Goal: Information Seeking & Learning: Understand process/instructions

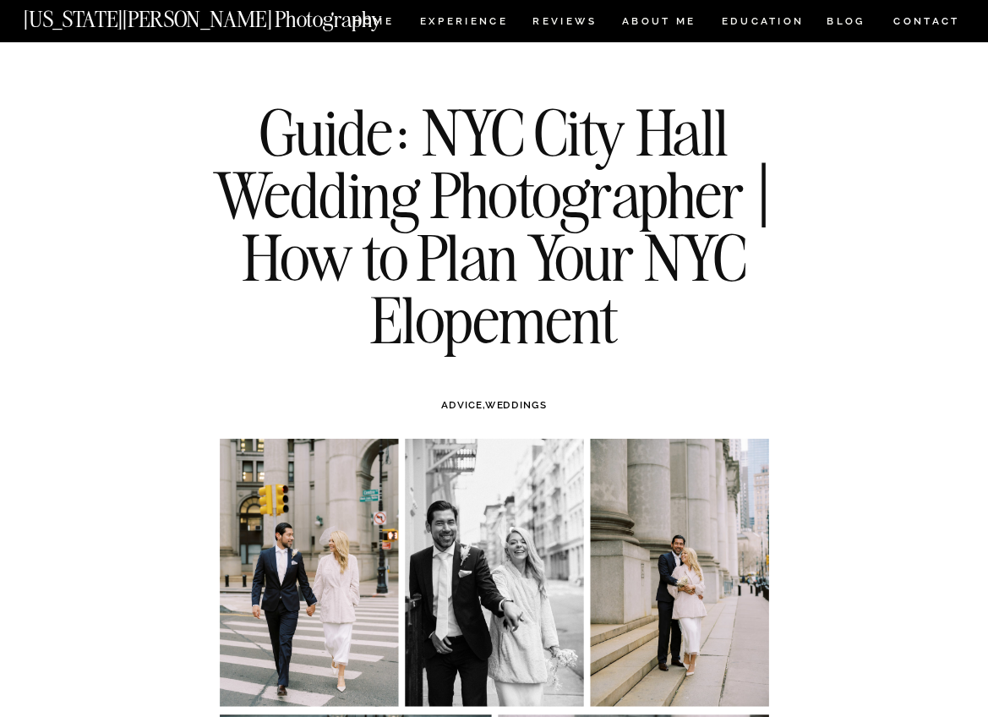
click at [587, 351] on h1 "Guide: NYC City Hall Wedding Photographer | How to Plan Your NYC Elopement" at bounding box center [493, 225] width 597 height 249
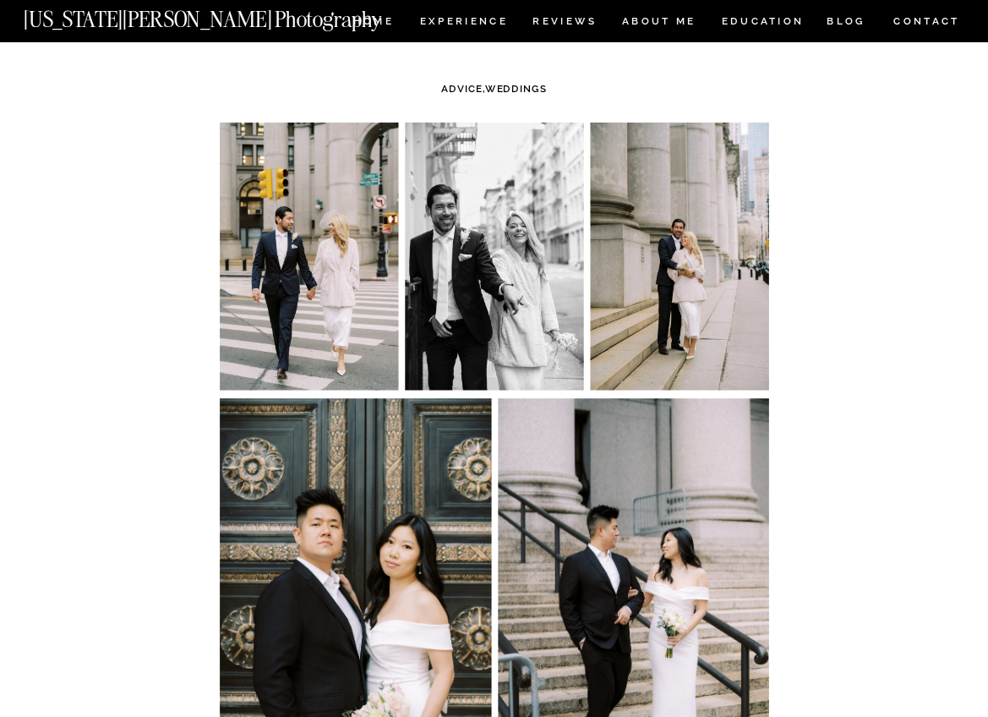
scroll to position [330, 0]
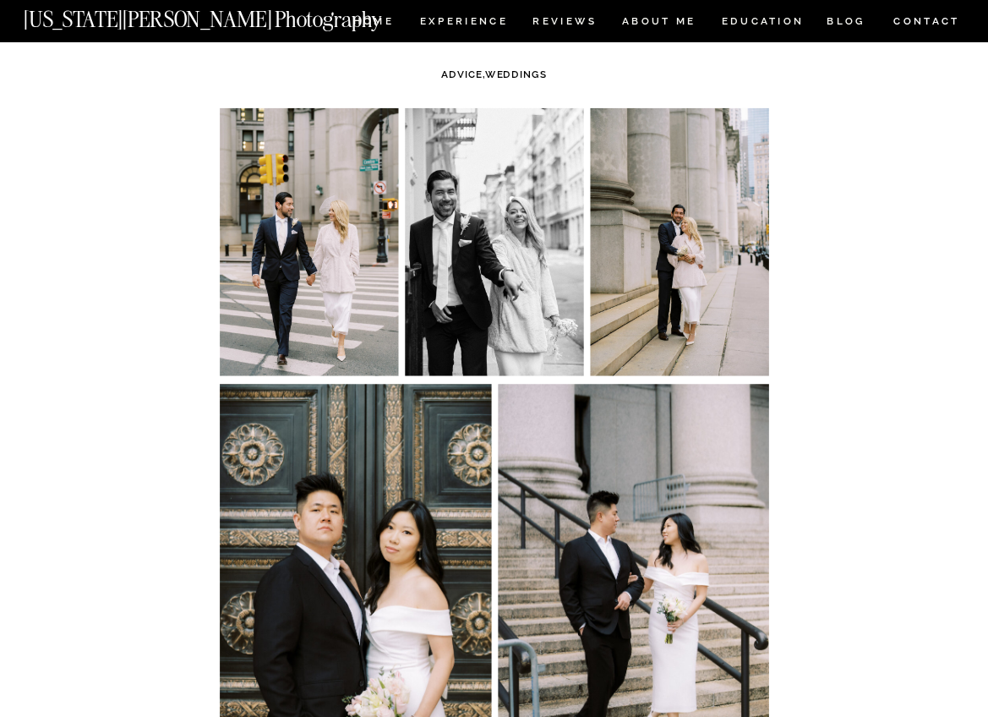
click at [369, 282] on img at bounding box center [309, 242] width 178 height 268
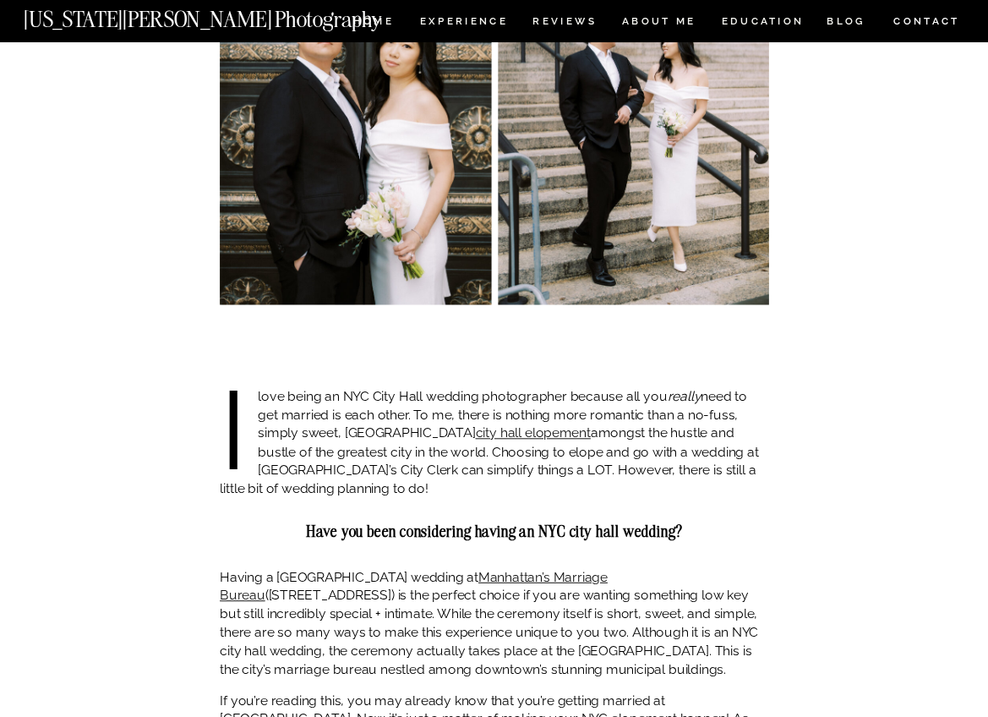
scroll to position [847, 0]
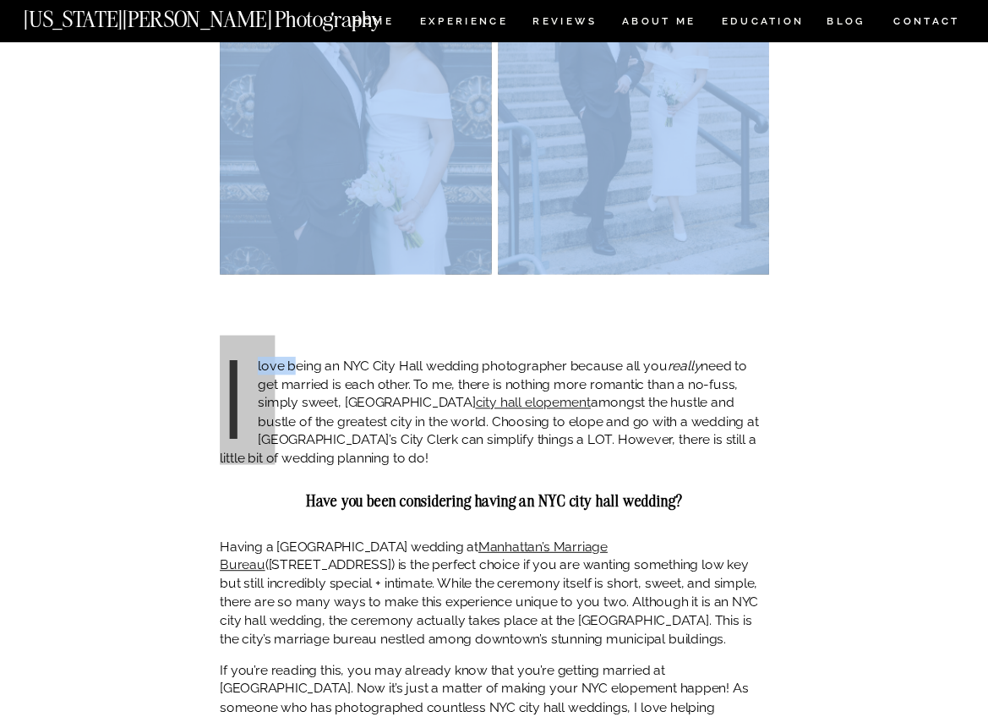
drag, startPoint x: 385, startPoint y: 366, endPoint x: 821, endPoint y: 399, distance: 436.5
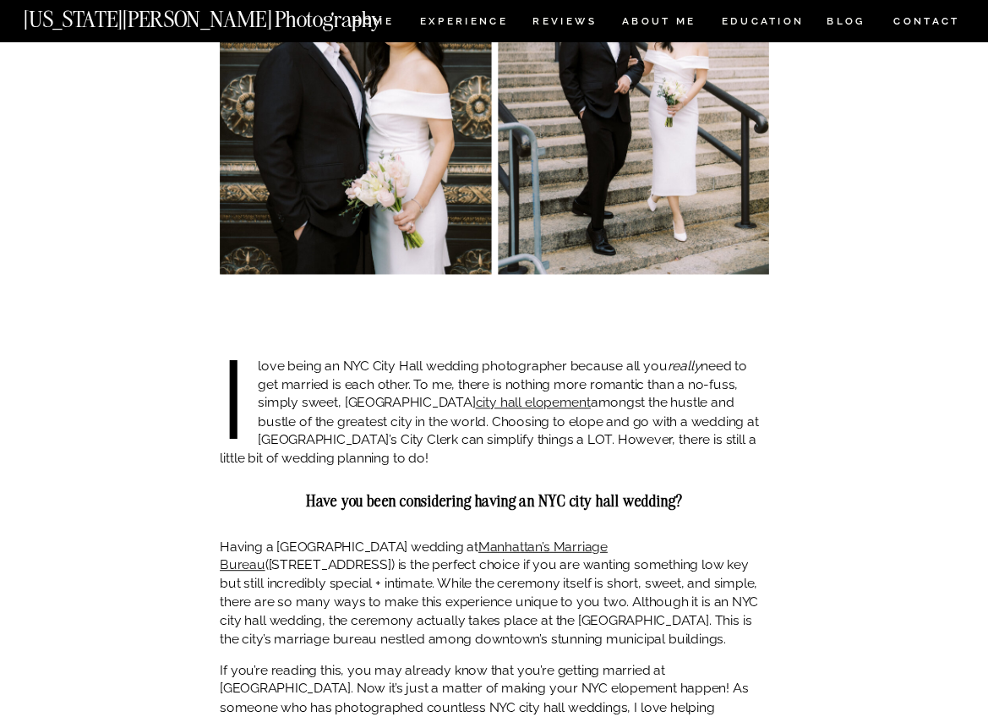
click at [713, 384] on p "I love being an NYC City Hall wedding photographer because all you really need …" at bounding box center [494, 412] width 549 height 111
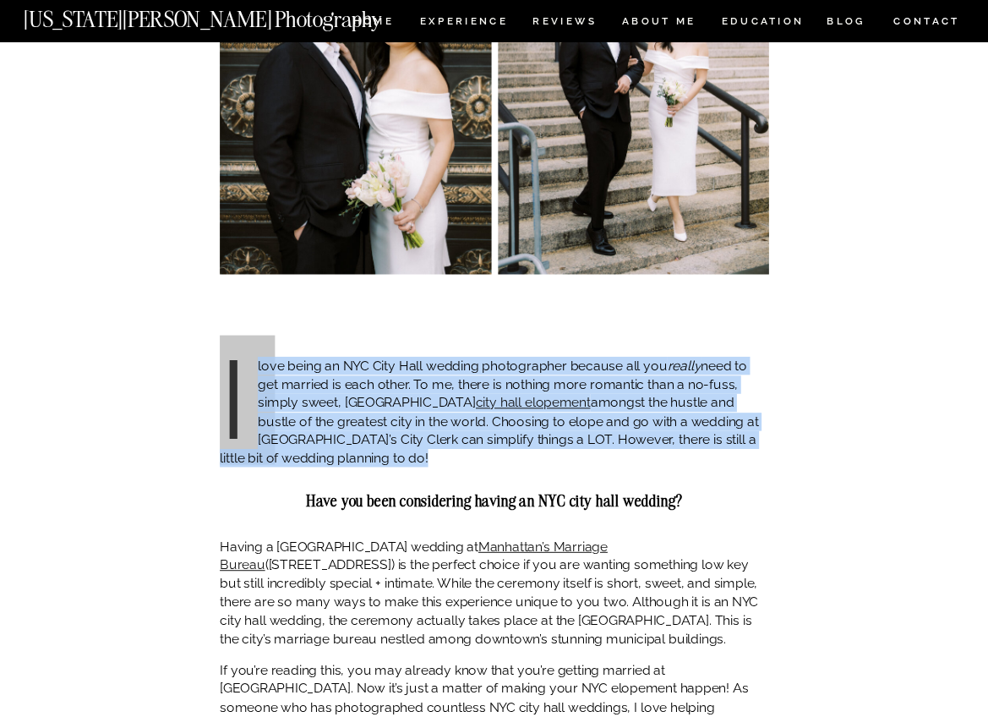
click at [713, 384] on p "I love being an NYC City Hall wedding photographer because all you really need …" at bounding box center [494, 412] width 549 height 111
click at [597, 414] on p "I love being an NYC City Hall wedding photographer because all you really need …" at bounding box center [494, 412] width 549 height 111
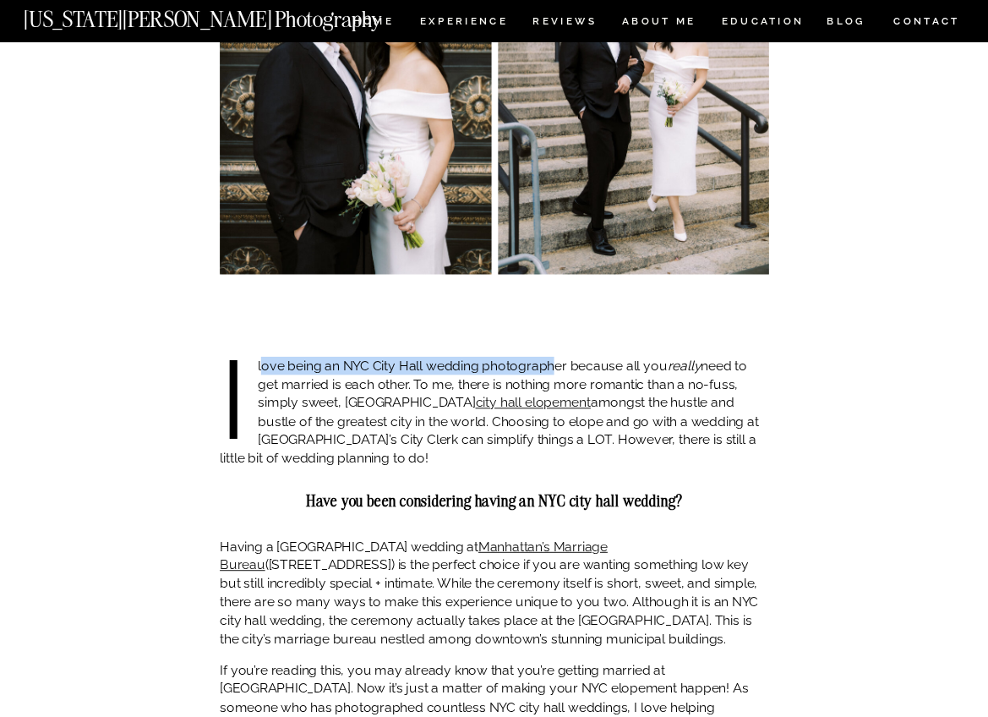
drag, startPoint x: 300, startPoint y: 374, endPoint x: 554, endPoint y: 369, distance: 254.4
click at [554, 369] on p "I love being an NYC City Hall wedding photographer because all you really need …" at bounding box center [494, 412] width 549 height 111
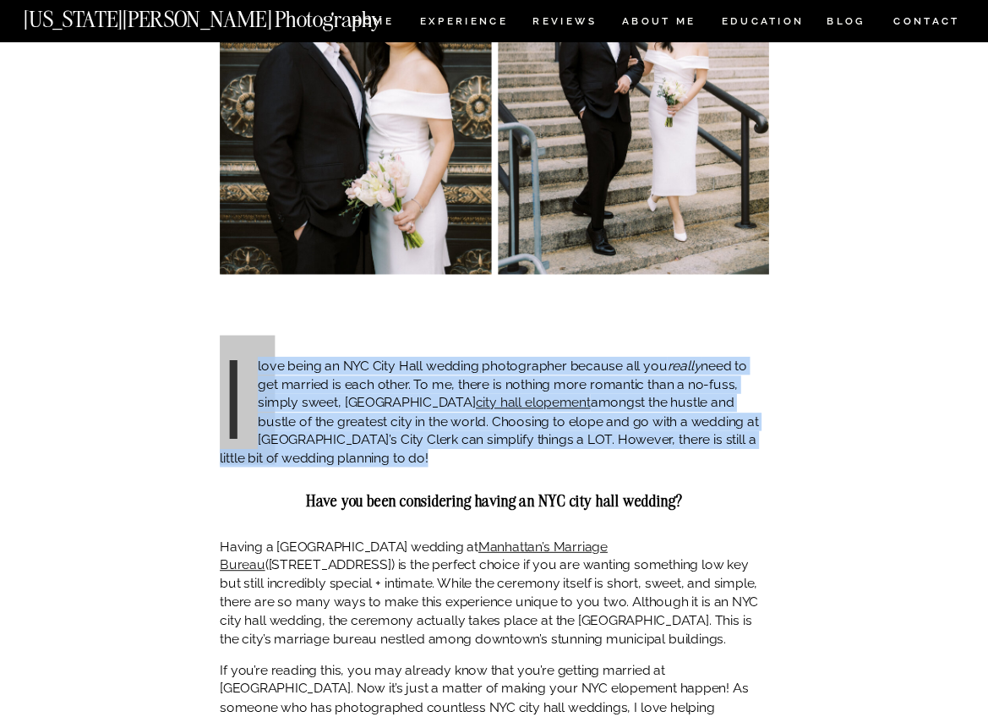
click at [554, 369] on p "I love being an NYC City Hall wedding photographer because all you really need …" at bounding box center [494, 412] width 549 height 111
click at [505, 384] on p "I love being an NYC City Hall wedding photographer because all you really need …" at bounding box center [494, 412] width 549 height 111
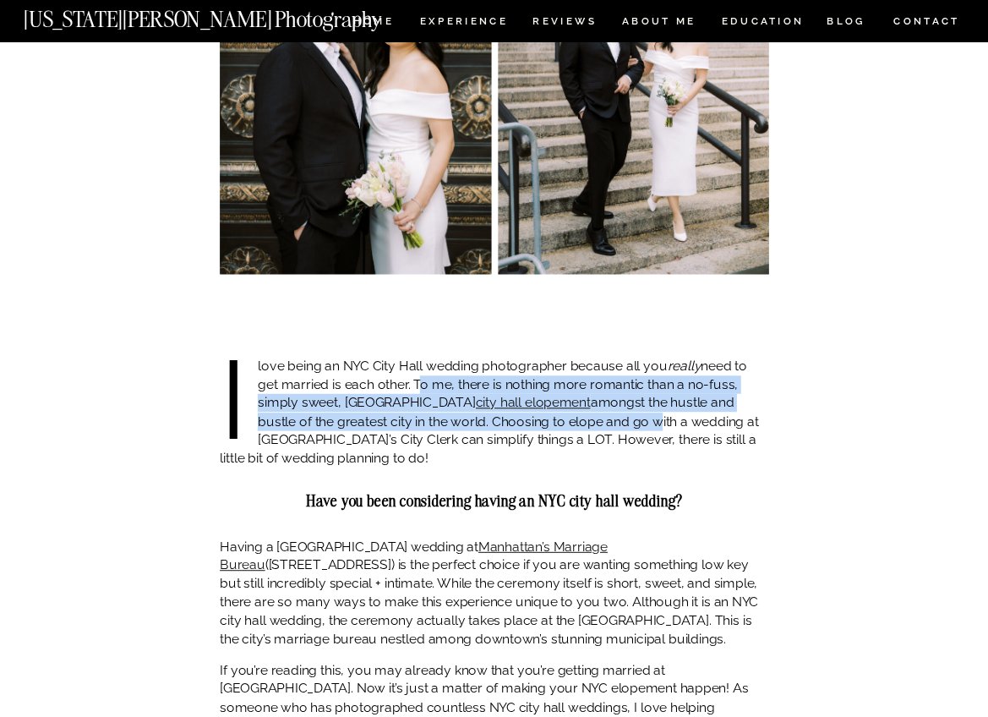
drag, startPoint x: 423, startPoint y: 380, endPoint x: 572, endPoint y: 424, distance: 155.9
click at [572, 424] on p "I love being an NYC City Hall wedding photographer because all you really need …" at bounding box center [494, 412] width 549 height 111
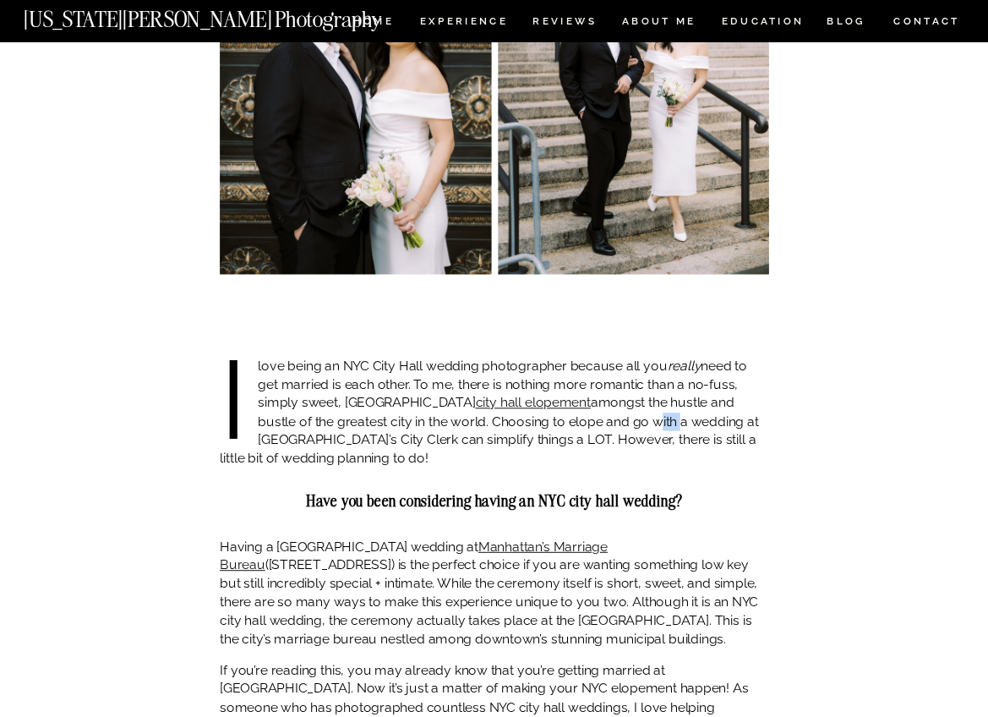
click at [572, 424] on p "I love being an NYC City Hall wedding photographer because all you really need …" at bounding box center [494, 412] width 549 height 111
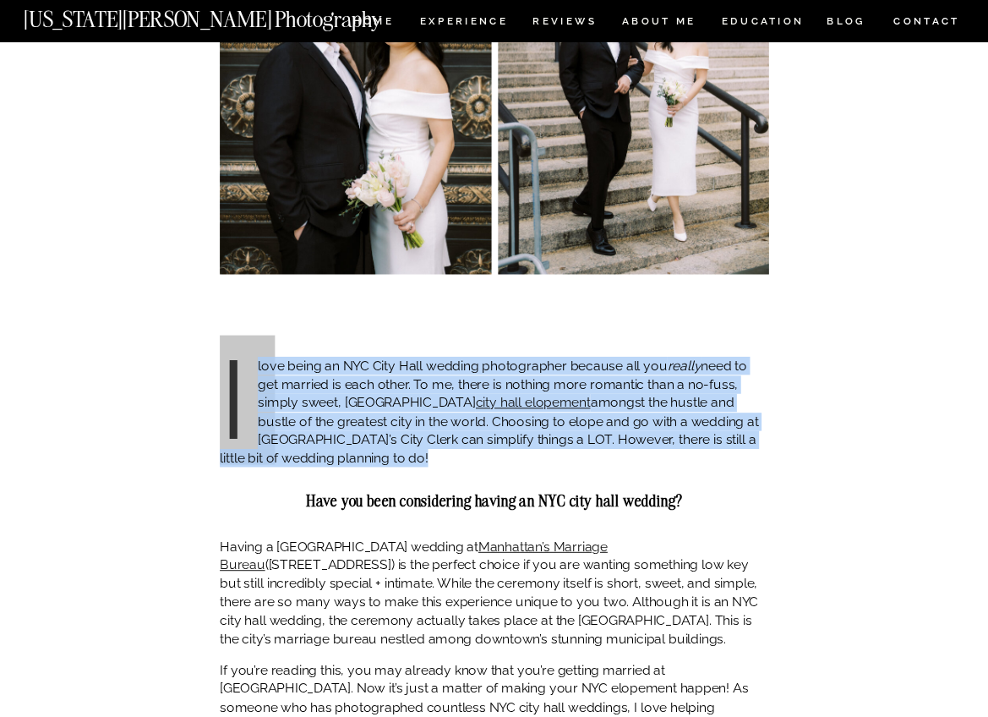
click at [572, 424] on p "I love being an NYC City Hall wedding photographer because all you really need …" at bounding box center [494, 412] width 549 height 111
click at [577, 448] on p "I love being an NYC City Hall wedding photographer because all you really need …" at bounding box center [494, 412] width 549 height 111
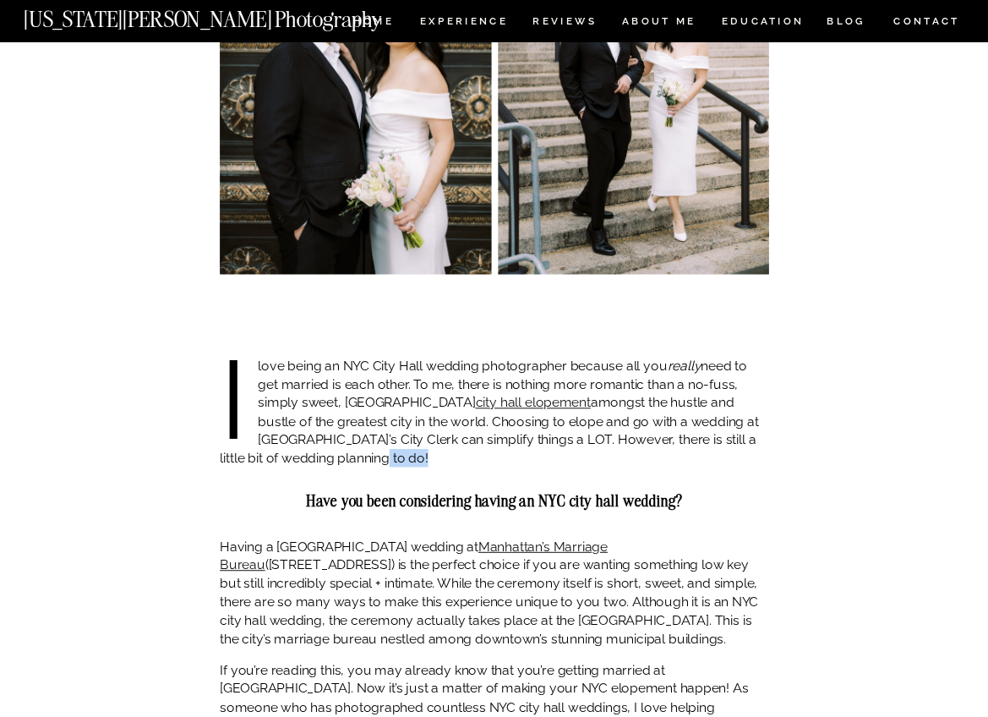
click at [577, 448] on p "I love being an NYC City Hall wedding photographer because all you really need …" at bounding box center [494, 412] width 549 height 111
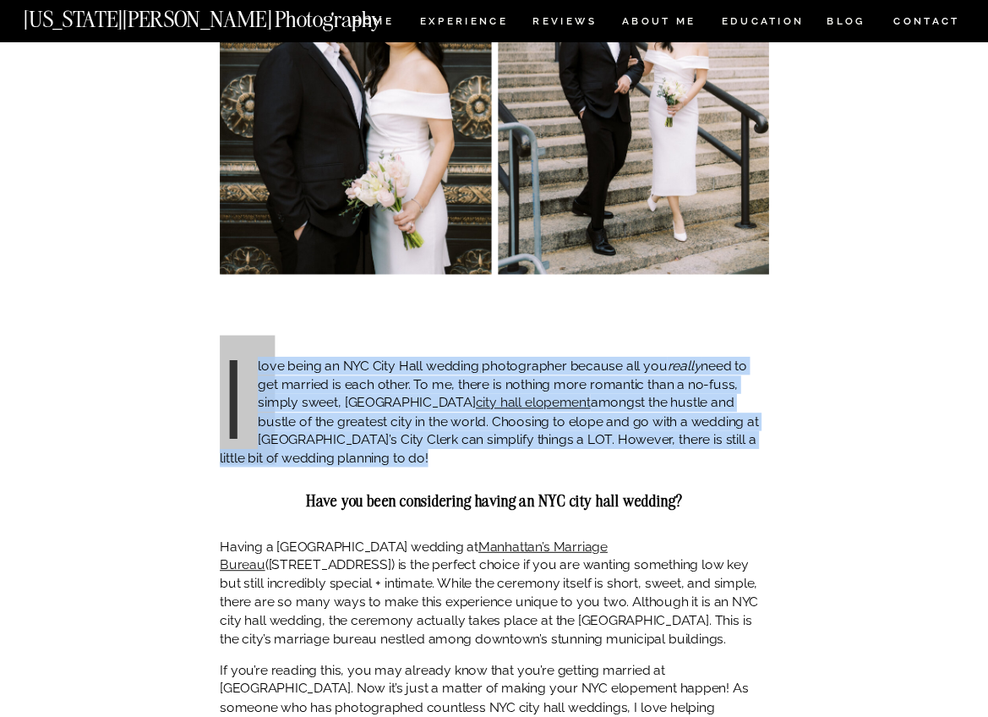
click at [577, 448] on p "I love being an NYC City Hall wedding photographer because all you really need …" at bounding box center [494, 412] width 549 height 111
click at [551, 461] on p "I love being an NYC City Hall wedding photographer because all you really need …" at bounding box center [494, 412] width 549 height 111
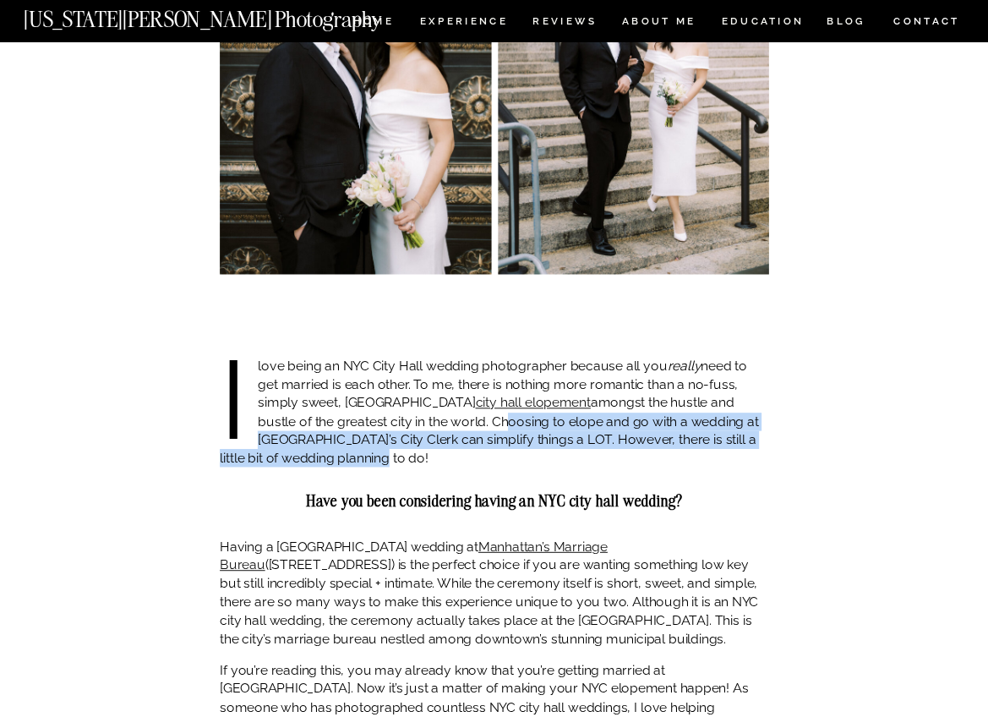
drag, startPoint x: 460, startPoint y: 428, endPoint x: 419, endPoint y: 461, distance: 52.3
click at [419, 461] on p "I love being an NYC City Hall wedding photographer because all you really need …" at bounding box center [494, 412] width 549 height 111
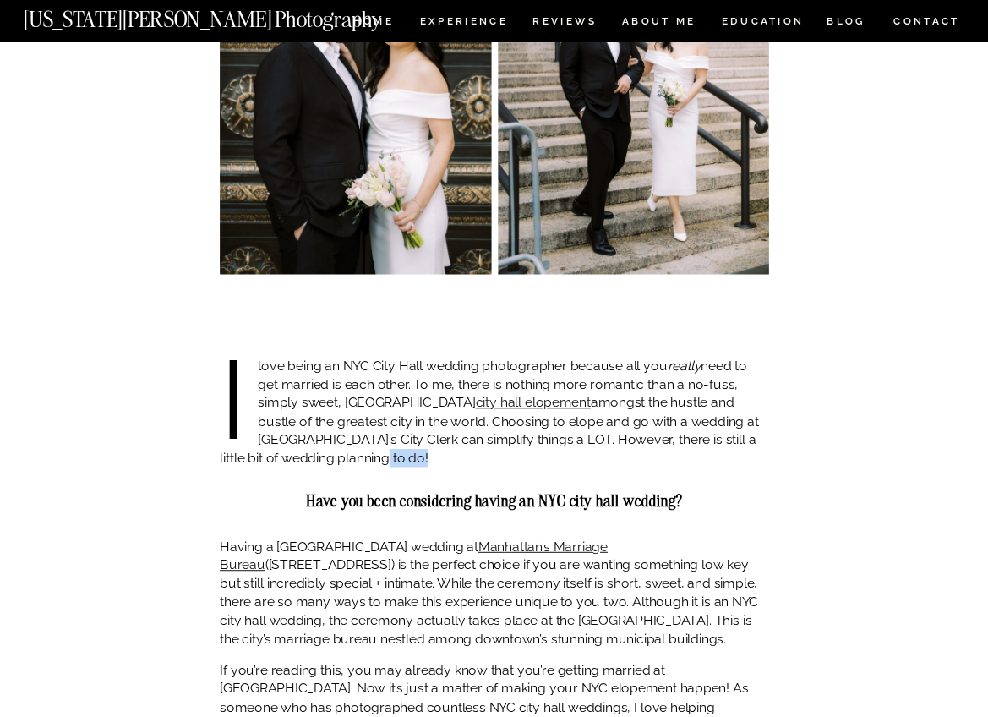
click at [419, 461] on p "I love being an NYC City Hall wedding photographer because all you really need …" at bounding box center [494, 412] width 549 height 111
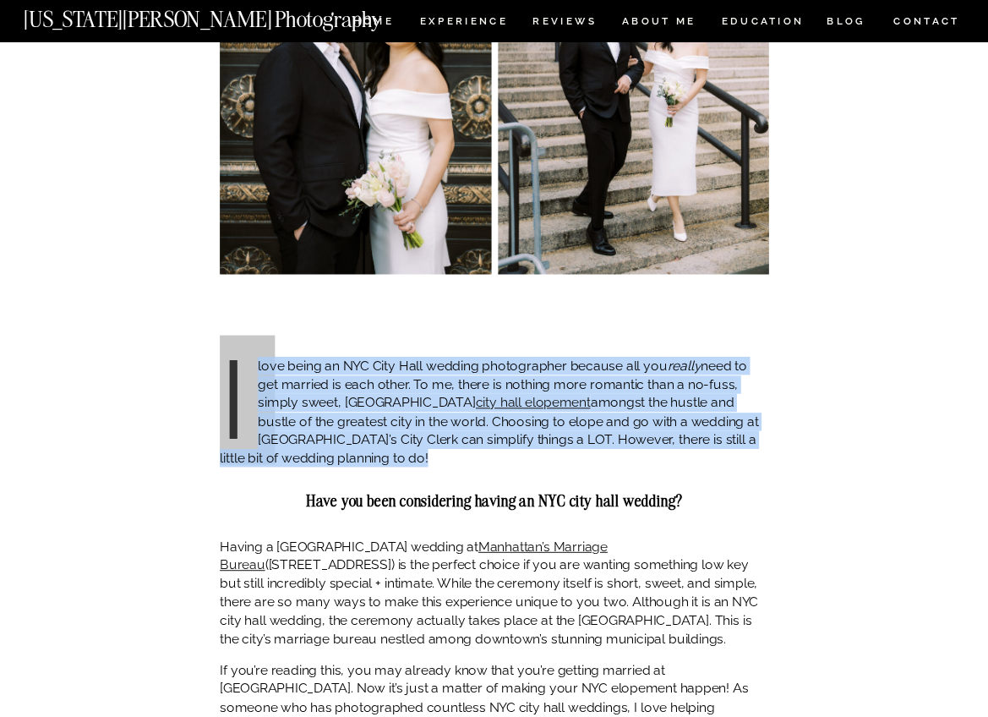
click at [419, 461] on p "I love being an NYC City Hall wedding photographer because all you really need …" at bounding box center [494, 412] width 549 height 111
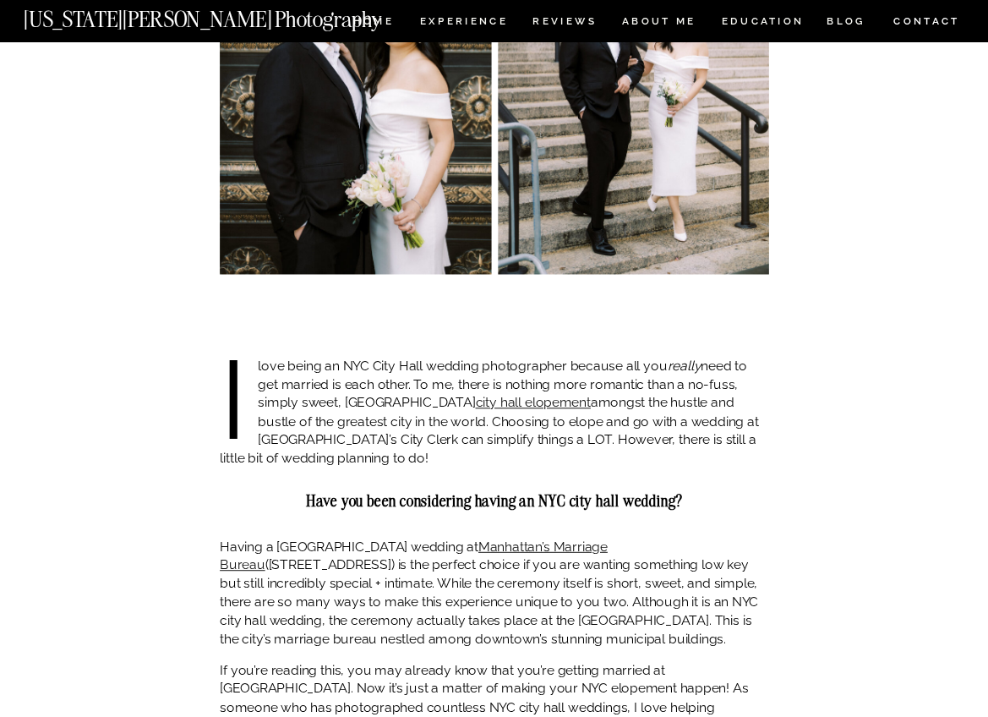
click at [458, 488] on div at bounding box center [494, 487] width 549 height 13
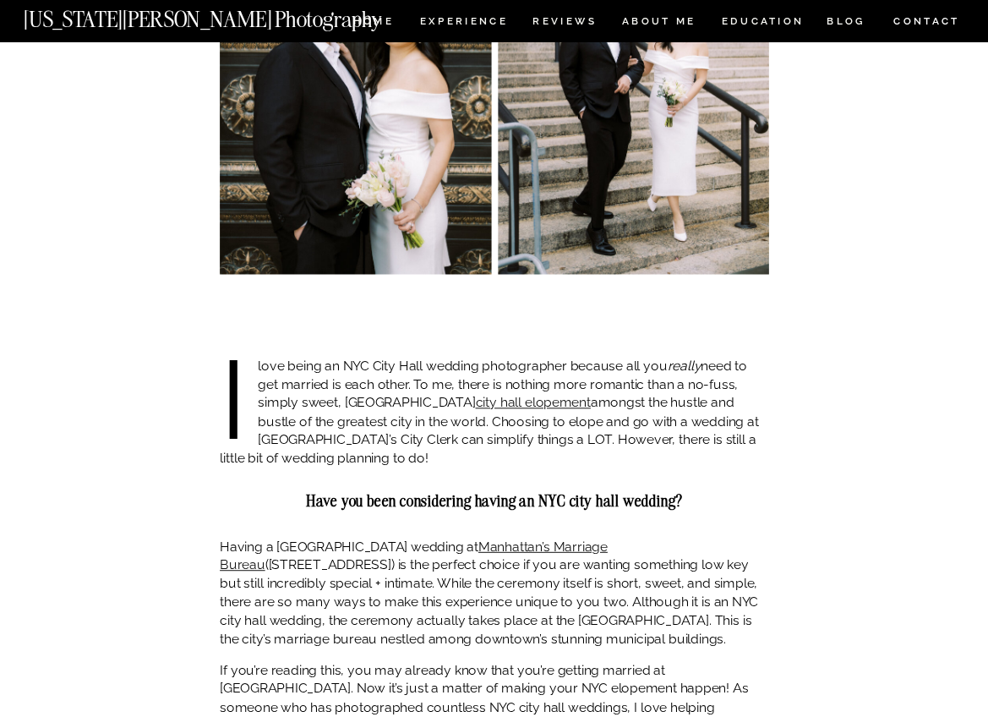
click at [379, 545] on p "Having a NYC City Hall wedding at [GEOGRAPHIC_DATA]’s Marriage Bureau ([STREET_…" at bounding box center [494, 592] width 549 height 111
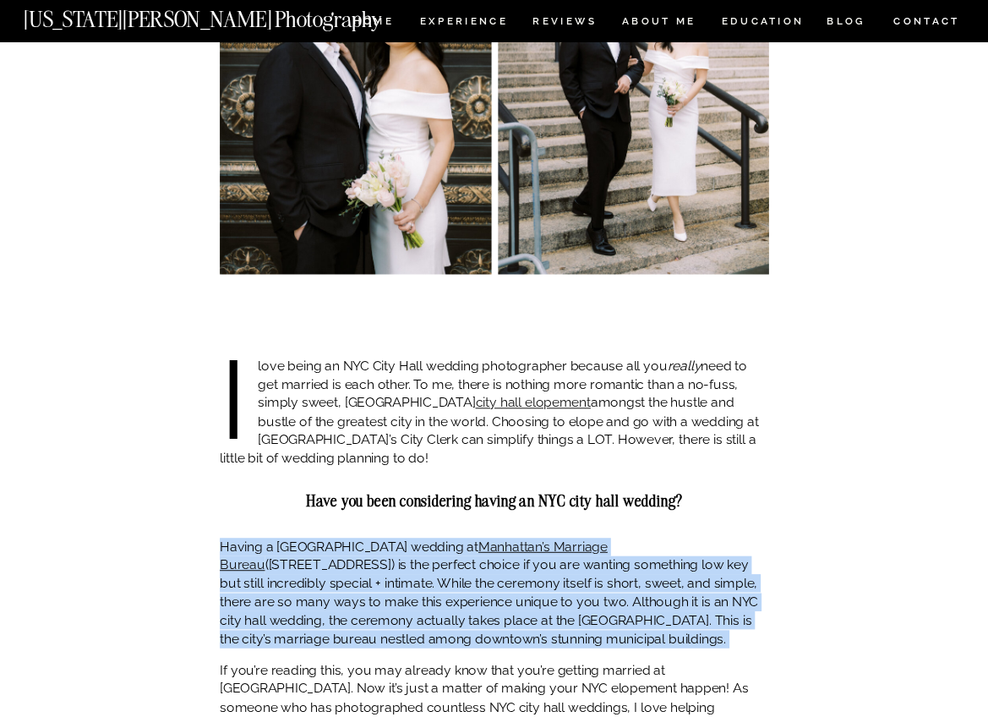
click at [379, 545] on p "Having a NYC City Hall wedding at [GEOGRAPHIC_DATA]’s Marriage Bureau ([STREET_…" at bounding box center [494, 592] width 549 height 111
click at [397, 610] on p "Having a NYC City Hall wedding at [GEOGRAPHIC_DATA]’s Marriage Bureau ([STREET_…" at bounding box center [494, 592] width 549 height 111
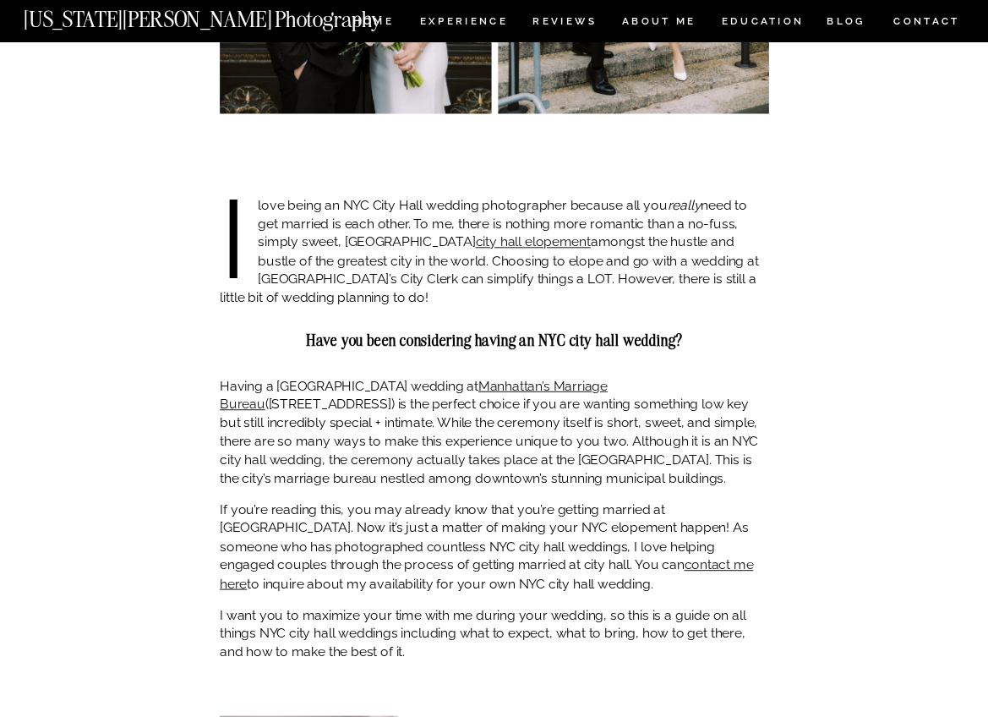
scroll to position [1032, 0]
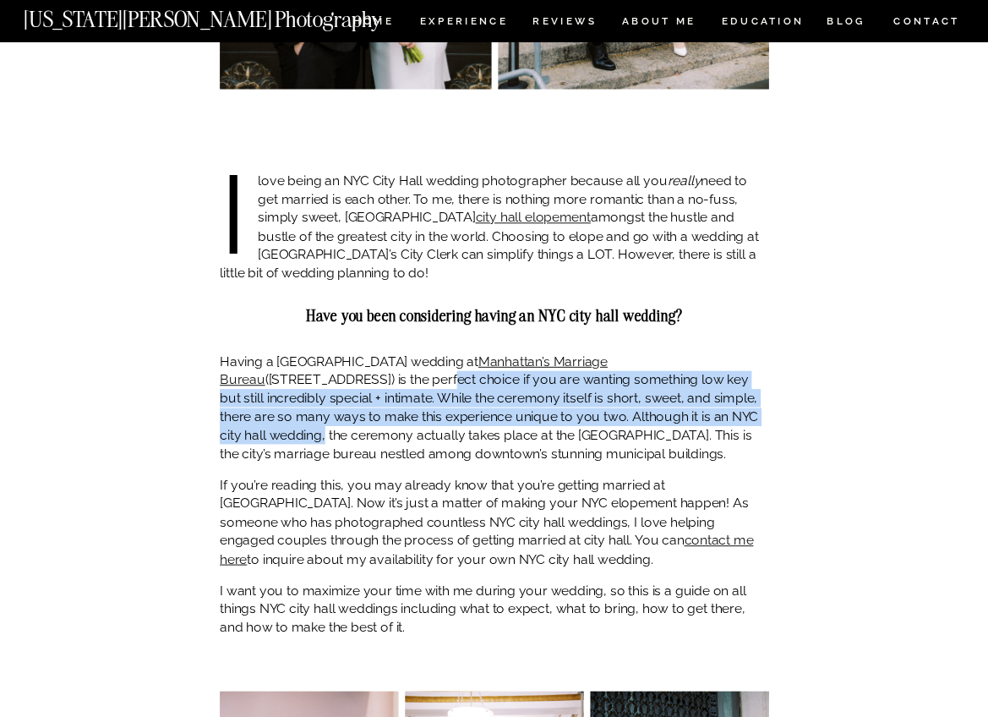
drag, startPoint x: 261, startPoint y: 384, endPoint x: 650, endPoint y: 417, distance: 390.2
click at [650, 417] on p "Having a NYC City Hall wedding at [GEOGRAPHIC_DATA]’s Marriage Bureau ([STREET_…" at bounding box center [494, 407] width 549 height 111
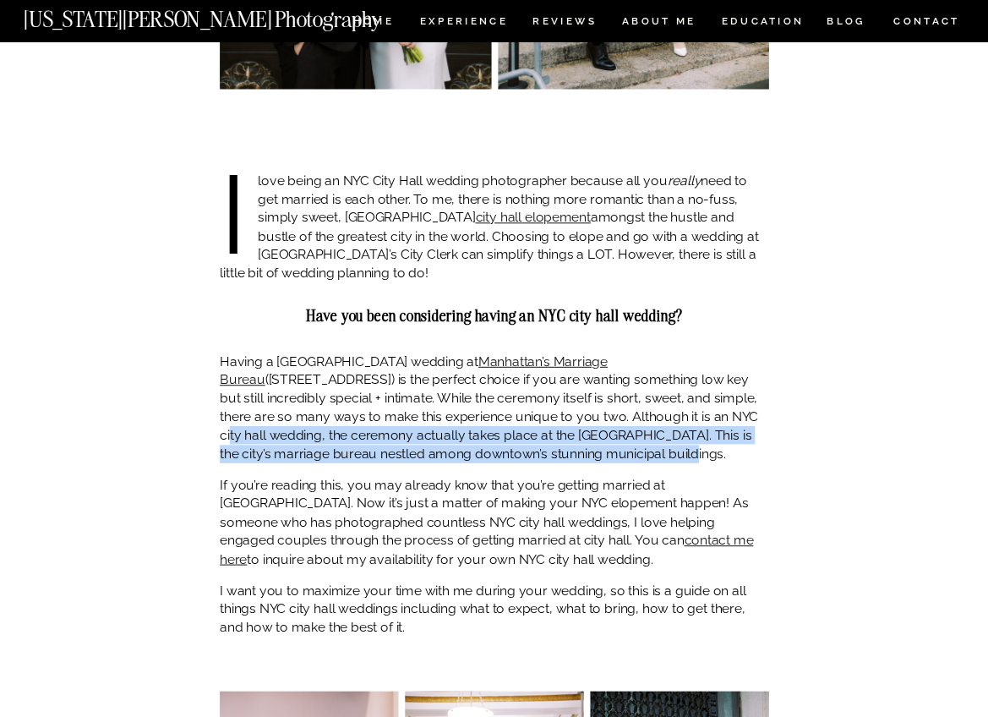
drag, startPoint x: 559, startPoint y: 417, endPoint x: 569, endPoint y: 457, distance: 41.8
click at [569, 457] on p "Having a NYC City Hall wedding at [GEOGRAPHIC_DATA]’s Marriage Bureau ([STREET_…" at bounding box center [494, 407] width 549 height 111
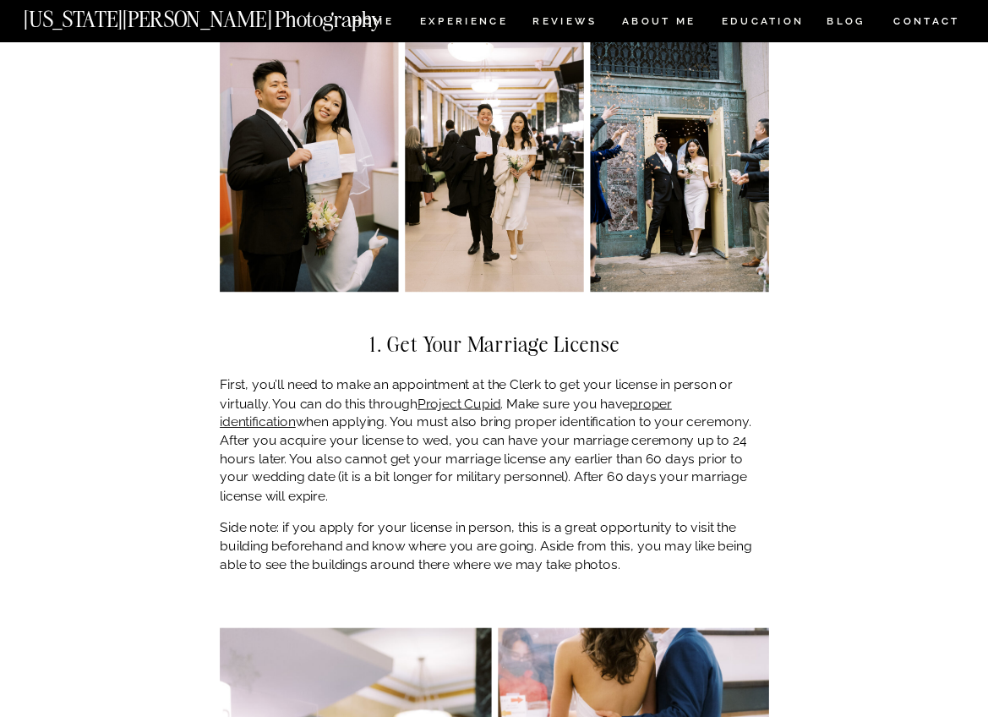
scroll to position [1710, 0]
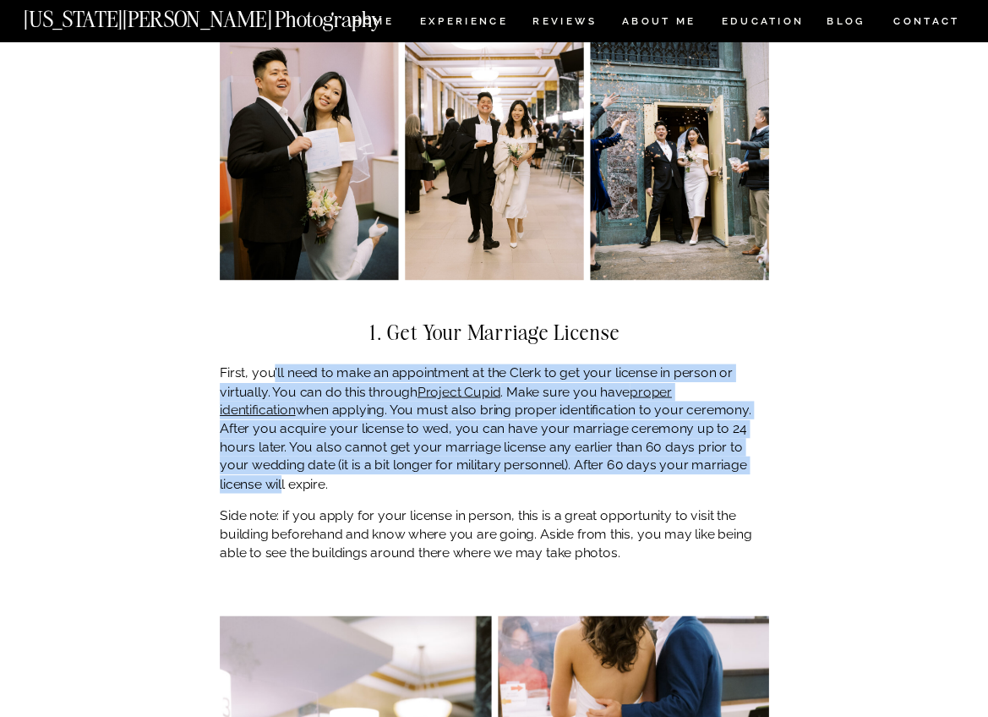
drag, startPoint x: 273, startPoint y: 375, endPoint x: 723, endPoint y: 468, distance: 459.1
click at [723, 468] on p "First, you’ll need to make an appointment at the Clerk to get your license in p…" at bounding box center [494, 428] width 549 height 129
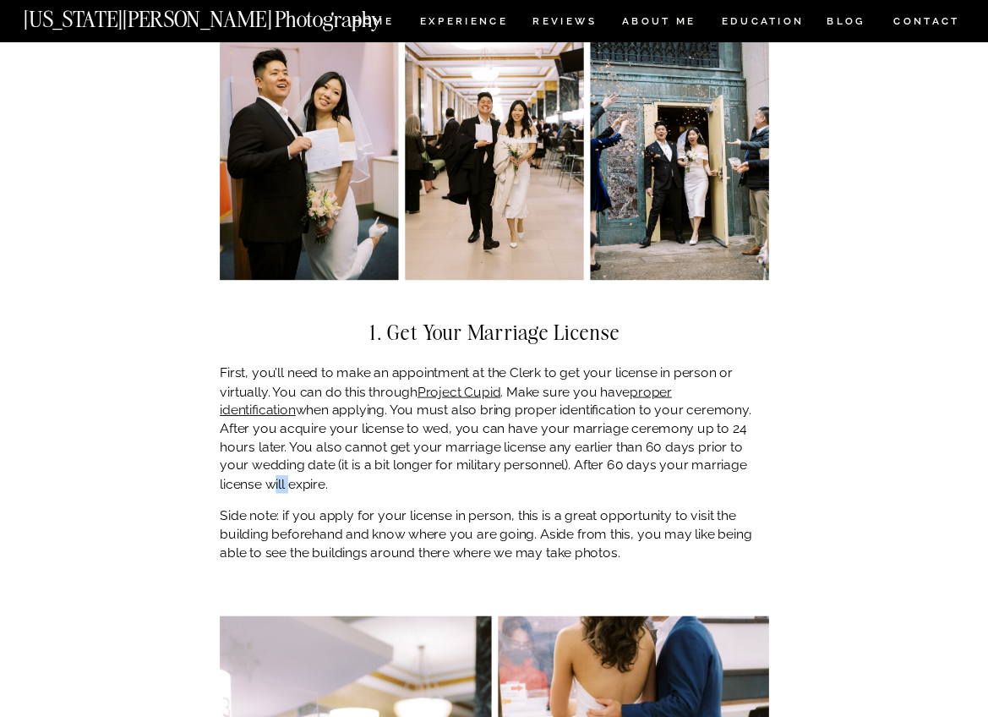
click at [723, 468] on p "First, you’ll need to make an appointment at the Clerk to get your license in p…" at bounding box center [494, 428] width 549 height 129
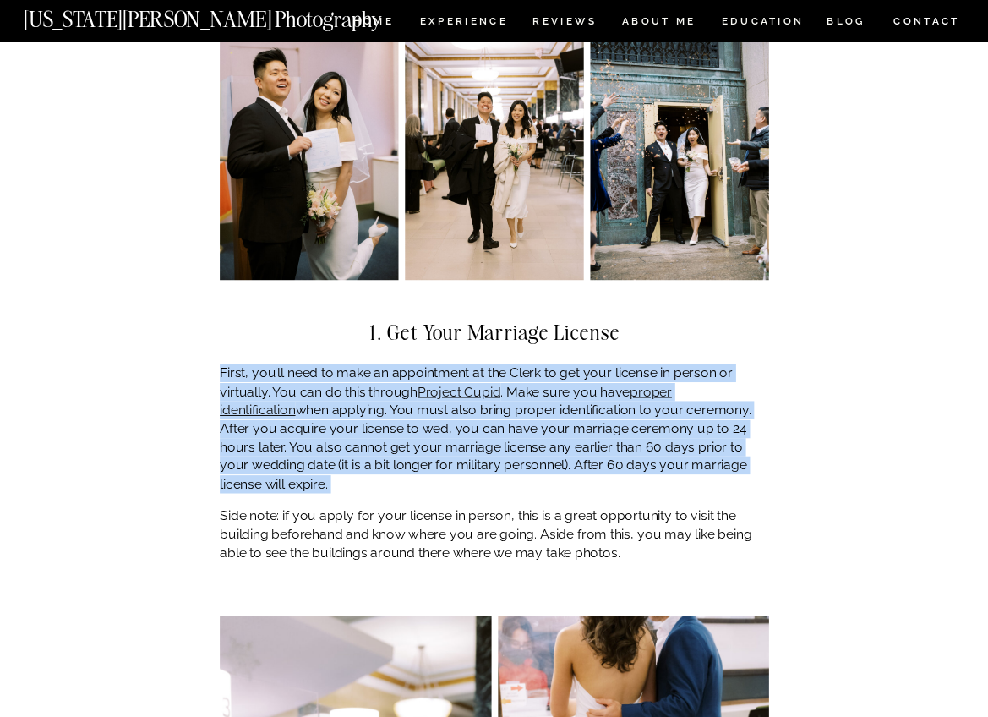
click at [723, 468] on p "First, you’ll need to make an appointment at the Clerk to get your license in p…" at bounding box center [494, 428] width 549 height 129
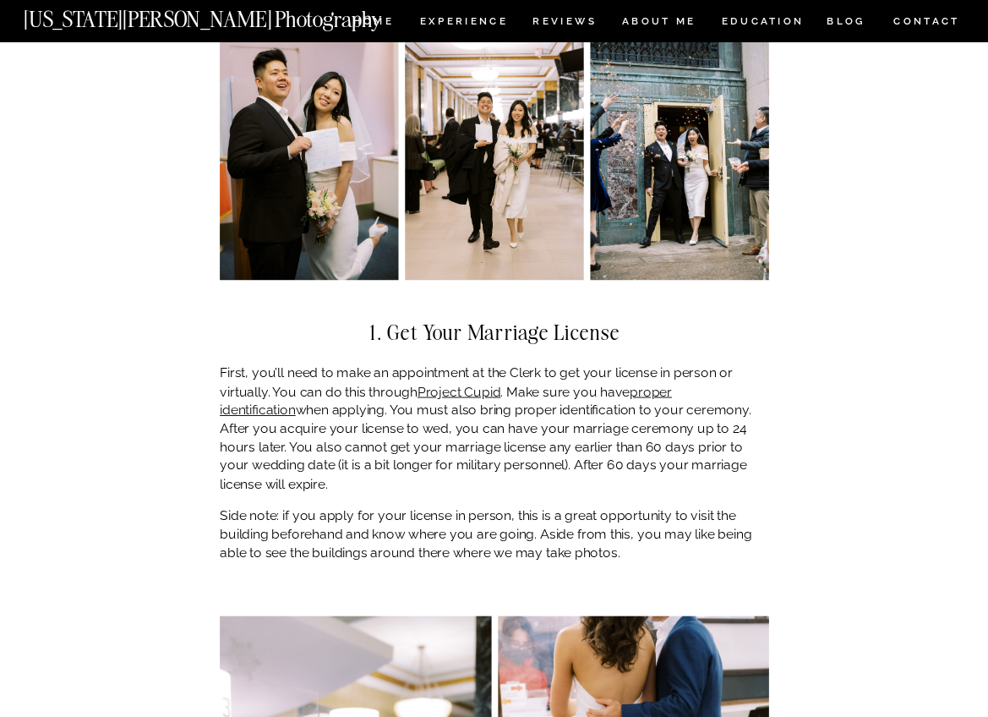
click at [510, 524] on p "Side note: if you apply for your license in person, this is a great opportunity…" at bounding box center [494, 533] width 549 height 55
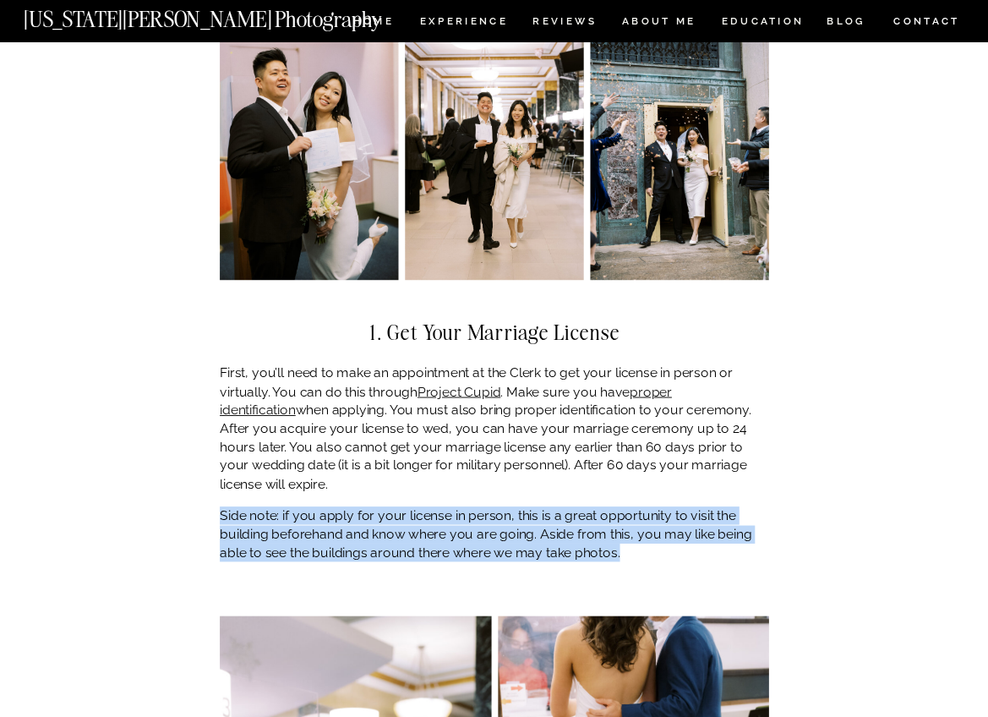
click at [510, 524] on p "Side note: if you apply for your license in person, this is a great opportunity…" at bounding box center [494, 533] width 549 height 55
click at [688, 507] on p "Side note: if you apply for your license in person, this is a great opportunity…" at bounding box center [494, 533] width 549 height 55
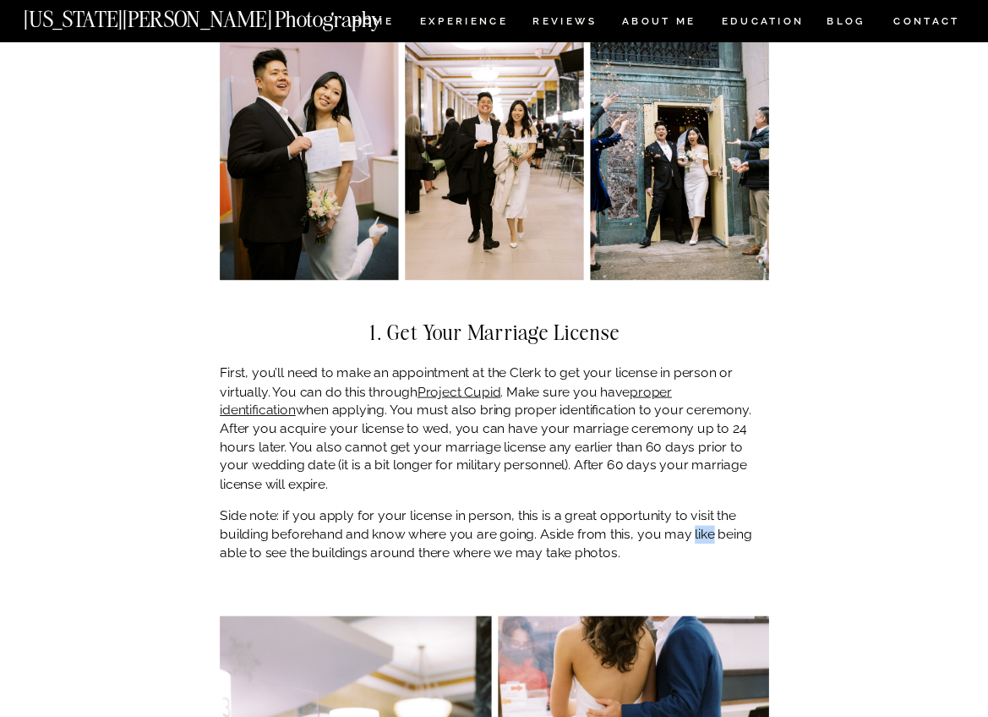
click at [688, 507] on p "Side note: if you apply for your license in person, this is a great opportunity…" at bounding box center [494, 533] width 549 height 55
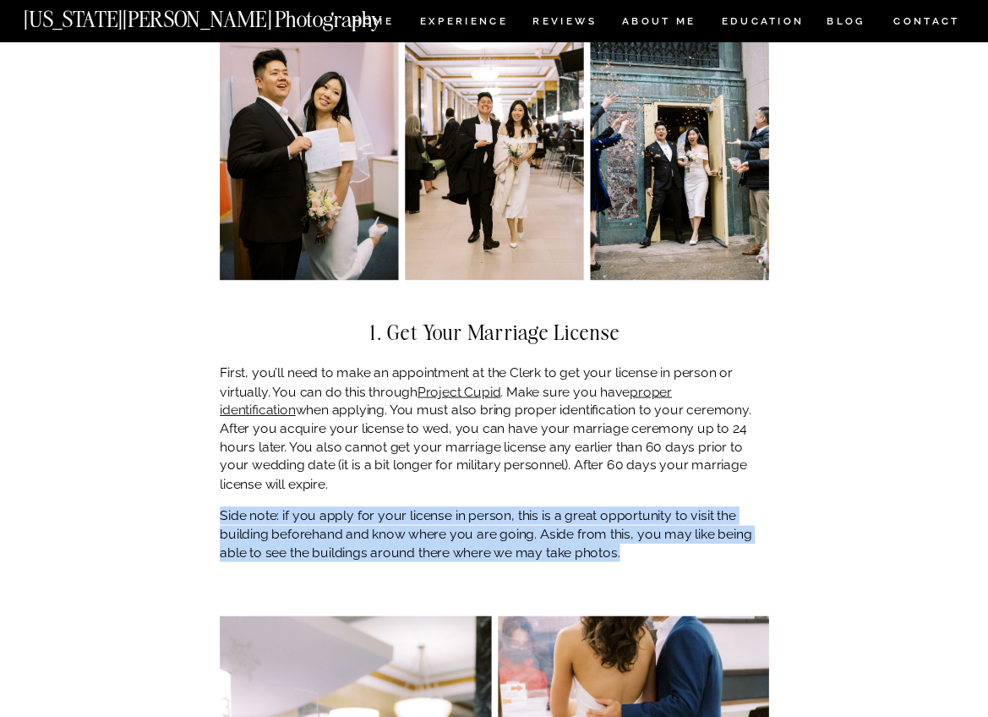
click at [688, 507] on p "Side note: if you apply for your license in person, this is a great opportunity…" at bounding box center [494, 533] width 549 height 55
click at [663, 532] on p "Side note: if you apply for your license in person, this is a great opportunity…" at bounding box center [494, 533] width 549 height 55
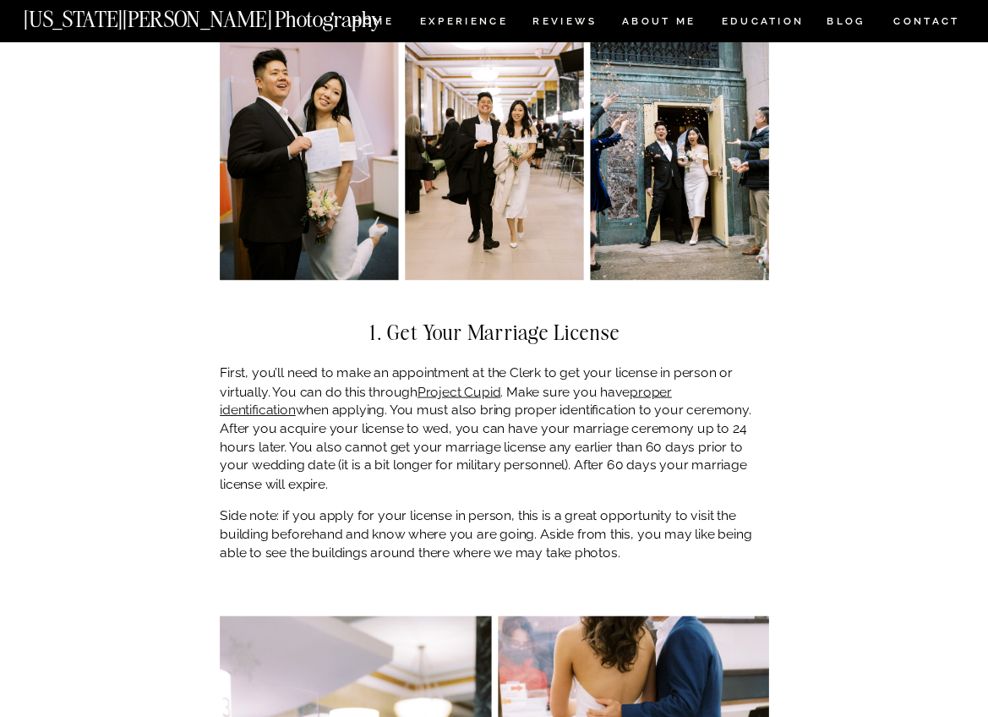
click at [663, 532] on p "Side note: if you apply for your license in person, this is a great opportunity…" at bounding box center [494, 533] width 549 height 55
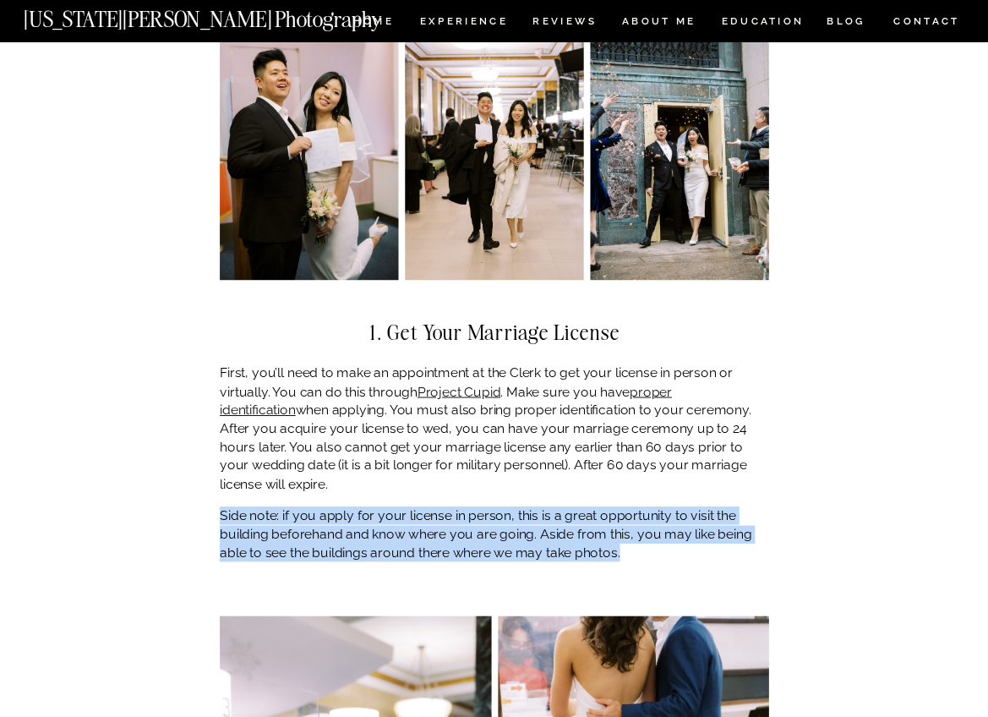
click at [663, 532] on p "Side note: if you apply for your license in person, this is a great opportunity…" at bounding box center [494, 533] width 549 height 55
click at [707, 541] on p "Side note: if you apply for your license in person, this is a great opportunity…" at bounding box center [494, 533] width 549 height 55
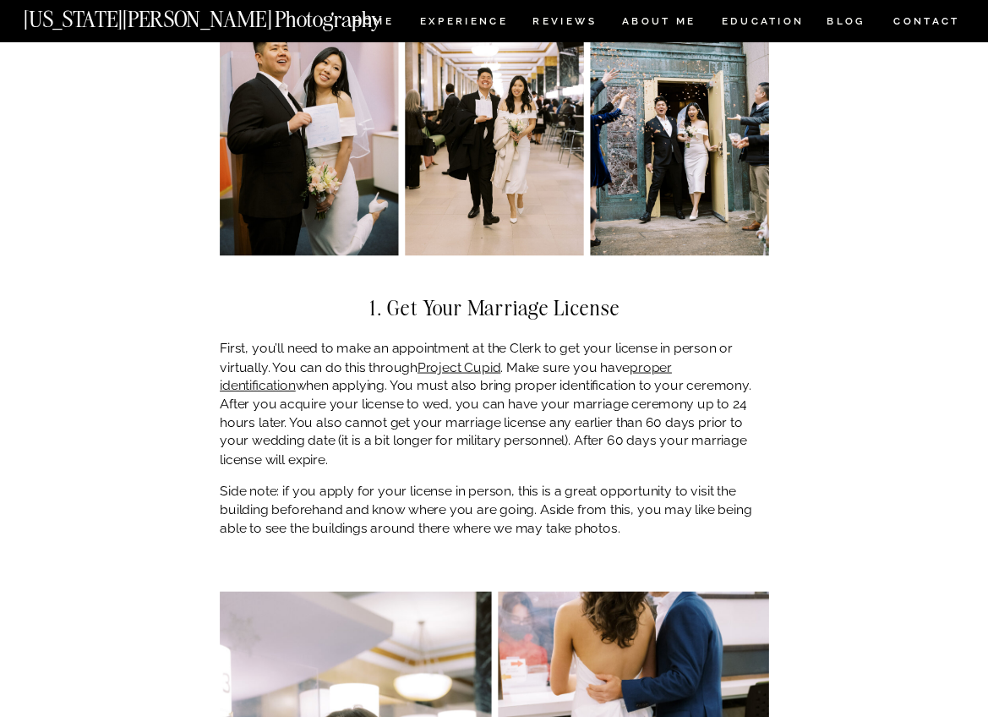
scroll to position [1736, 0]
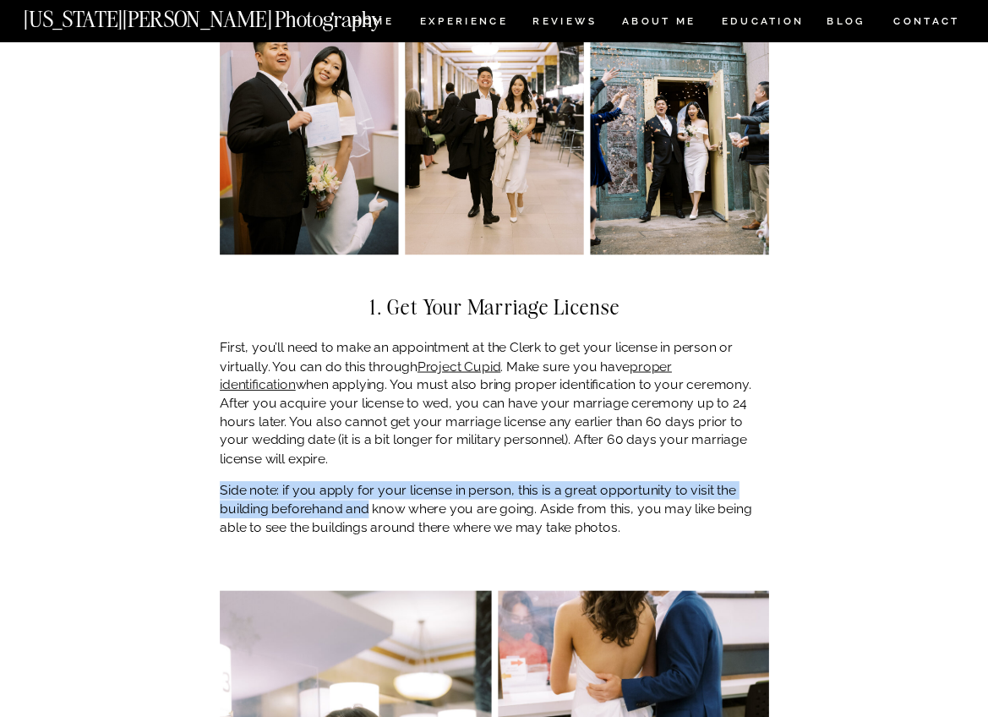
drag, startPoint x: 466, startPoint y: 482, endPoint x: 764, endPoint y: 461, distance: 299.1
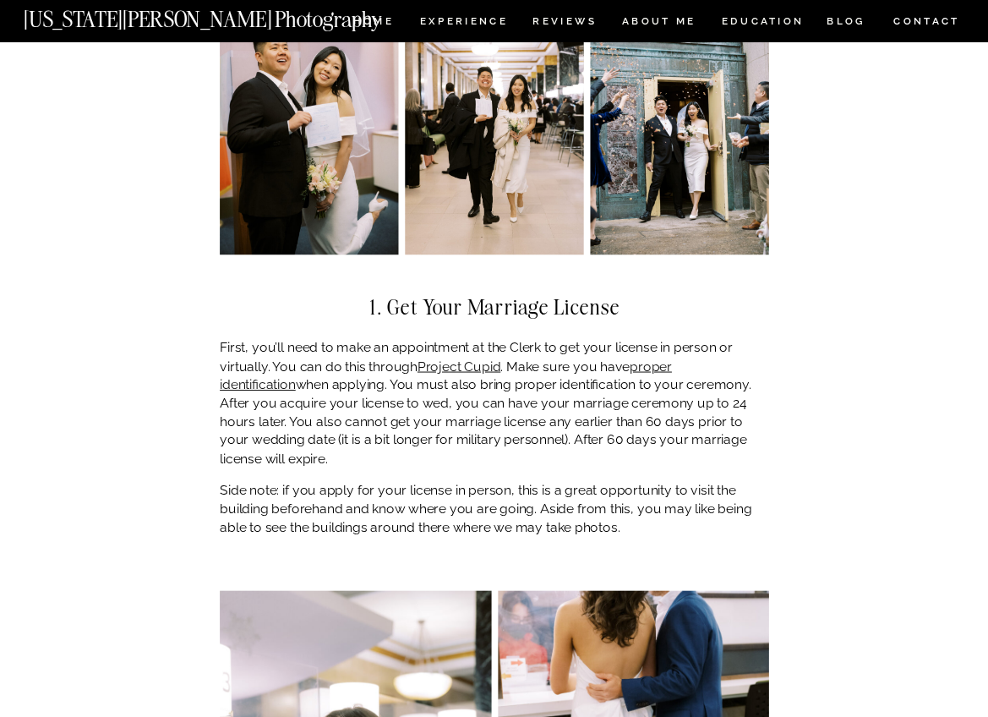
click at [732, 481] on p "Side note: if you apply for your license in person, this is a great opportunity…" at bounding box center [494, 508] width 549 height 55
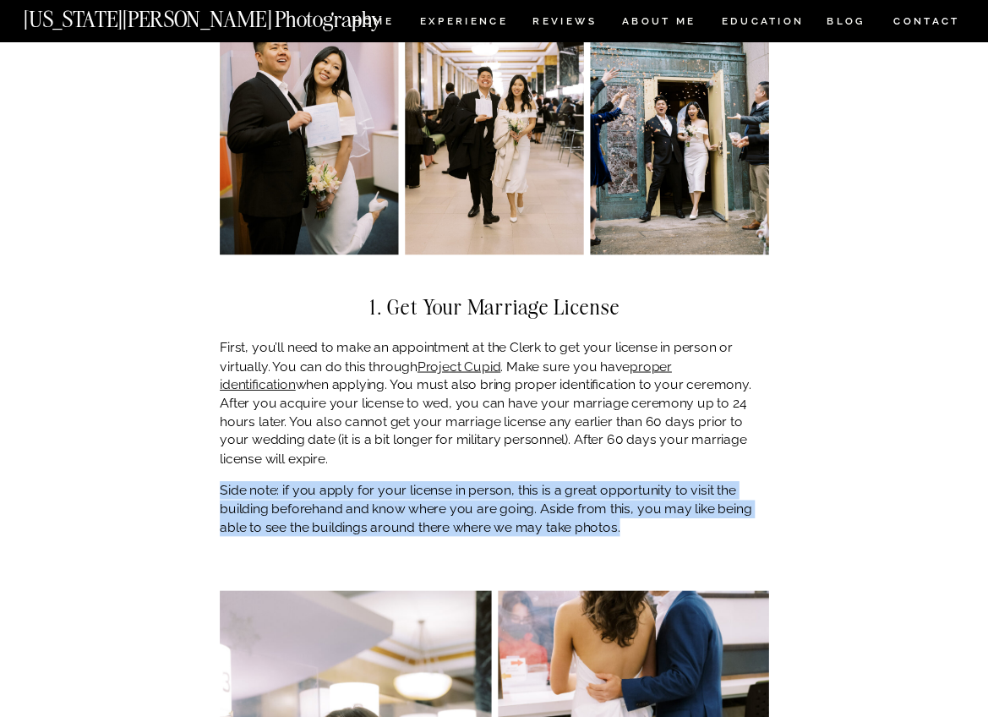
click at [732, 481] on p "Side note: if you apply for your license in person, this is a great opportunity…" at bounding box center [494, 508] width 549 height 55
click at [610, 481] on p "Side note: if you apply for your license in person, this is a great opportunity…" at bounding box center [494, 508] width 549 height 55
drag, startPoint x: 540, startPoint y: 476, endPoint x: 678, endPoint y: 516, distance: 143.4
click at [678, 515] on p "Side note: if you apply for your license in person, this is a great opportunity…" at bounding box center [494, 508] width 549 height 55
click at [678, 516] on p "Side note: if you apply for your license in person, this is a great opportunity…" at bounding box center [494, 508] width 549 height 55
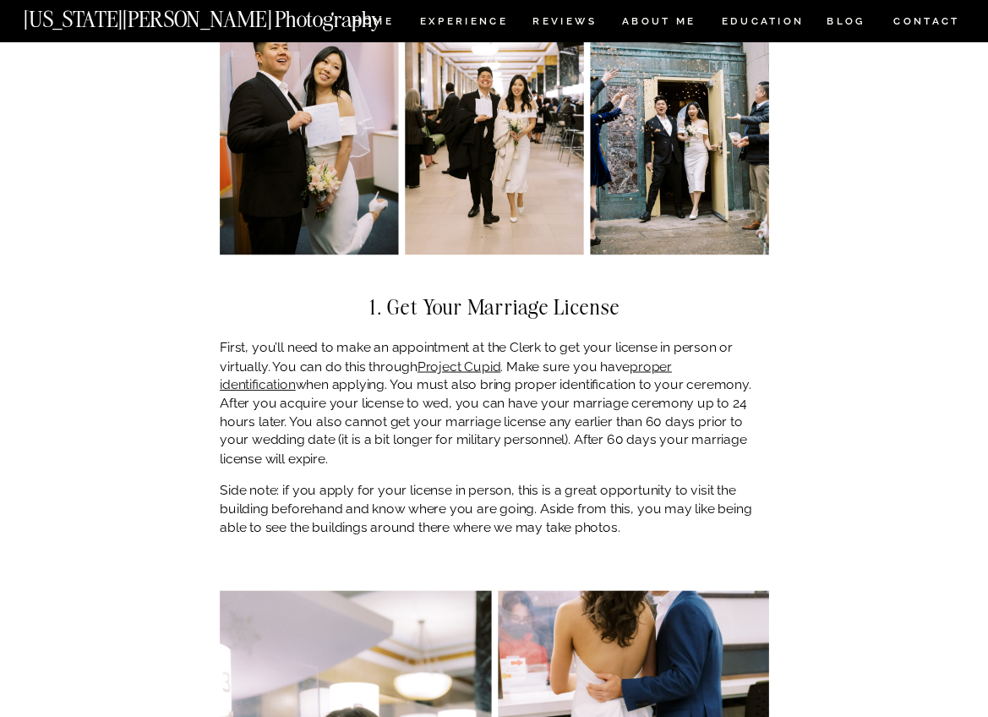
click at [678, 516] on p "Side note: if you apply for your license in person, this is a great opportunity…" at bounding box center [494, 508] width 549 height 55
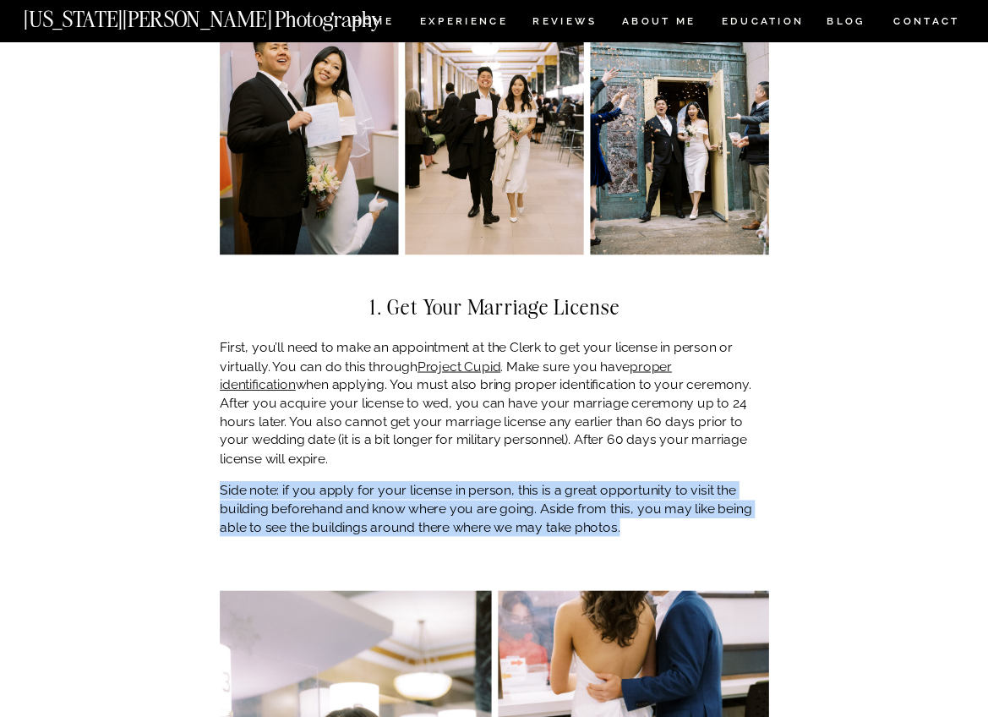
click at [678, 516] on p "Side note: if you apply for your license in person, this is a great opportunity…" at bounding box center [494, 508] width 549 height 55
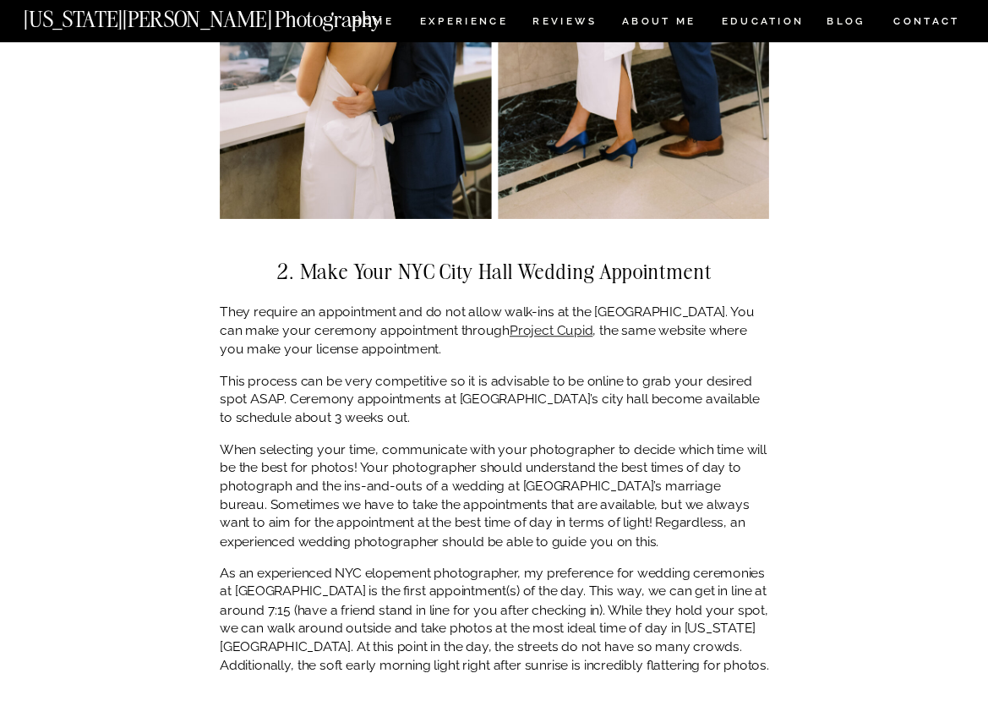
scroll to position [2520, 0]
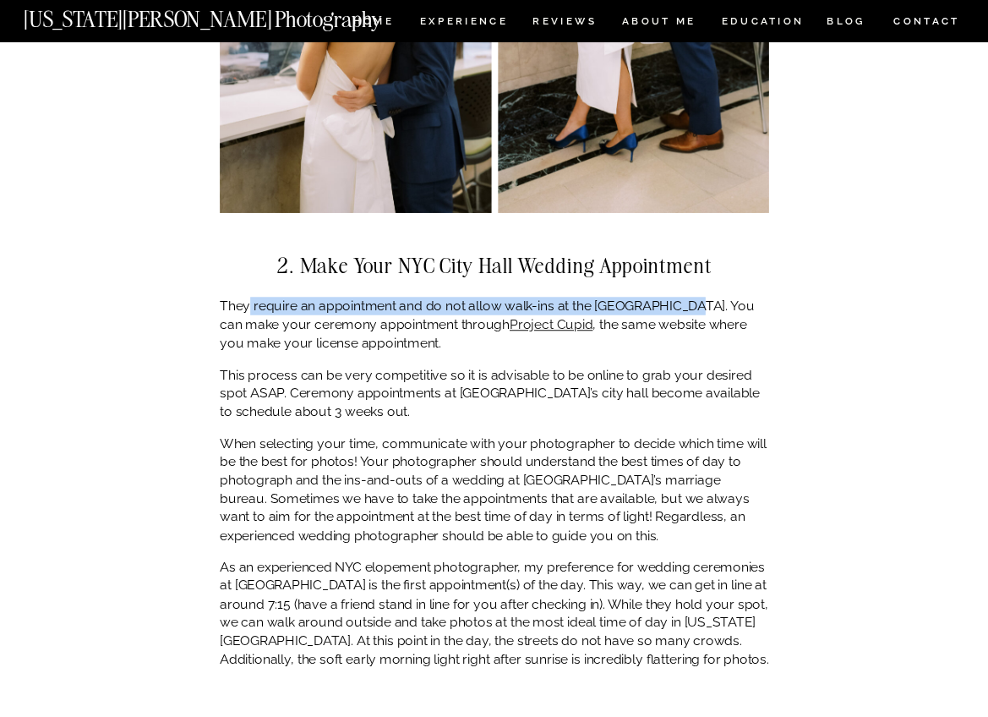
drag, startPoint x: 248, startPoint y: 287, endPoint x: 673, endPoint y: 295, distance: 424.3
click at [673, 297] on p "They require an appointment and do not allow walk-ins at the [GEOGRAPHIC_DATA].…" at bounding box center [494, 324] width 549 height 55
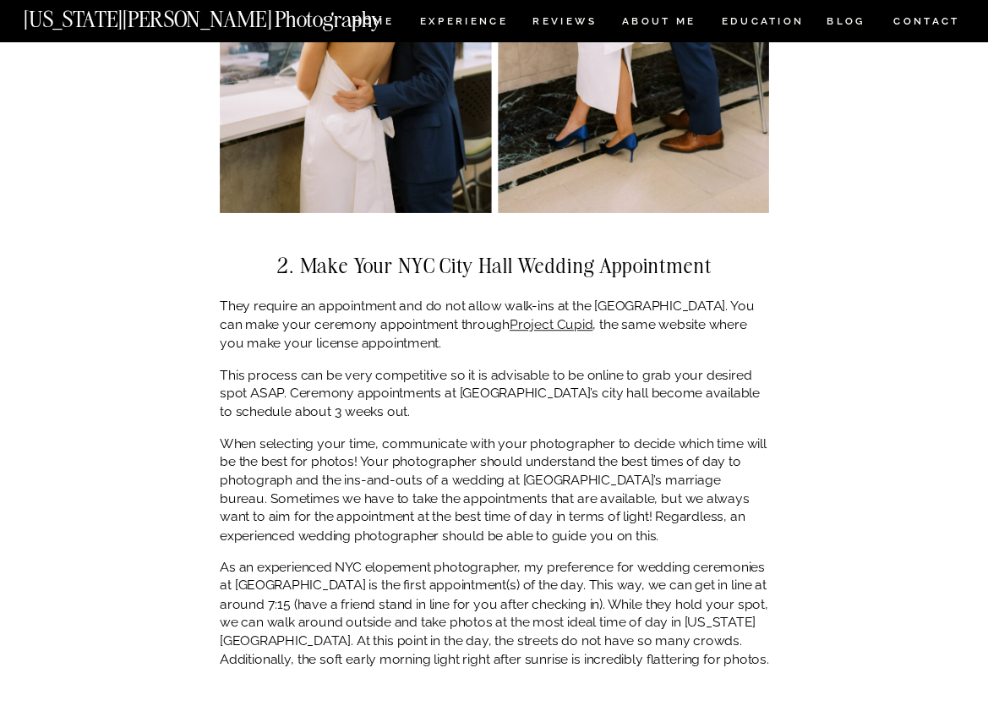
click at [674, 299] on p "They require an appointment and do not allow walk-ins at the [GEOGRAPHIC_DATA].…" at bounding box center [494, 324] width 549 height 55
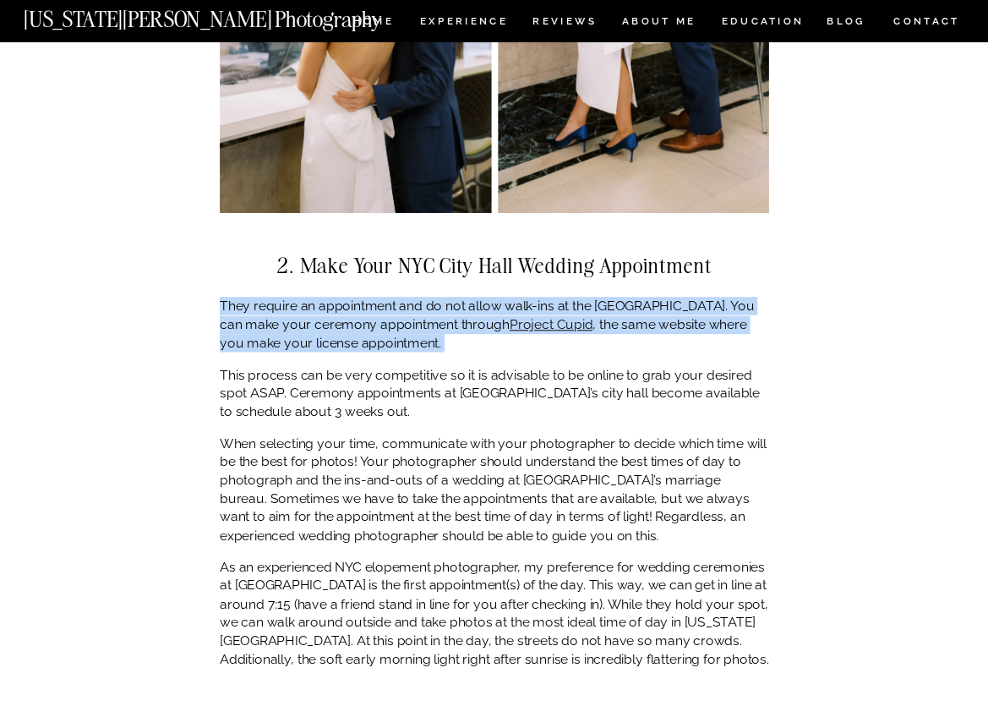
click at [674, 299] on p "They require an appointment and do not allow walk-ins at the [GEOGRAPHIC_DATA].…" at bounding box center [494, 324] width 549 height 55
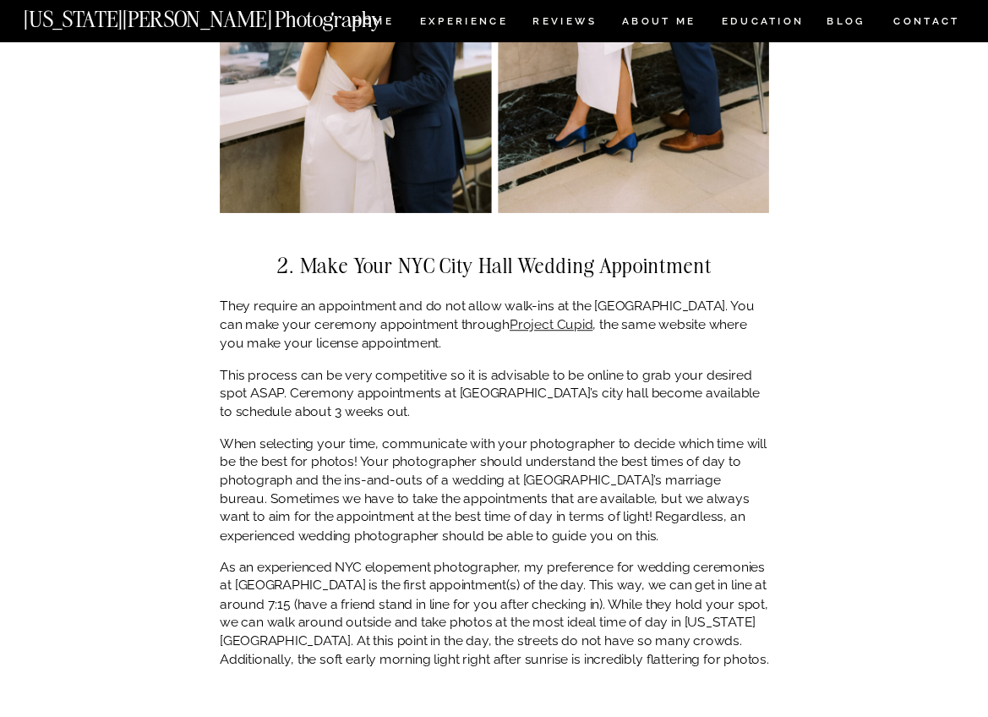
click at [323, 320] on p "They require an appointment and do not allow walk-ins at the [GEOGRAPHIC_DATA].…" at bounding box center [494, 324] width 549 height 55
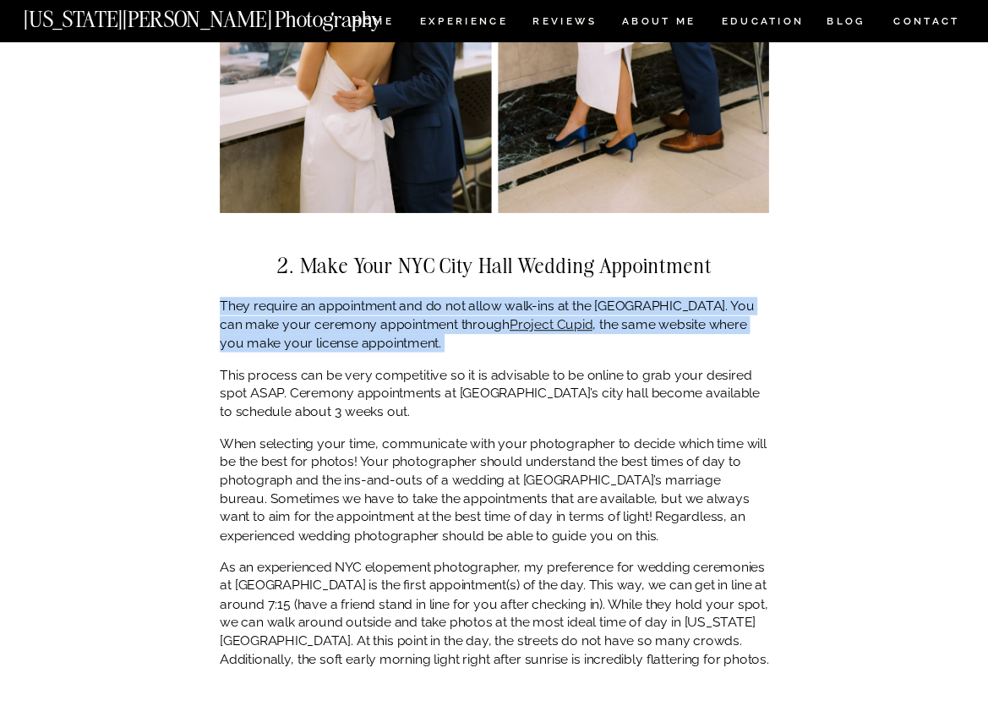
click at [323, 320] on p "They require an appointment and do not allow walk-ins at the [GEOGRAPHIC_DATA].…" at bounding box center [494, 324] width 549 height 55
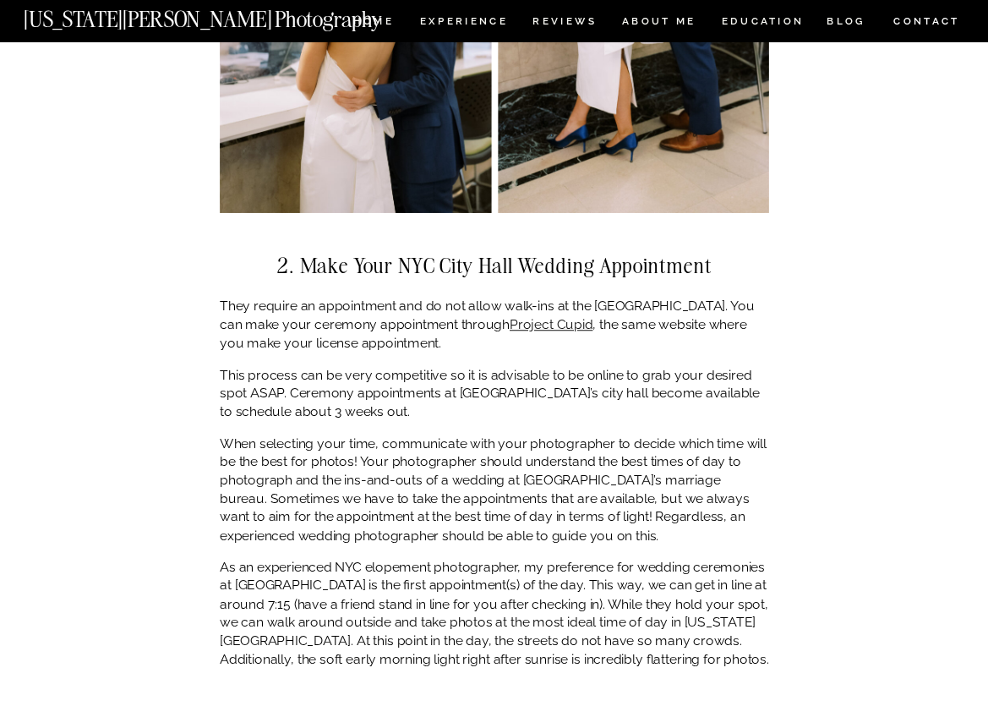
click at [332, 366] on p "This process can be very competitive so it is advisable to be online to grab yo…" at bounding box center [494, 393] width 549 height 55
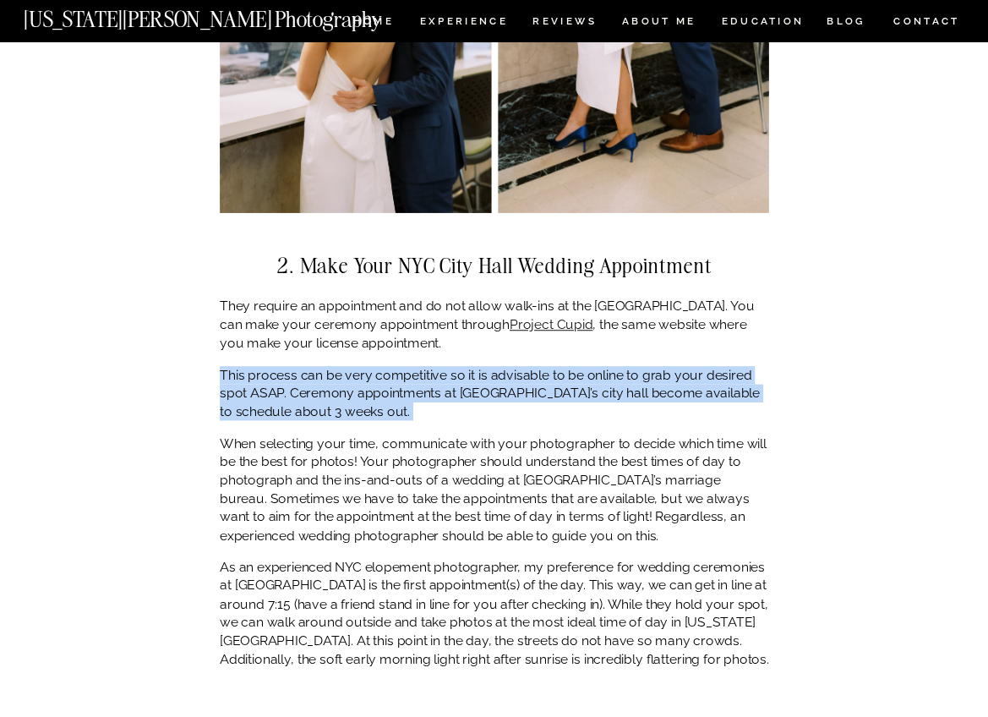
click at [332, 366] on p "This process can be very competitive so it is advisable to be online to grab yo…" at bounding box center [494, 393] width 549 height 55
click at [348, 383] on p "This process can be very competitive so it is advisable to be online to grab yo…" at bounding box center [494, 393] width 549 height 55
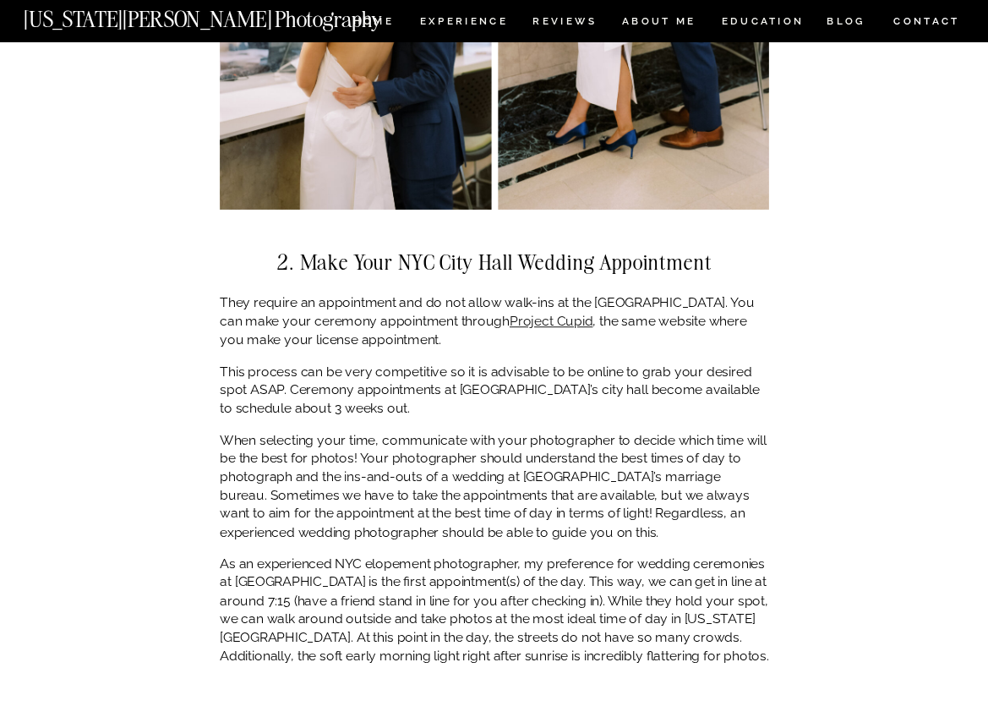
scroll to position [2523, 0]
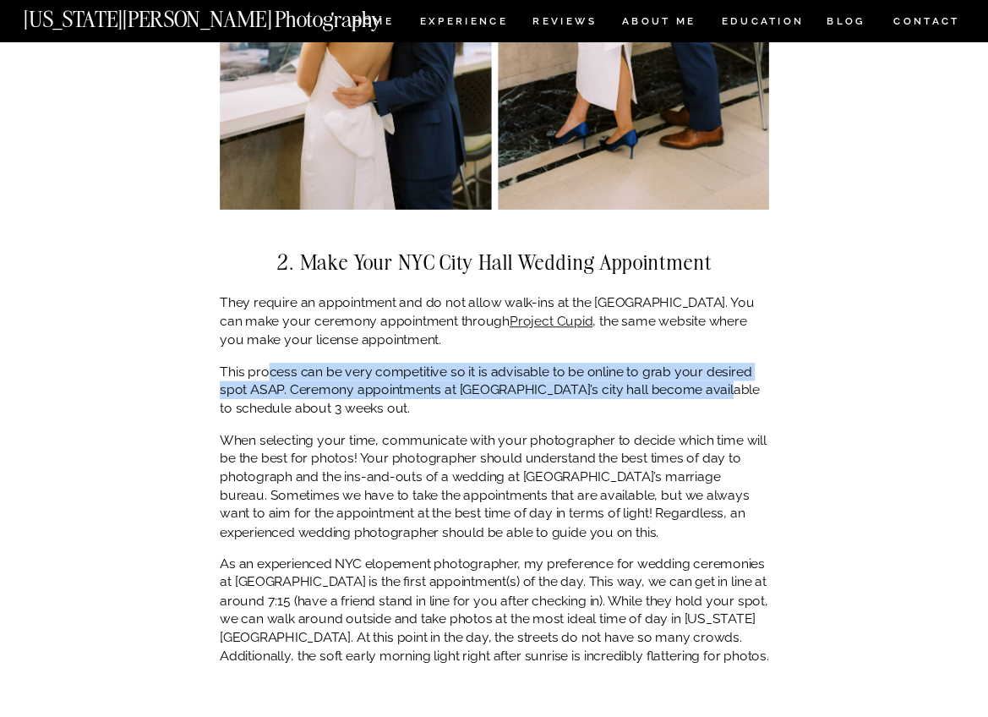
drag, startPoint x: 267, startPoint y: 353, endPoint x: 715, endPoint y: 393, distance: 449.7
click at [714, 365] on p "This process can be very competitive so it is advisable to be online to grab yo…" at bounding box center [494, 390] width 549 height 55
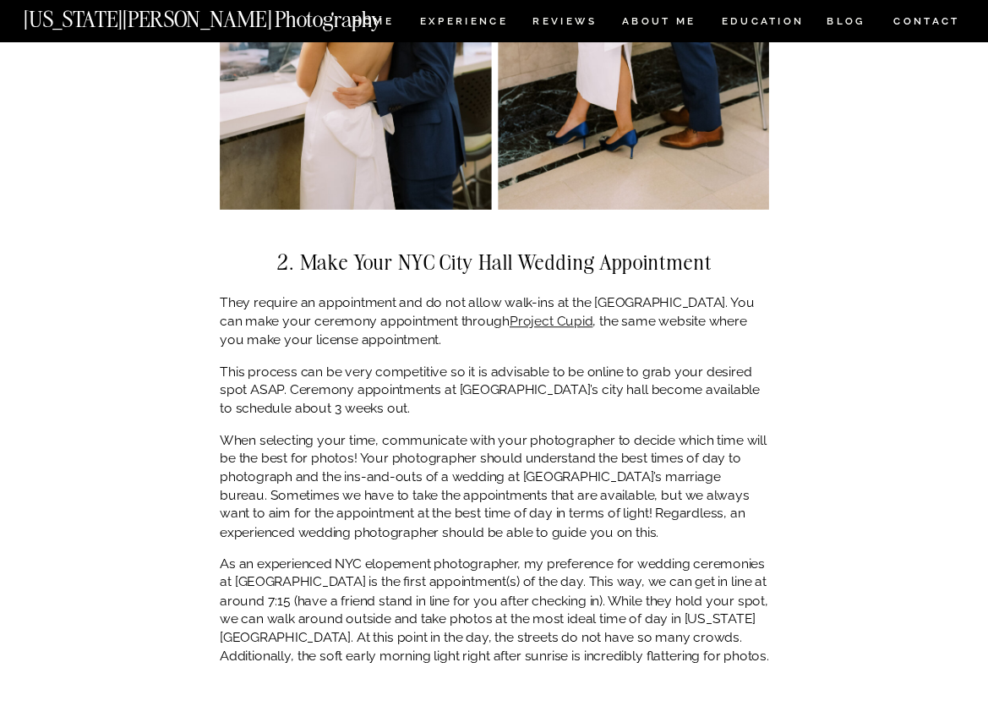
click at [715, 393] on p "This process can be very competitive so it is advisable to be online to grab yo…" at bounding box center [494, 390] width 549 height 55
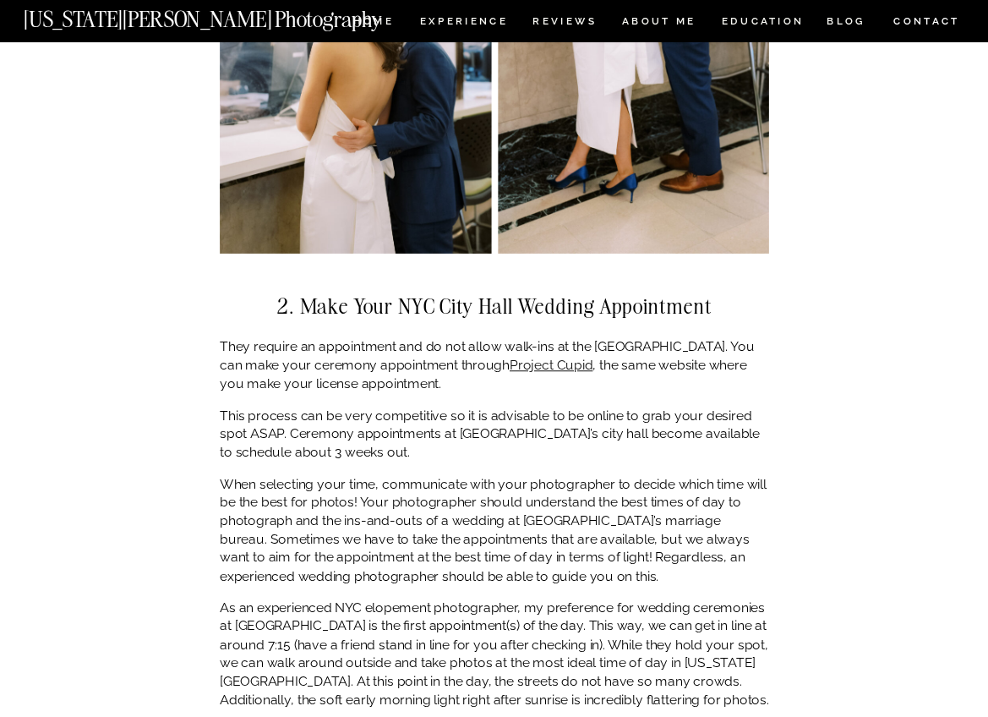
scroll to position [2487, 0]
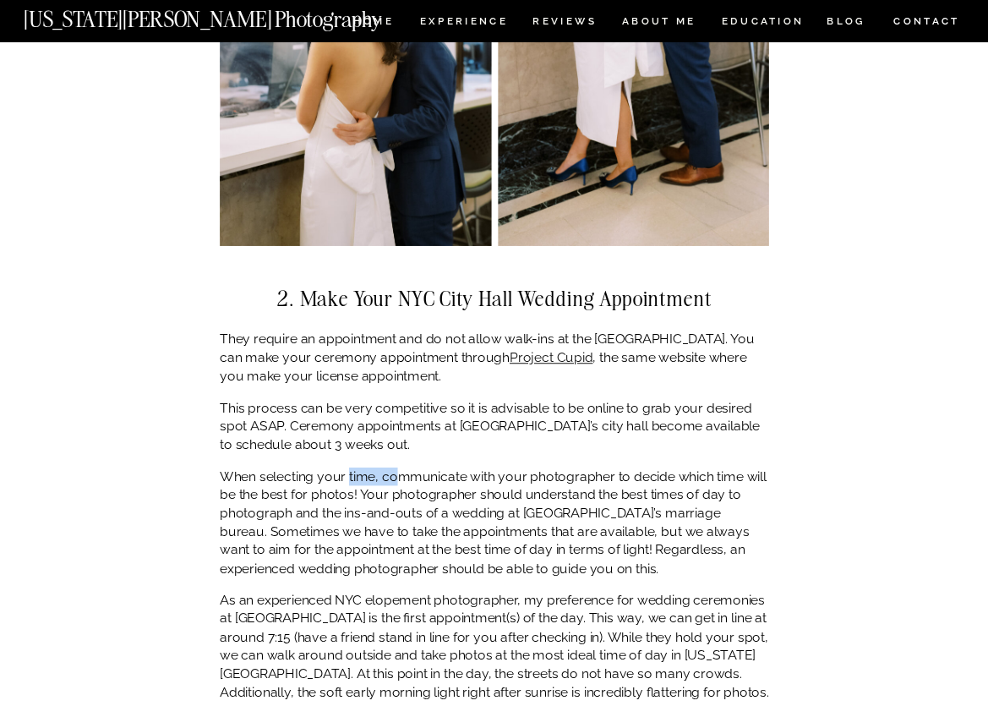
drag, startPoint x: 349, startPoint y: 458, endPoint x: 398, endPoint y: 463, distance: 49.3
click at [398, 467] on p "When selecting your time, communicate with your photographer to decide which ti…" at bounding box center [494, 522] width 549 height 111
click at [404, 488] on p "When selecting your time, communicate with your photographer to decide which ti…" at bounding box center [494, 522] width 549 height 111
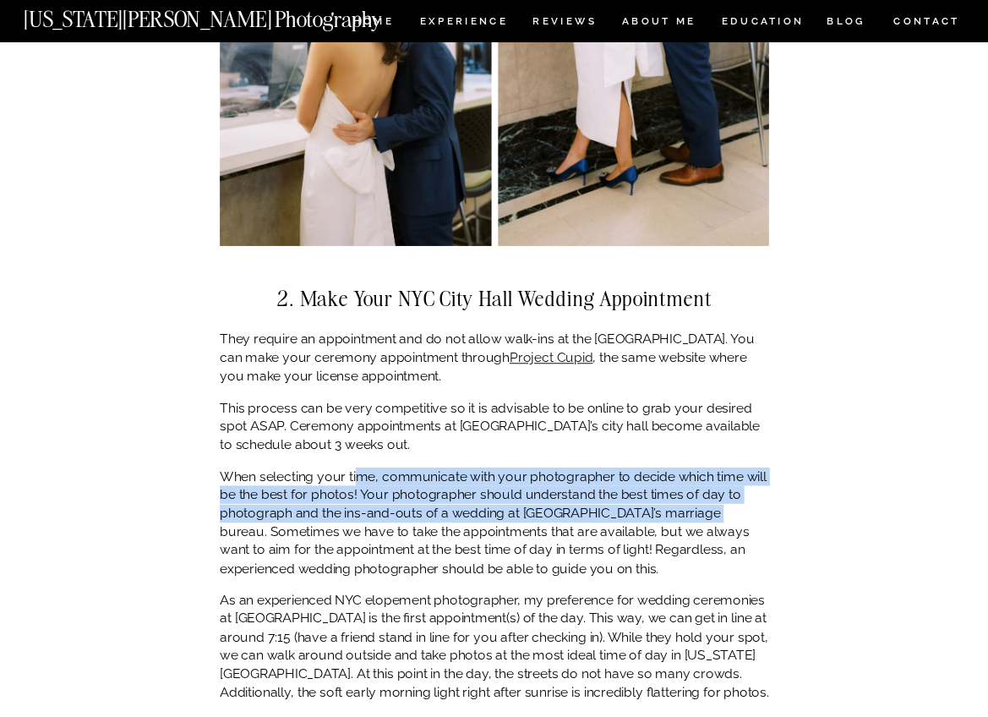
drag, startPoint x: 355, startPoint y: 463, endPoint x: 708, endPoint y: 495, distance: 354.7
click at [708, 495] on p "When selecting your time, communicate with your photographer to decide which ti…" at bounding box center [494, 522] width 549 height 111
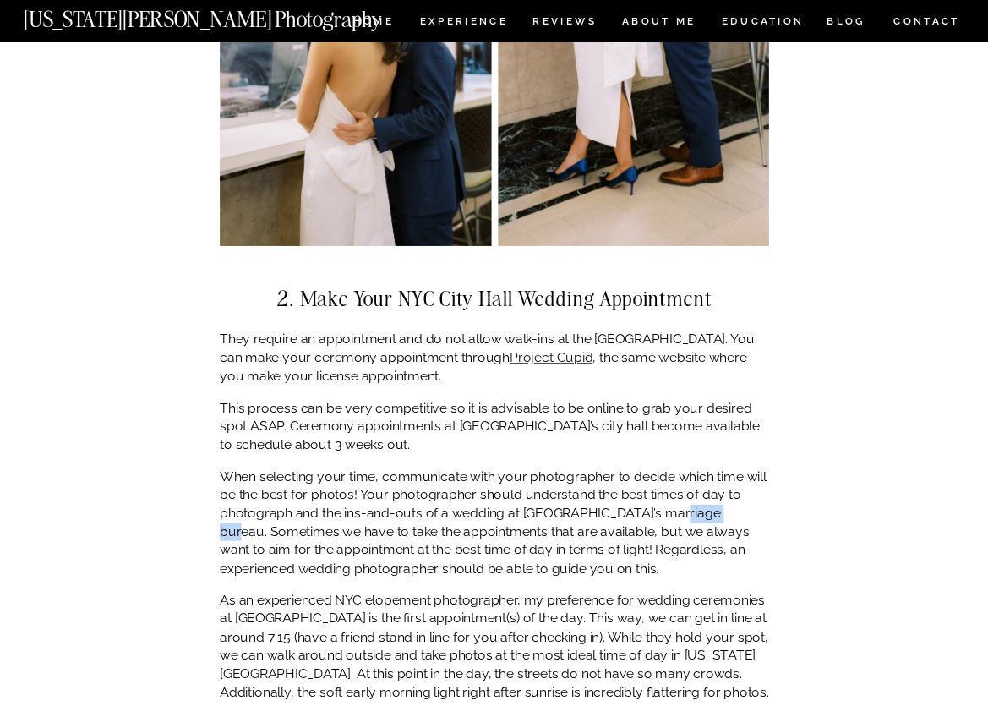
click at [708, 495] on p "When selecting your time, communicate with your photographer to decide which ti…" at bounding box center [494, 522] width 549 height 111
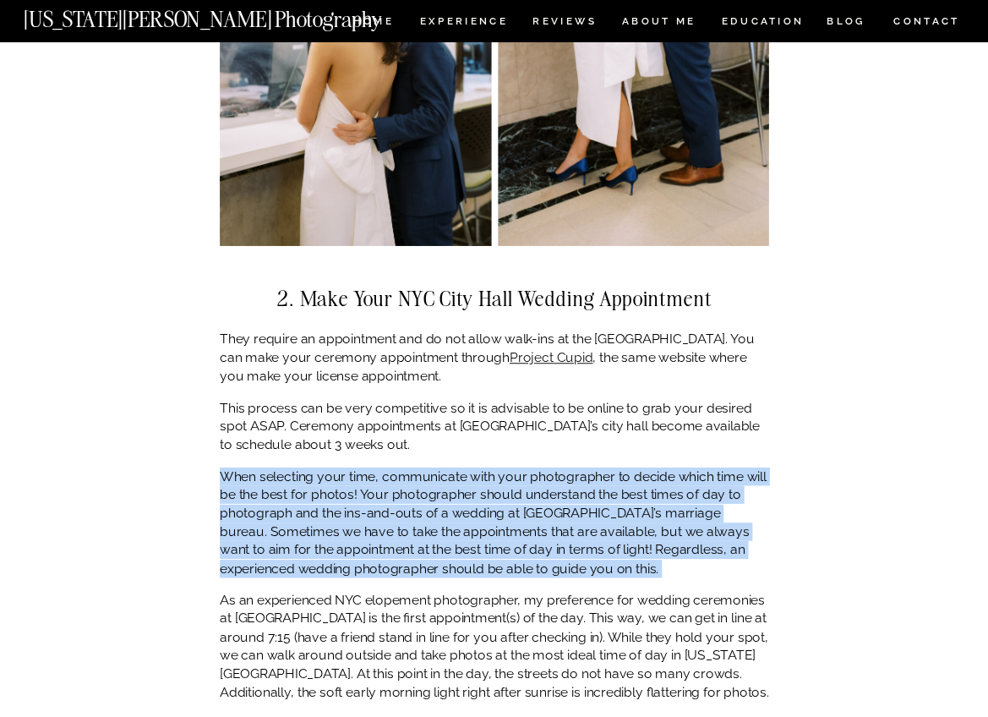
click at [708, 495] on p "When selecting your time, communicate with your photographer to decide which ti…" at bounding box center [494, 522] width 549 height 111
click at [297, 517] on p "When selecting your time, communicate with your photographer to decide which ti…" at bounding box center [494, 522] width 549 height 111
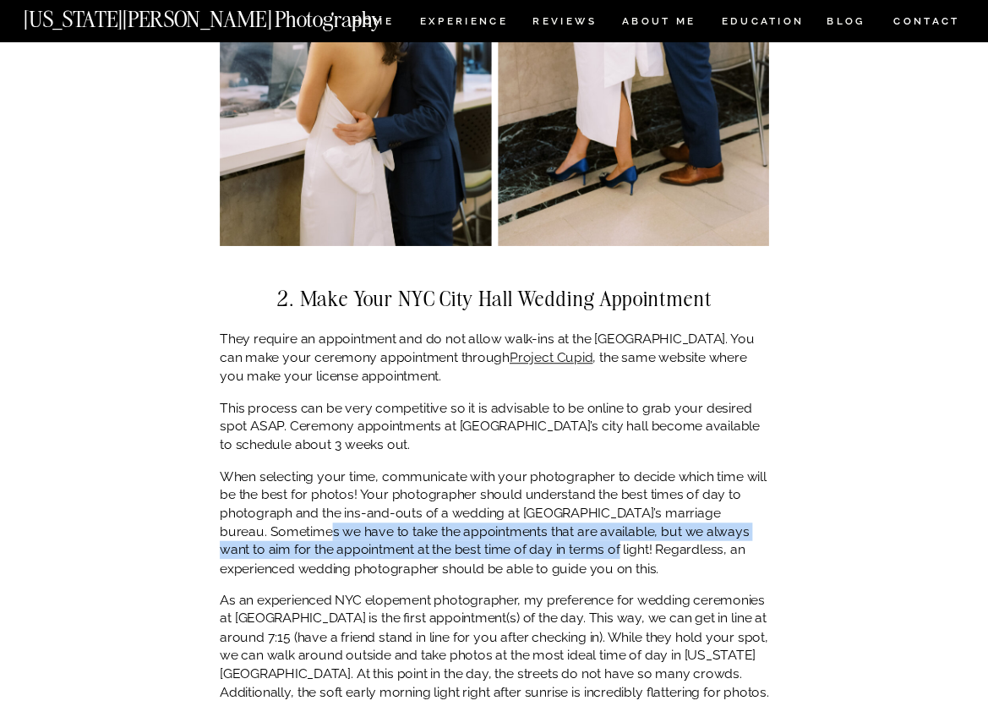
drag, startPoint x: 270, startPoint y: 510, endPoint x: 586, endPoint y: 537, distance: 317.1
click at [586, 537] on p "When selecting your time, communicate with your photographer to decide which ti…" at bounding box center [494, 522] width 549 height 111
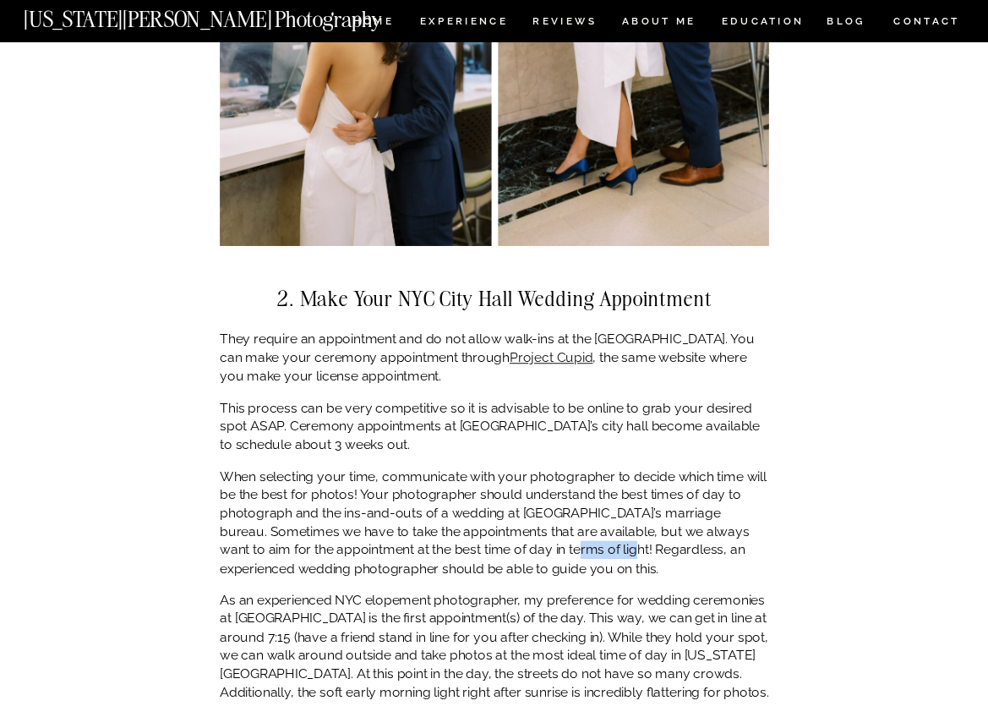
click at [586, 537] on p "When selecting your time, communicate with your photographer to decide which ti…" at bounding box center [494, 522] width 549 height 111
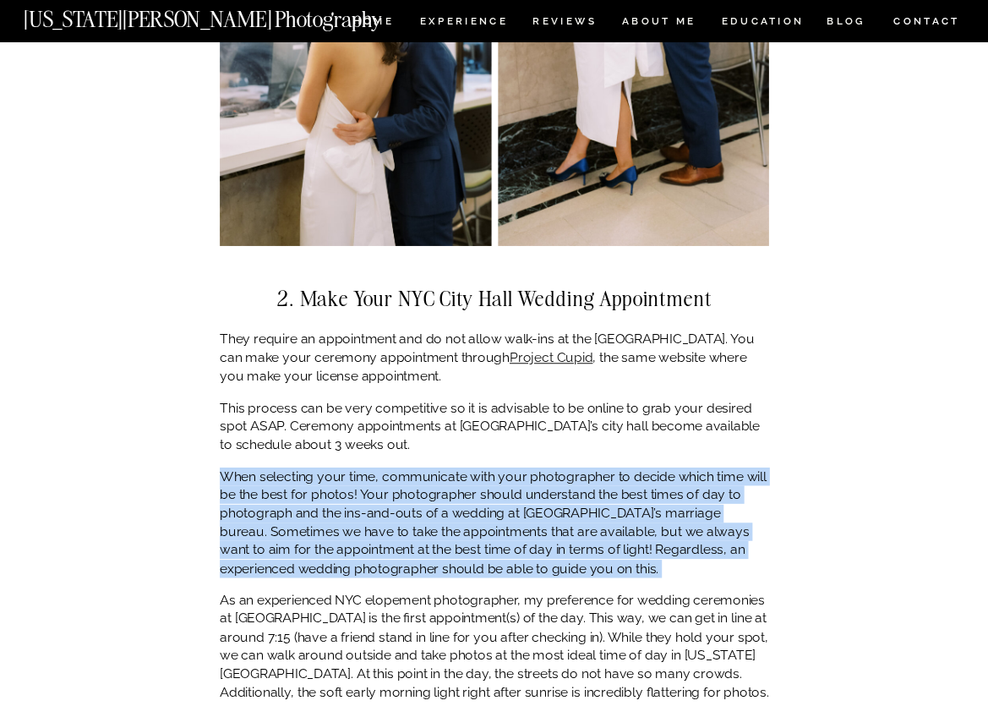
click at [586, 537] on p "When selecting your time, communicate with your photographer to decide which ti…" at bounding box center [494, 522] width 549 height 111
click at [585, 545] on p "When selecting your time, communicate with your photographer to decide which ti…" at bounding box center [494, 522] width 549 height 111
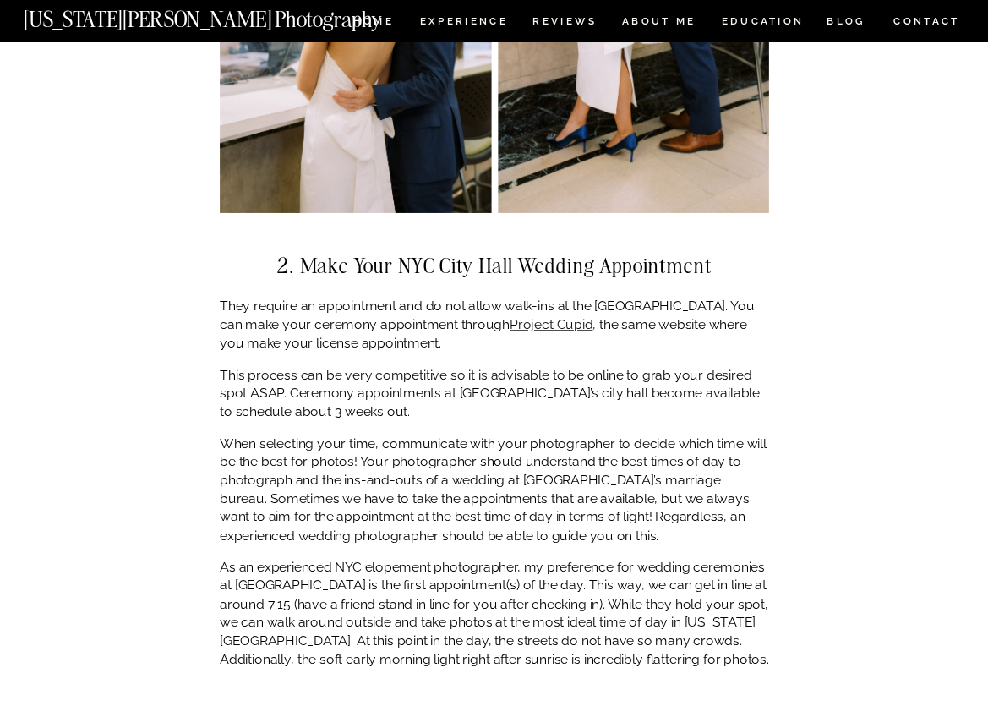
scroll to position [2545, 0]
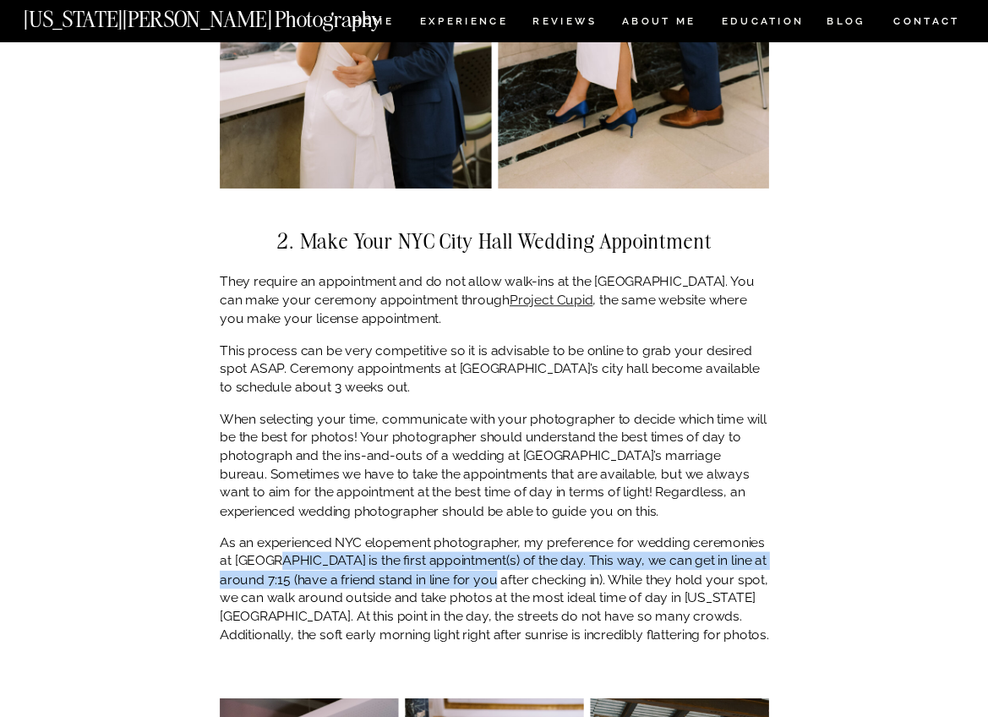
drag, startPoint x: 359, startPoint y: 548, endPoint x: 465, endPoint y: 554, distance: 105.8
click at [465, 554] on p "As an experienced NYC elopement photographer, my preference for wedding ceremon…" at bounding box center [494, 588] width 549 height 111
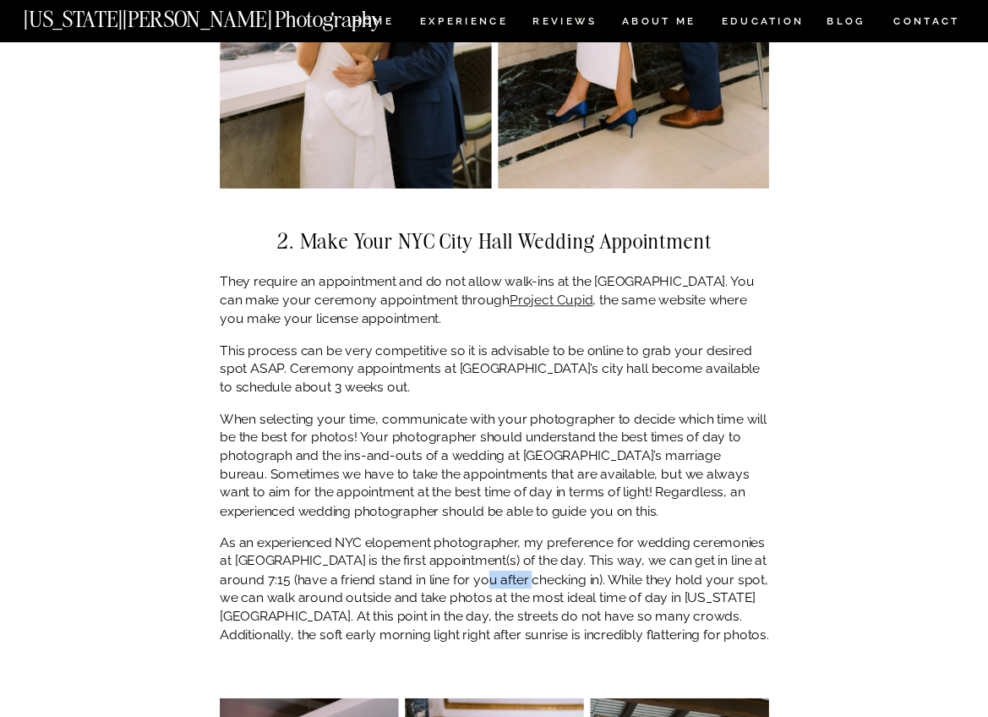
click at [465, 554] on p "As an experienced NYC elopement photographer, my preference for wedding ceremon…" at bounding box center [494, 588] width 549 height 111
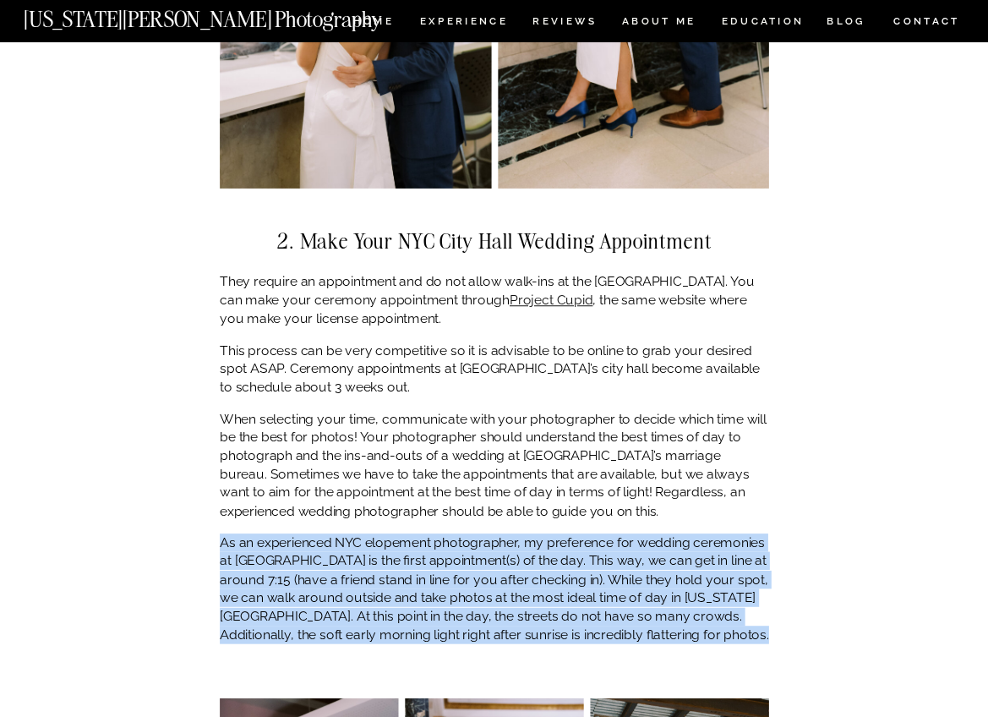
click at [465, 554] on p "As an experienced NYC elopement photographer, my preference for wedding ceremon…" at bounding box center [494, 588] width 549 height 111
click at [460, 565] on p "As an experienced NYC elopement photographer, my preference for wedding ceremon…" at bounding box center [494, 588] width 549 height 111
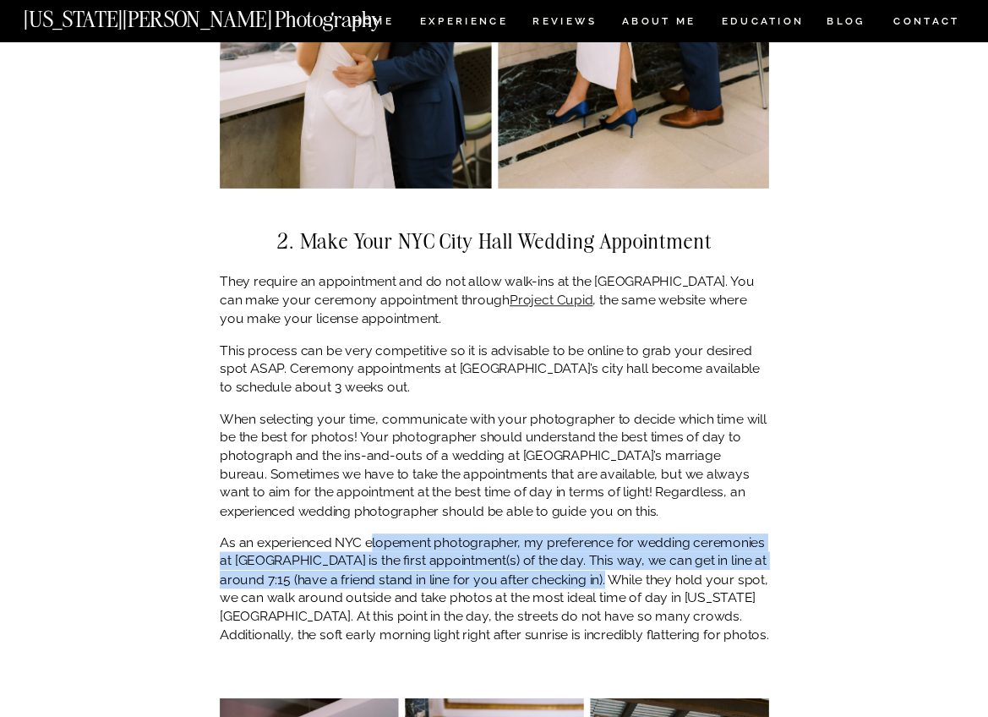
drag, startPoint x: 375, startPoint y: 528, endPoint x: 580, endPoint y: 556, distance: 206.4
click at [580, 556] on p "As an experienced NYC elopement photographer, my preference for wedding ceremon…" at bounding box center [494, 588] width 549 height 111
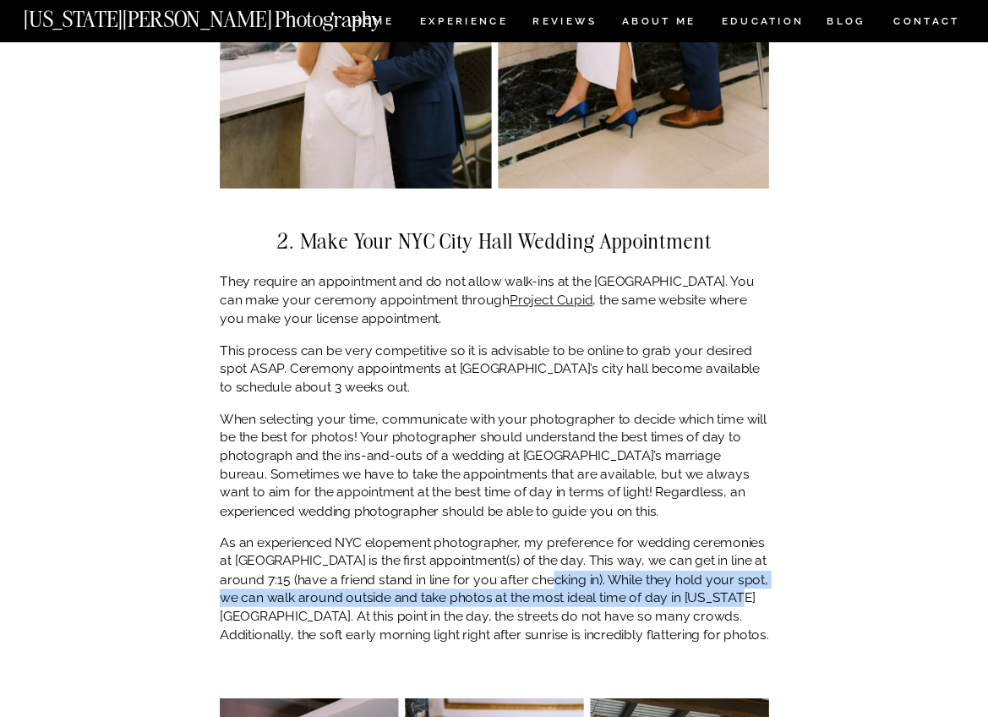
drag, startPoint x: 524, startPoint y: 566, endPoint x: 735, endPoint y: 578, distance: 211.6
click at [735, 578] on p "As an experienced NYC elopement photographer, my preference for wedding ceremon…" at bounding box center [494, 588] width 549 height 111
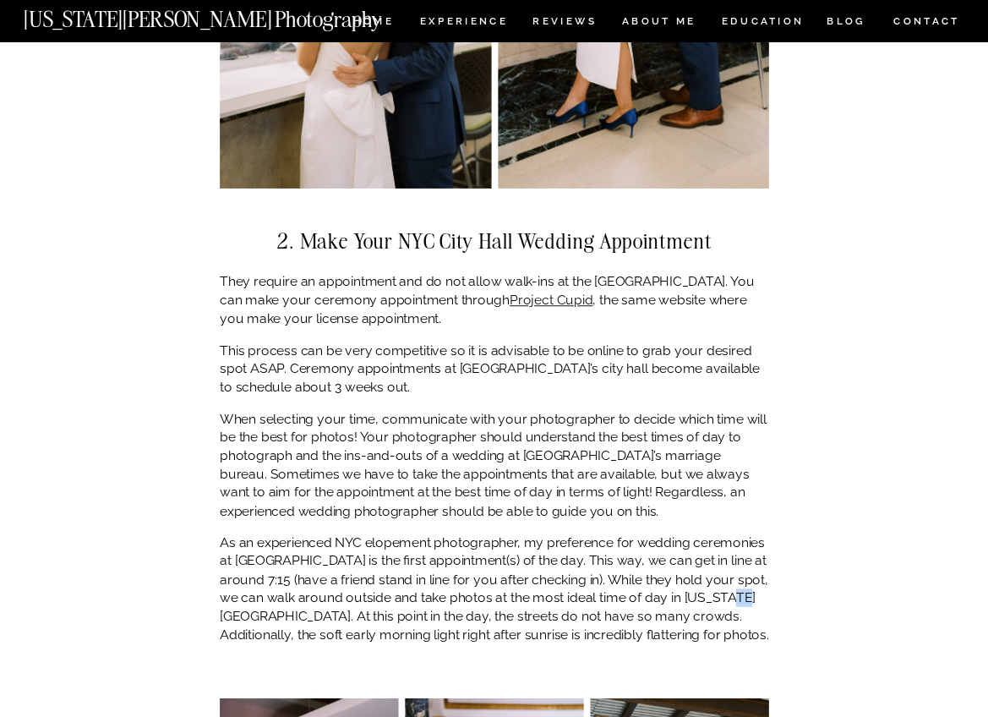
click at [735, 578] on p "As an experienced NYC elopement photographer, my preference for wedding ceremon…" at bounding box center [494, 588] width 549 height 111
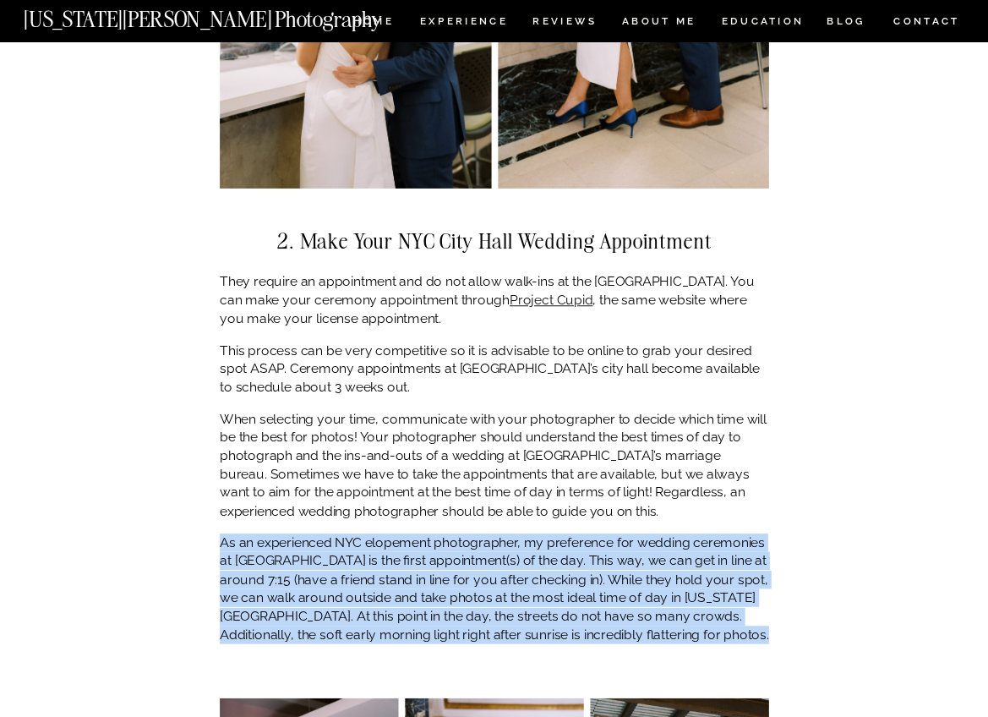
click at [735, 578] on p "As an experienced NYC elopement photographer, my preference for wedding ceremon…" at bounding box center [494, 588] width 549 height 111
click at [642, 580] on p "As an experienced NYC elopement photographer, my preference for wedding ceremon…" at bounding box center [494, 588] width 549 height 111
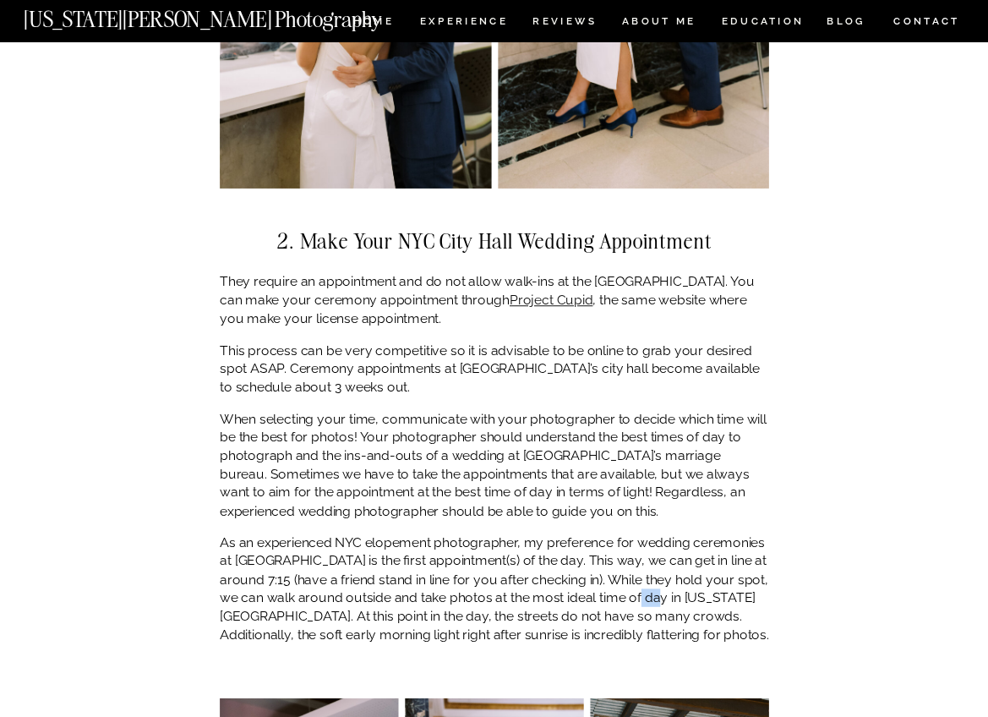
click at [642, 580] on p "As an experienced NYC elopement photographer, my preference for wedding ceremon…" at bounding box center [494, 588] width 549 height 111
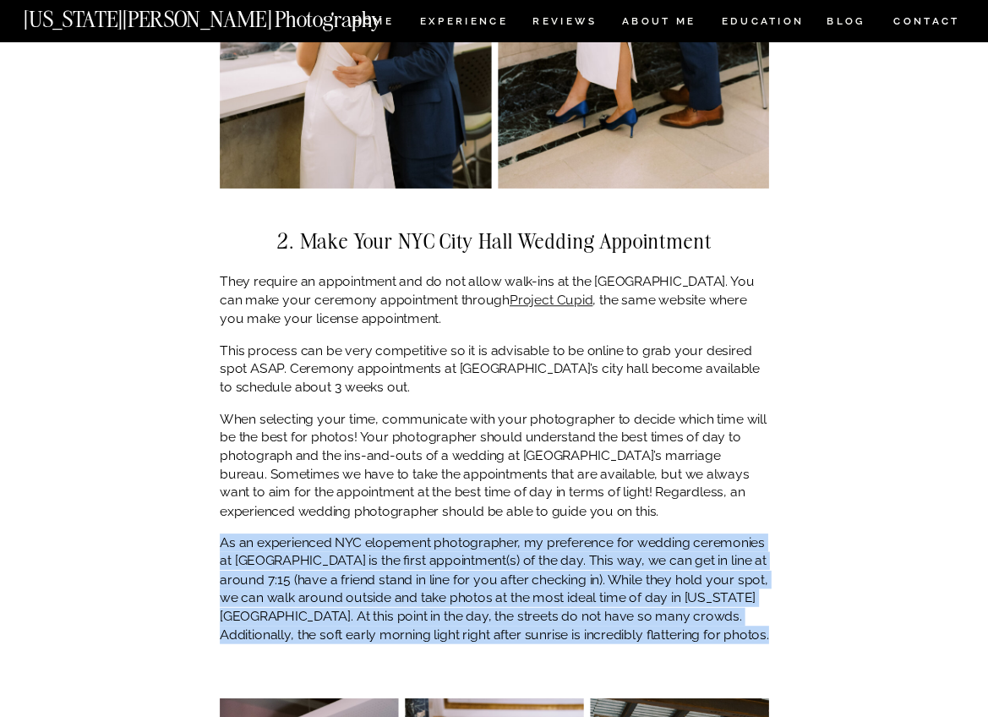
click at [642, 580] on p "As an experienced NYC elopement photographer, my preference for wedding ceremon…" at bounding box center [494, 588] width 549 height 111
click at [577, 580] on p "As an experienced NYC elopement photographer, my preference for wedding ceremon…" at bounding box center [494, 588] width 549 height 111
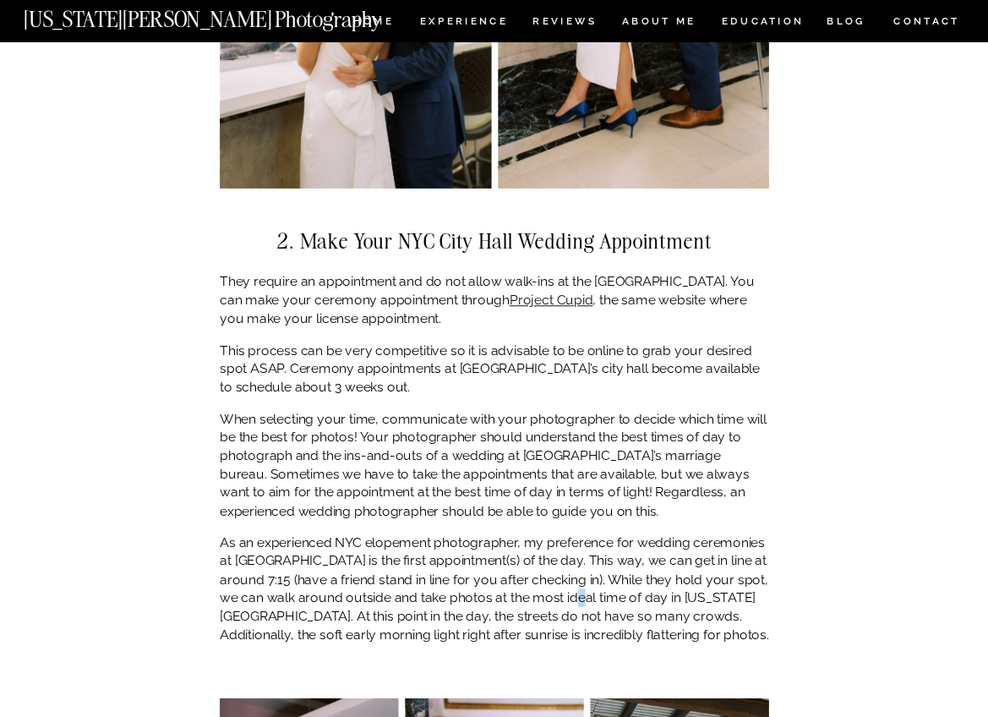
click at [577, 580] on p "As an experienced NYC elopement photographer, my preference for wedding ceremon…" at bounding box center [494, 588] width 549 height 111
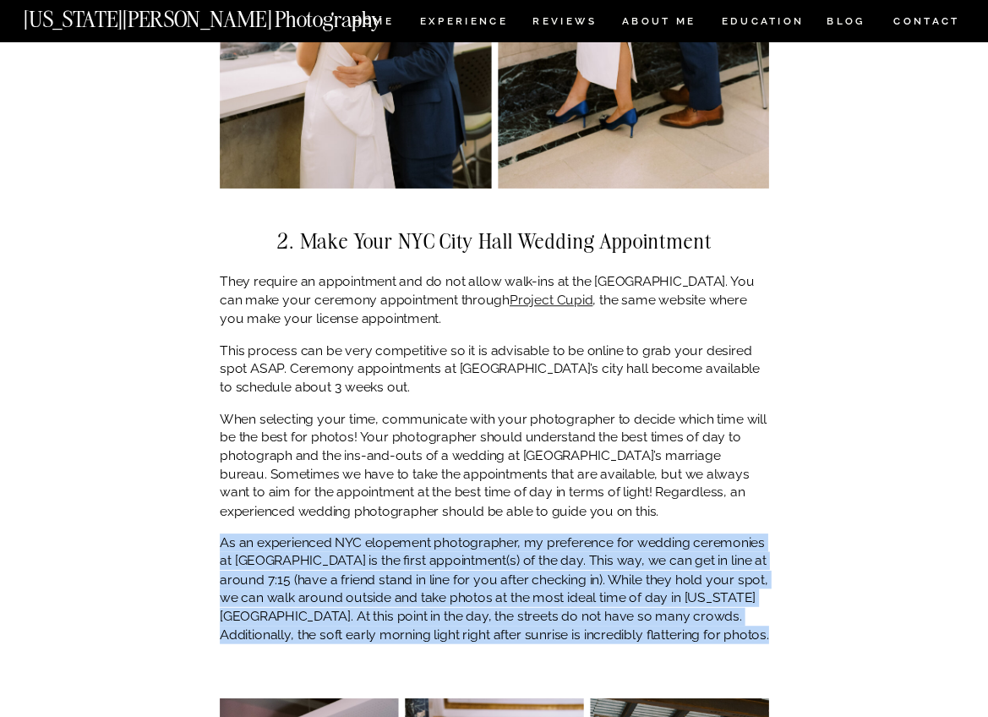
click at [577, 580] on p "As an experienced NYC elopement photographer, my preference for wedding ceremon…" at bounding box center [494, 588] width 549 height 111
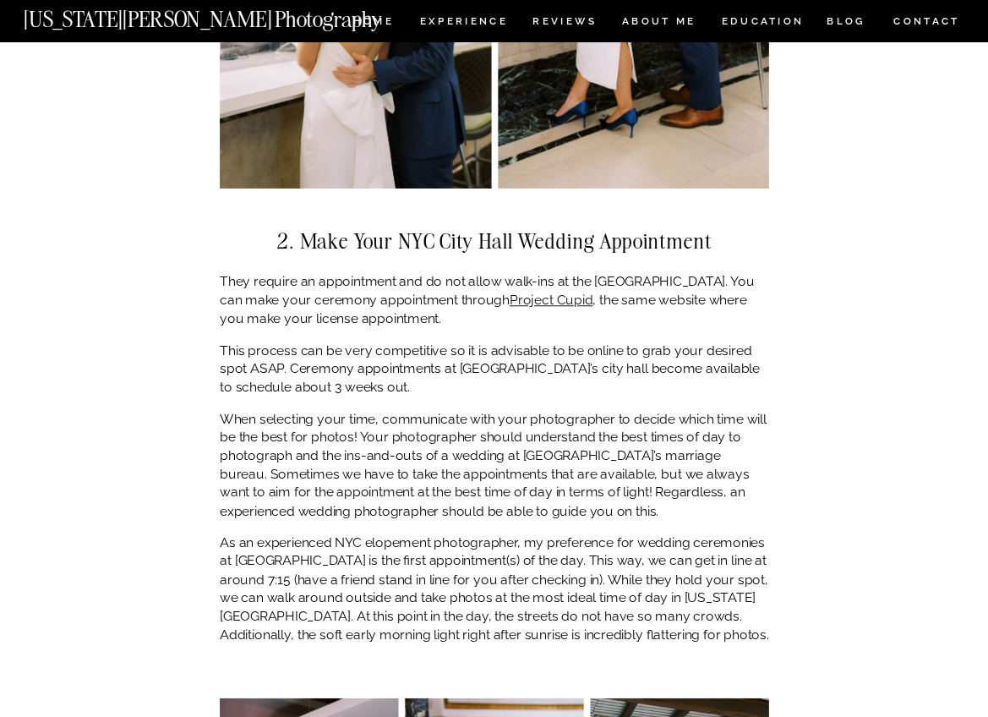
click at [630, 593] on p "As an experienced NYC elopement photographer, my preference for wedding ceremon…" at bounding box center [494, 588] width 549 height 111
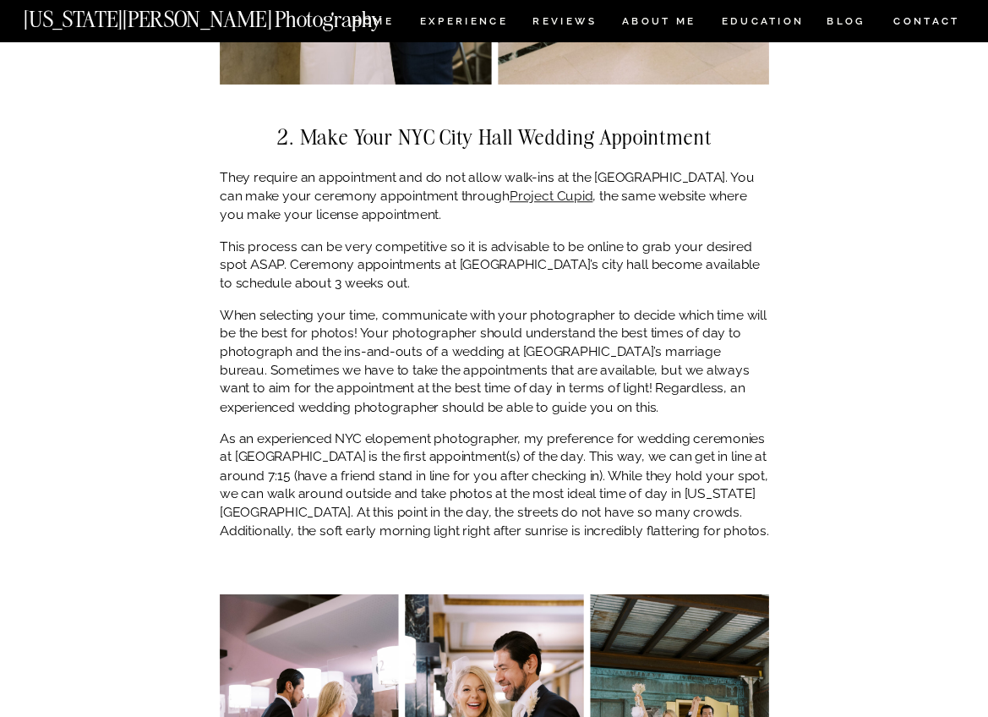
scroll to position [2652, 0]
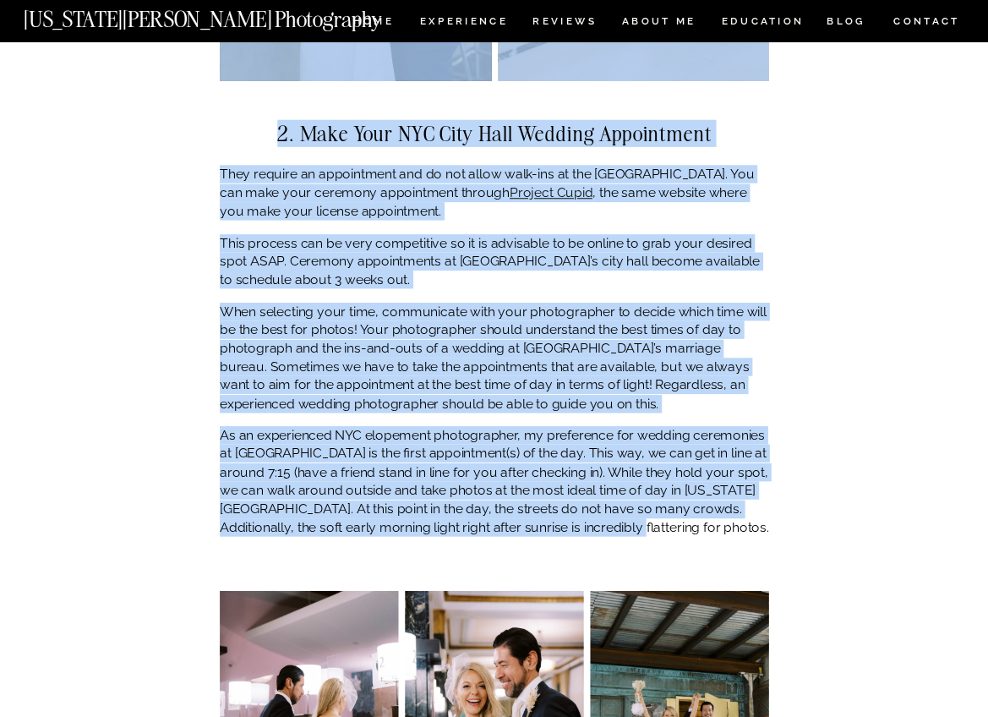
drag, startPoint x: 630, startPoint y: 518, endPoint x: 179, endPoint y: 409, distance: 464.3
click at [303, 434] on p "As an experienced NYC elopement photographer, my preference for wedding ceremon…" at bounding box center [494, 481] width 549 height 111
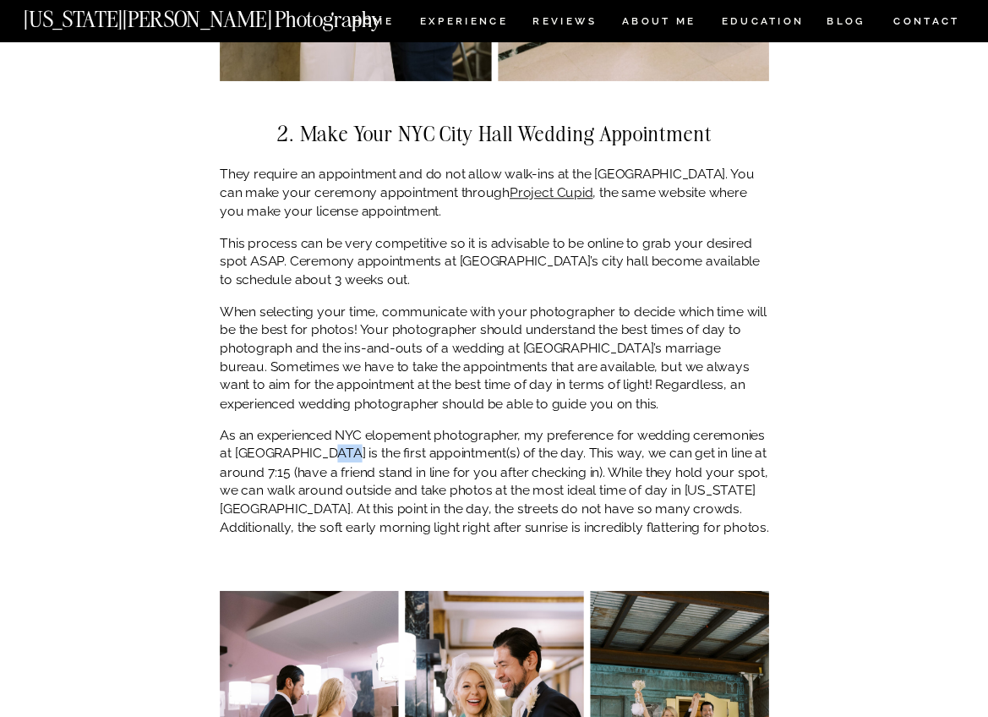
click at [303, 434] on p "As an experienced NYC elopement photographer, my preference for wedding ceremon…" at bounding box center [494, 481] width 549 height 111
click at [451, 479] on p "As an experienced NYC elopement photographer, my preference for wedding ceremon…" at bounding box center [494, 481] width 549 height 111
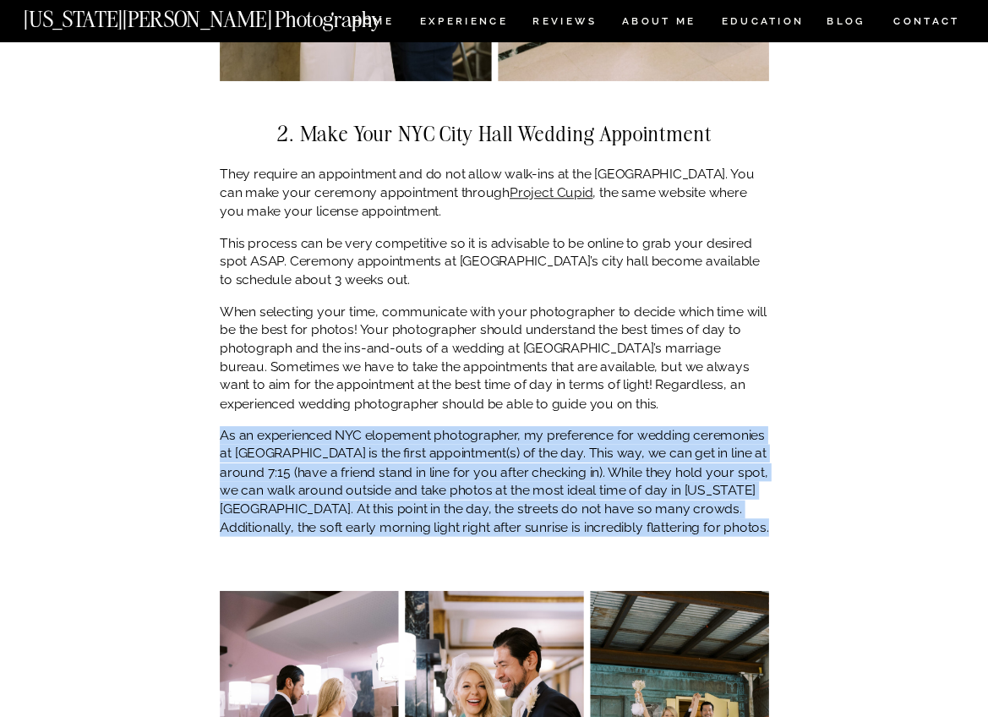
click at [451, 479] on p "As an experienced NYC elopement photographer, my preference for wedding ceremon…" at bounding box center [494, 481] width 549 height 111
click at [453, 472] on p "As an experienced NYC elopement photographer, my preference for wedding ceremon…" at bounding box center [494, 481] width 549 height 111
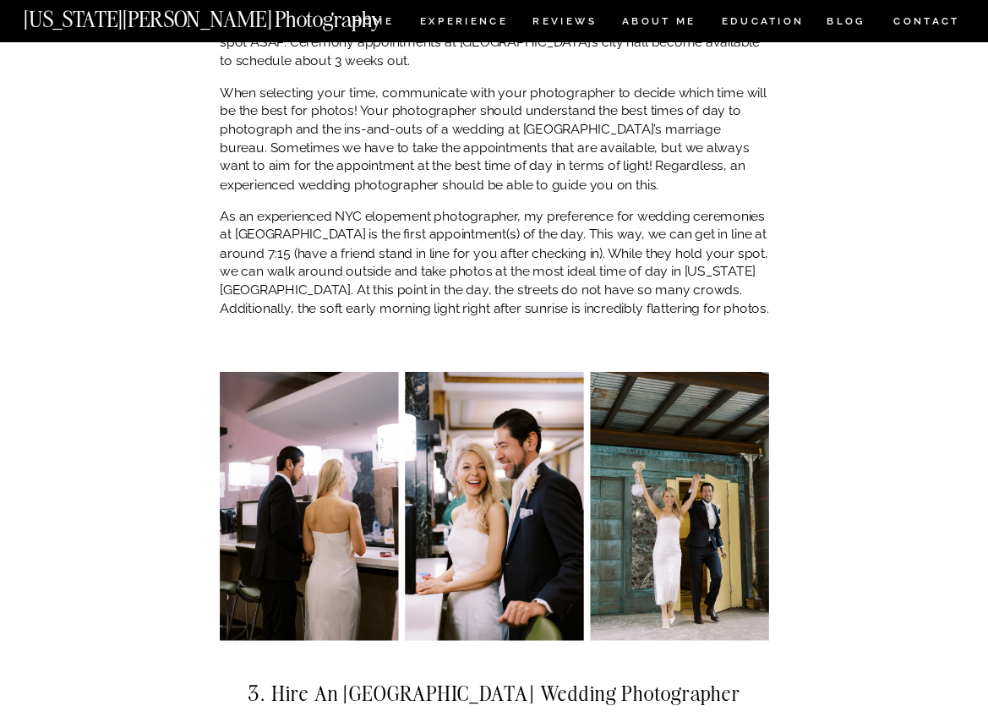
scroll to position [2958, 0]
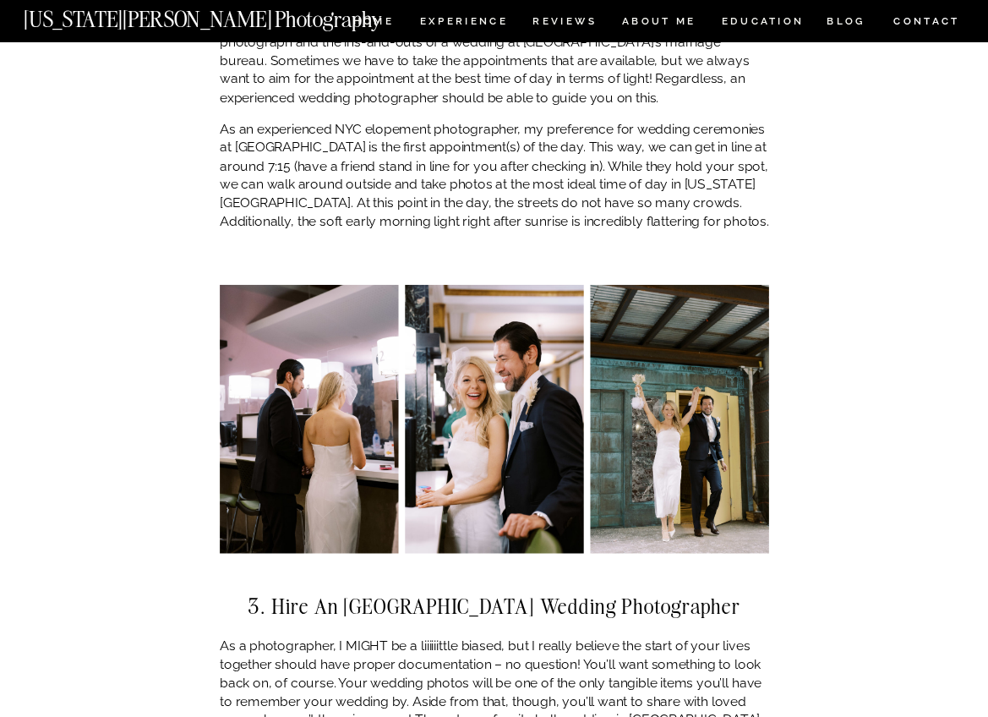
click at [640, 426] on img at bounding box center [679, 419] width 178 height 268
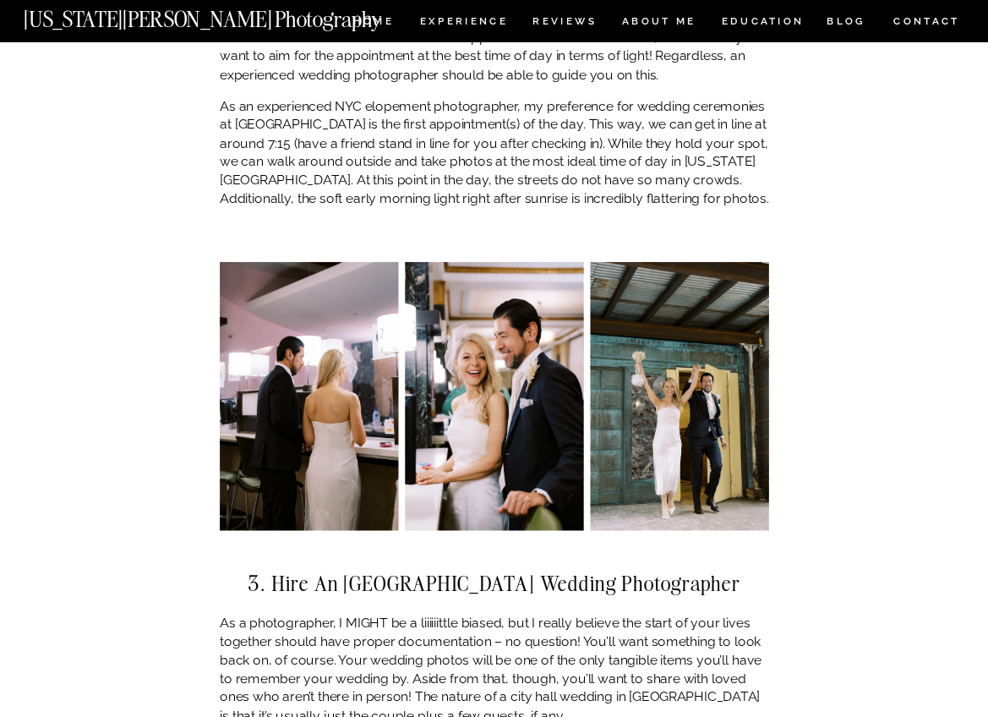
scroll to position [3102, 0]
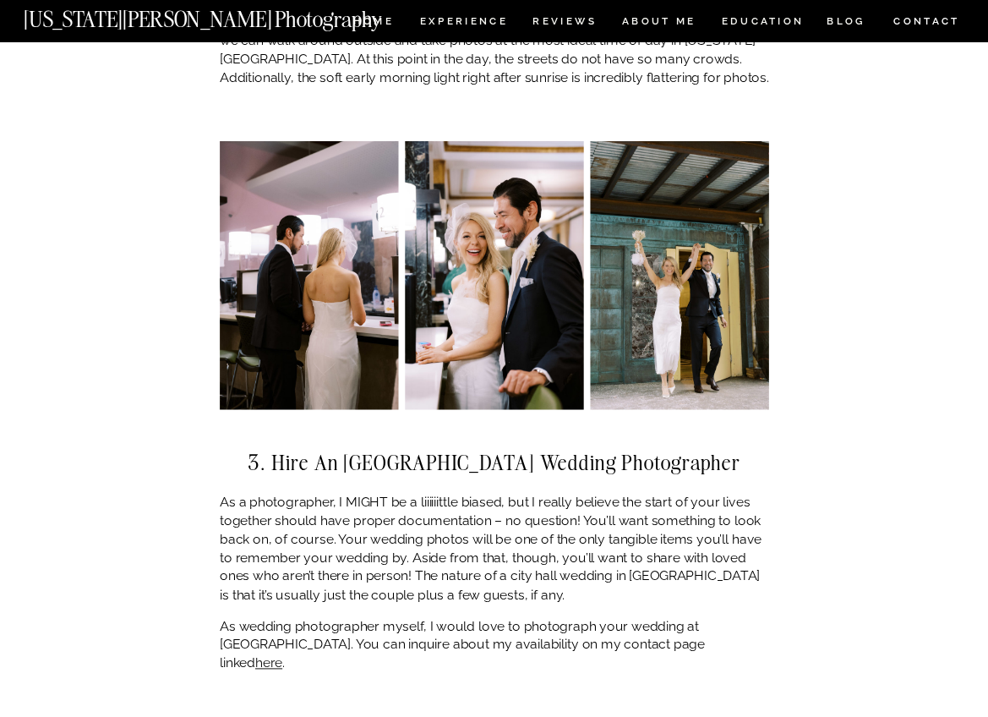
click at [490, 529] on p "As a photographer, I MIGHT be a liiiiiittle biased, but I really believe the st…" at bounding box center [494, 549] width 549 height 111
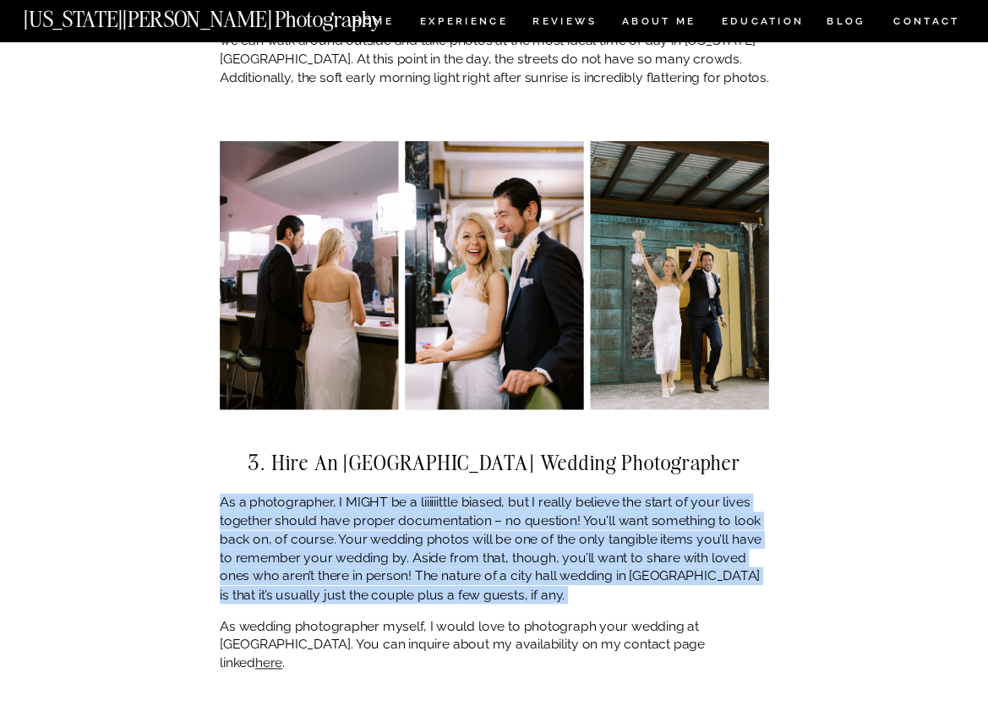
click at [490, 529] on p "As a photographer, I MIGHT be a liiiiiittle biased, but I really believe the st…" at bounding box center [494, 549] width 549 height 111
click at [505, 549] on p "As a photographer, I MIGHT be a liiiiiittle biased, but I really believe the st…" at bounding box center [494, 549] width 549 height 111
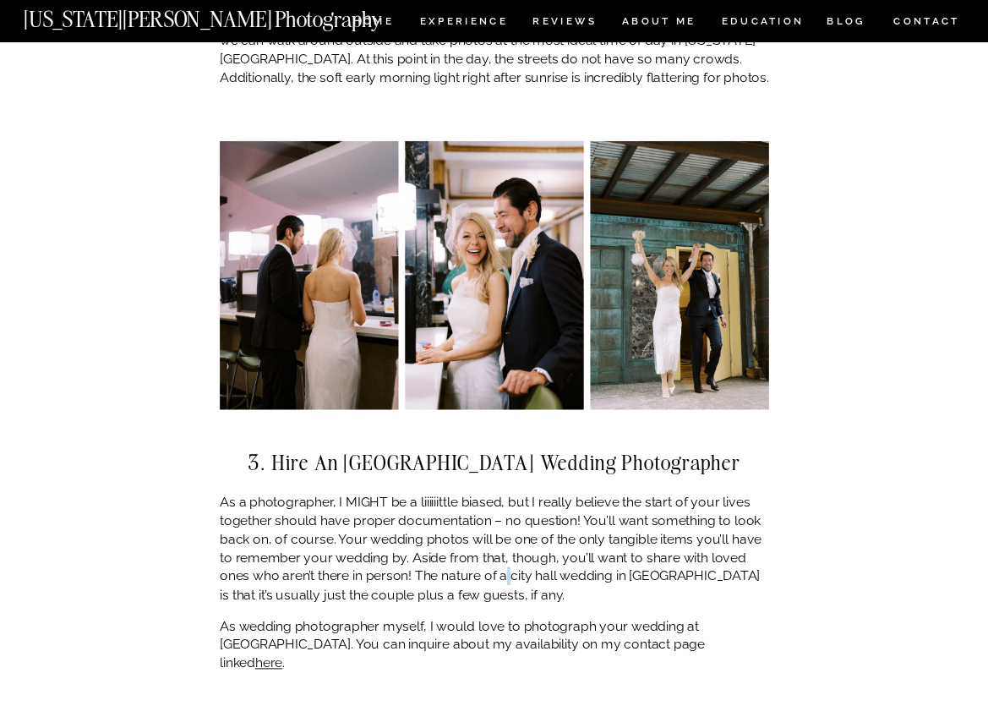
click at [505, 549] on p "As a photographer, I MIGHT be a liiiiiittle biased, but I really believe the st…" at bounding box center [494, 549] width 549 height 111
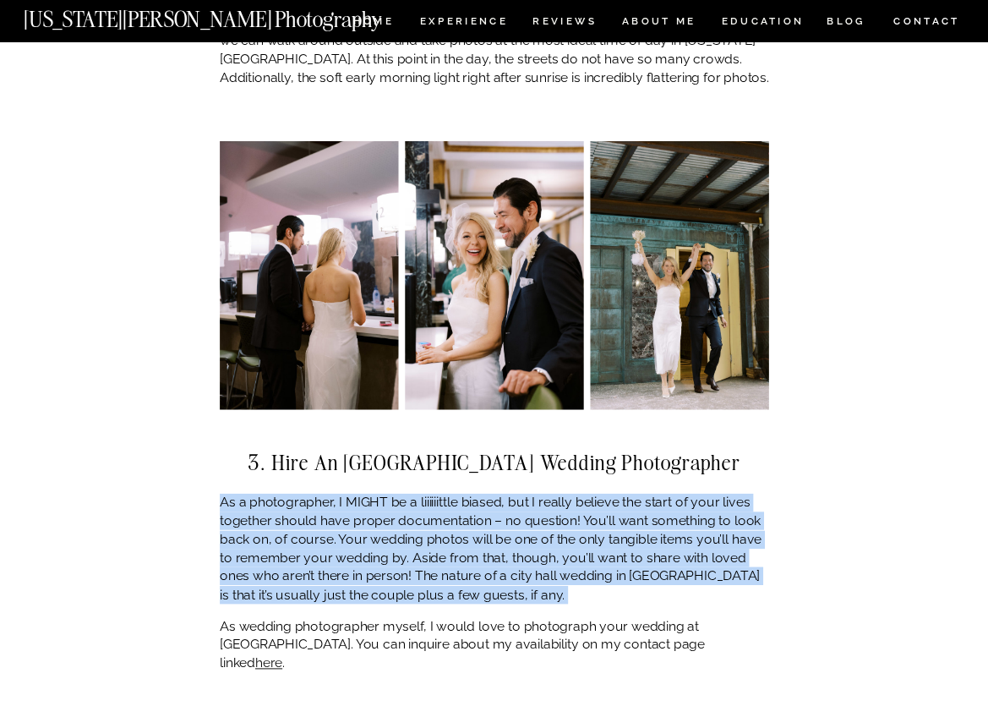
click at [505, 549] on p "As a photographer, I MIGHT be a liiiiiittle biased, but I really believe the st…" at bounding box center [494, 549] width 549 height 111
click at [499, 563] on p "As a photographer, I MIGHT be a liiiiiittle biased, but I really believe the st…" at bounding box center [494, 549] width 549 height 111
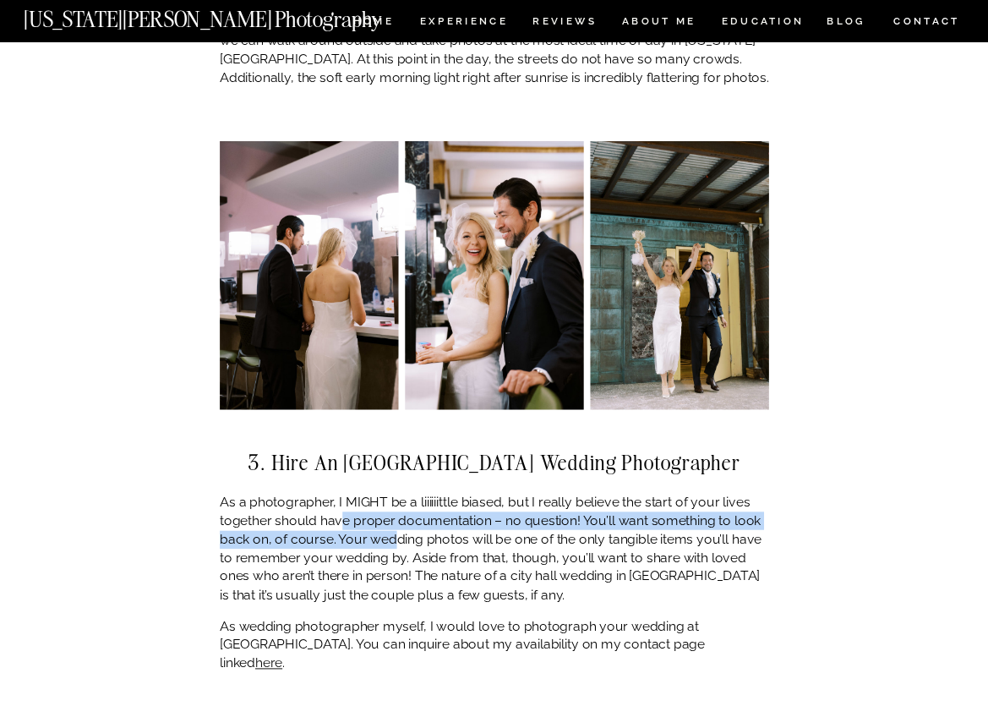
drag, startPoint x: 440, startPoint y: 497, endPoint x: 394, endPoint y: 521, distance: 52.5
click at [394, 521] on p "As a photographer, I MIGHT be a liiiiiittle biased, but I really believe the st…" at bounding box center [494, 549] width 549 height 111
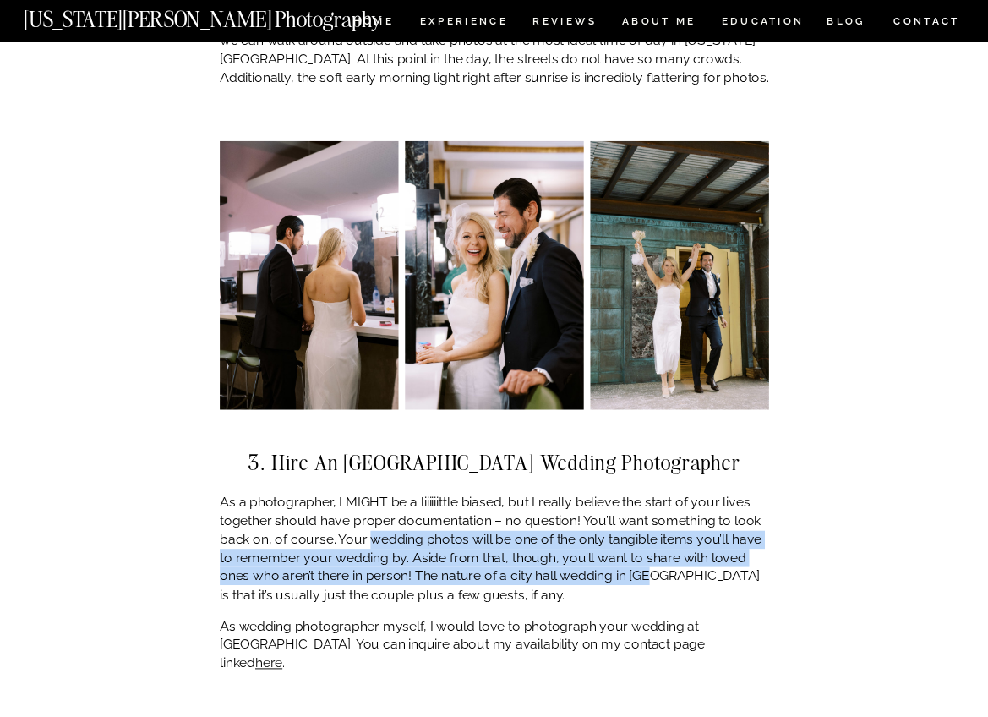
drag, startPoint x: 368, startPoint y: 521, endPoint x: 658, endPoint y: 559, distance: 293.2
click at [658, 559] on p "As a photographer, I MIGHT be a liiiiiittle biased, but I really believe the st…" at bounding box center [494, 549] width 549 height 111
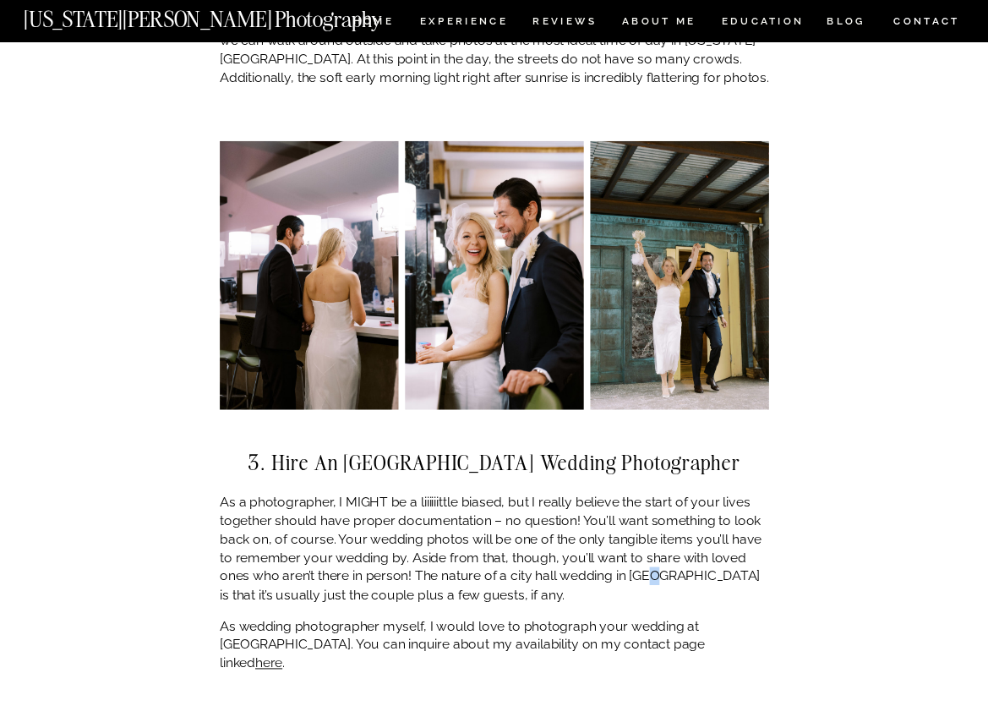
click at [658, 559] on p "As a photographer, I MIGHT be a liiiiiittle biased, but I really believe the st…" at bounding box center [494, 549] width 549 height 111
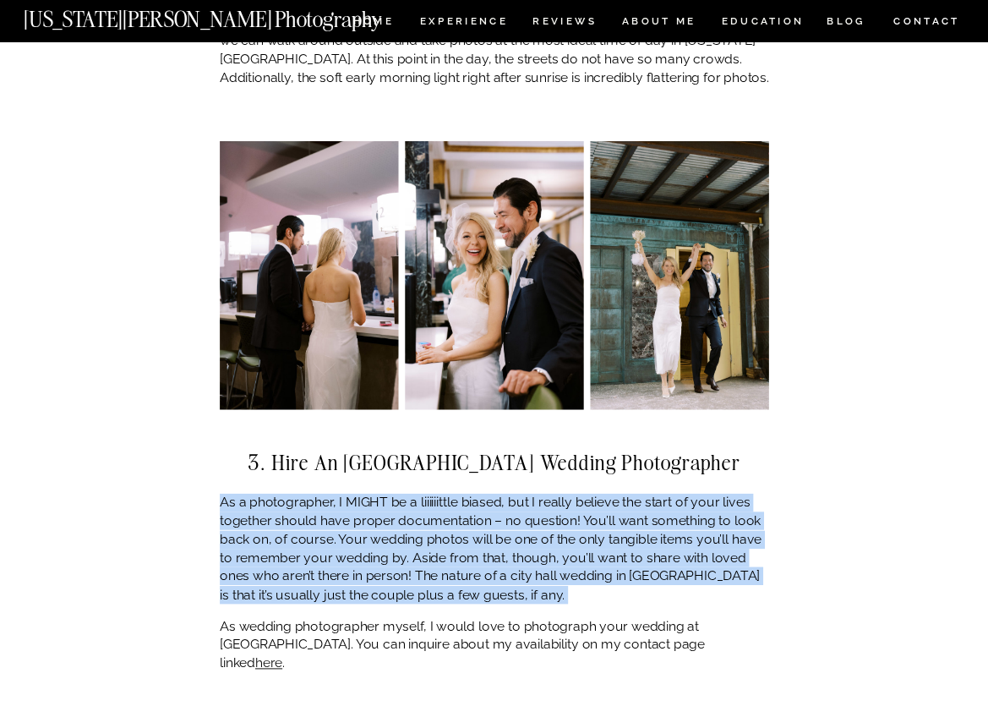
click at [658, 559] on p "As a photographer, I MIGHT be a liiiiiittle biased, but I really believe the st…" at bounding box center [494, 549] width 549 height 111
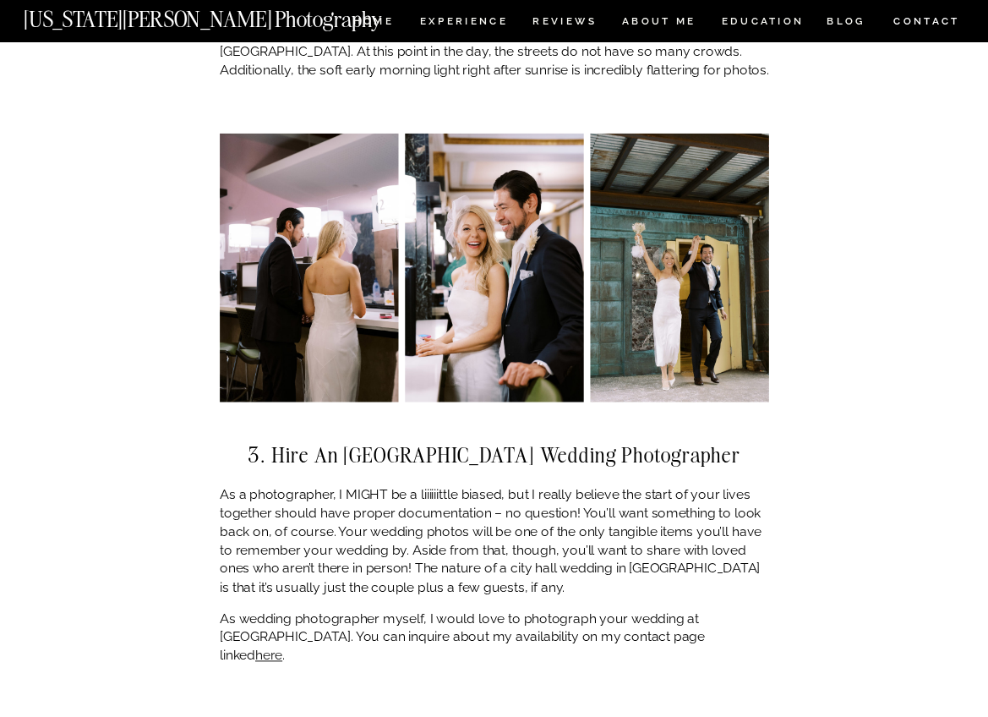
scroll to position [3125, 0]
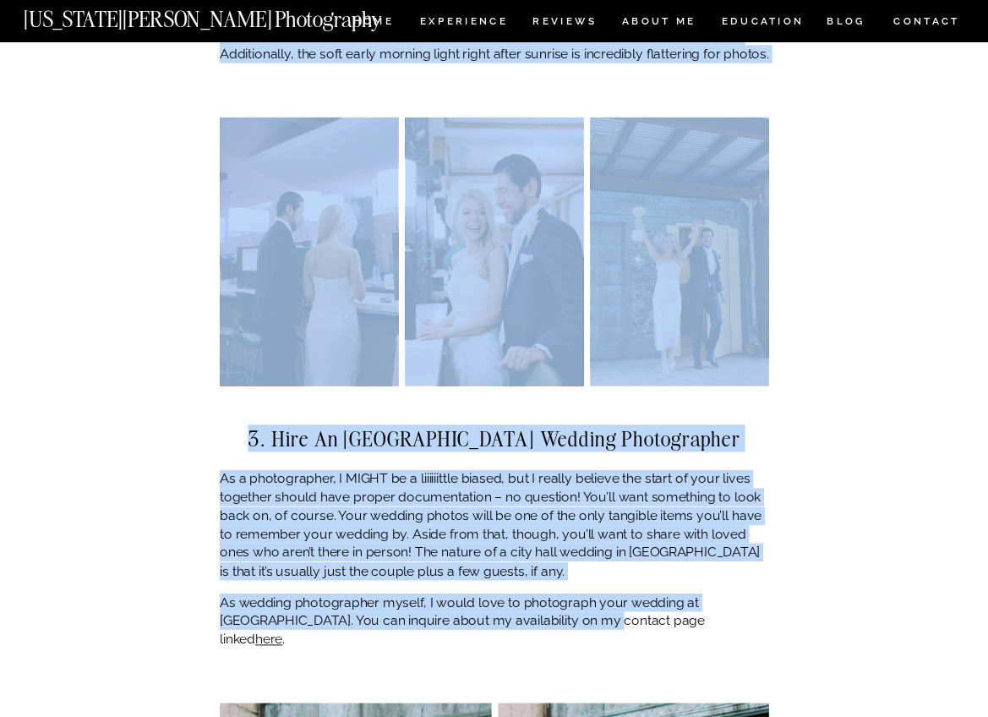
drag, startPoint x: 215, startPoint y: 588, endPoint x: 537, endPoint y: 593, distance: 322.9
click at [537, 593] on p "As wedding photographer myself, I would love to photograph your wedding at [GEO…" at bounding box center [494, 620] width 549 height 55
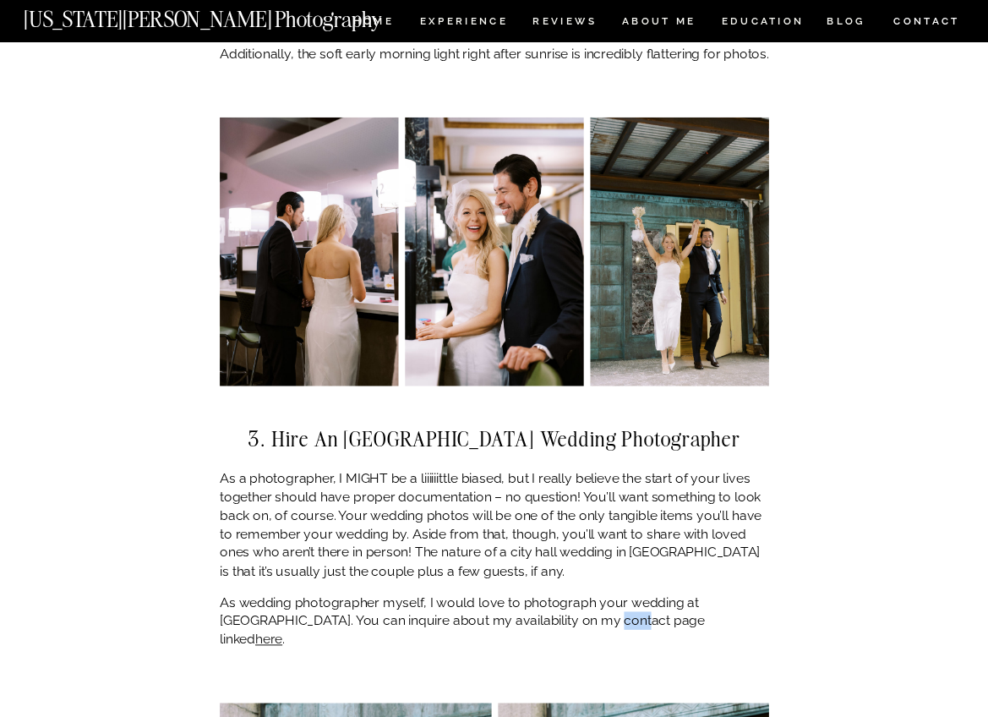
click at [537, 593] on p "As wedding photographer myself, I would love to photograph your wedding at [GEO…" at bounding box center [494, 620] width 549 height 55
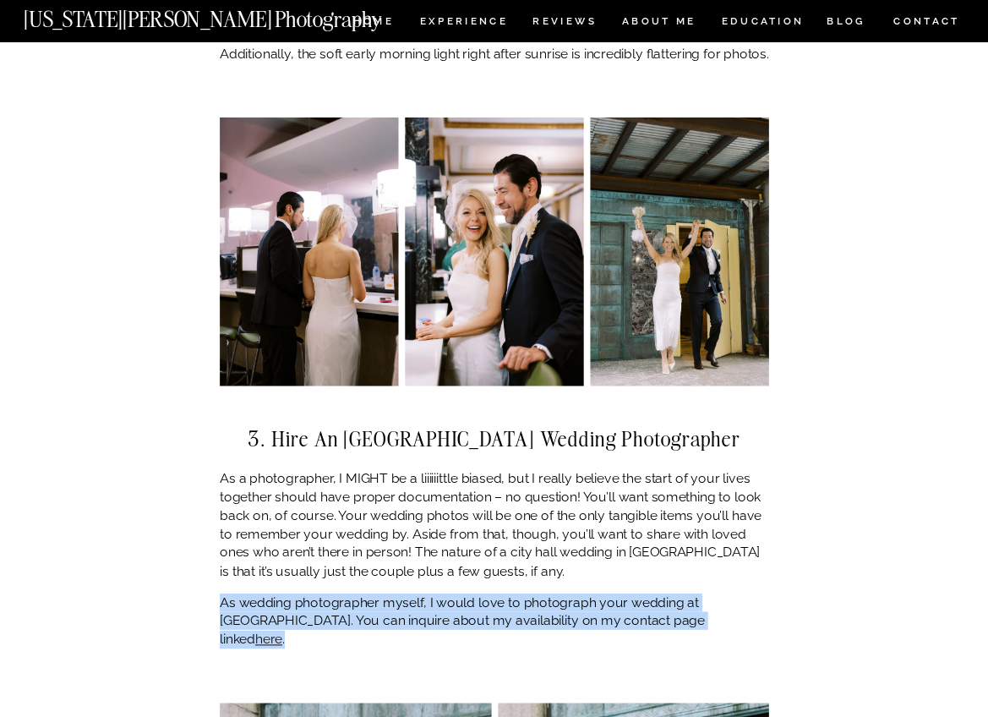
click at [537, 593] on p "As wedding photographer myself, I would love to photograph your wedding at [GEO…" at bounding box center [494, 620] width 549 height 55
click at [550, 593] on p "As wedding photographer myself, I would love to photograph your wedding at [GEO…" at bounding box center [494, 620] width 549 height 55
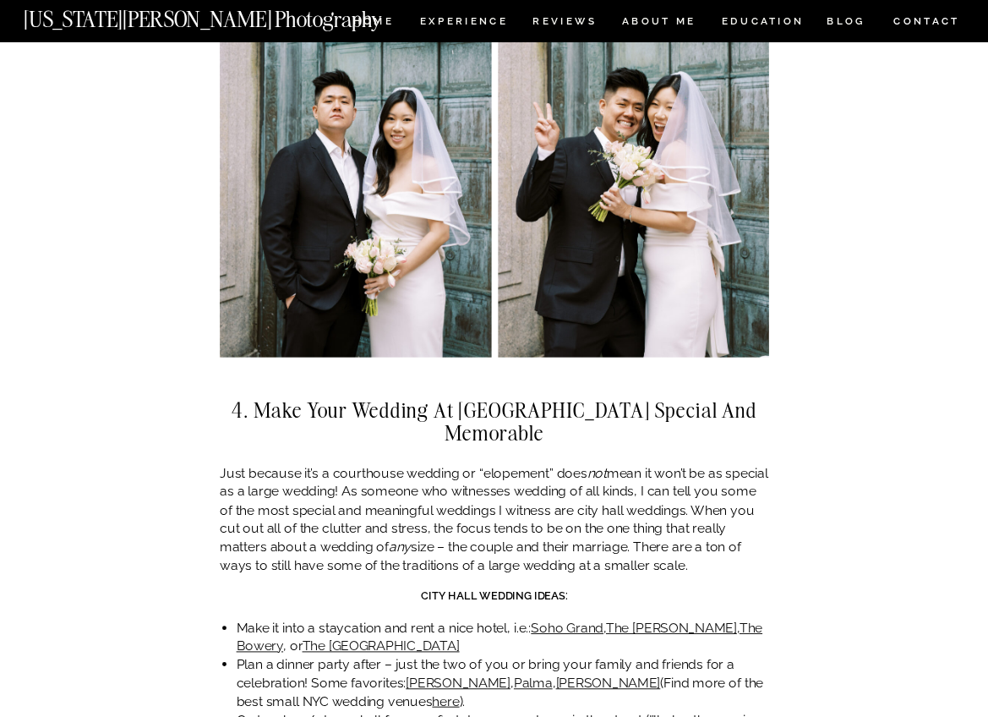
scroll to position [3852, 0]
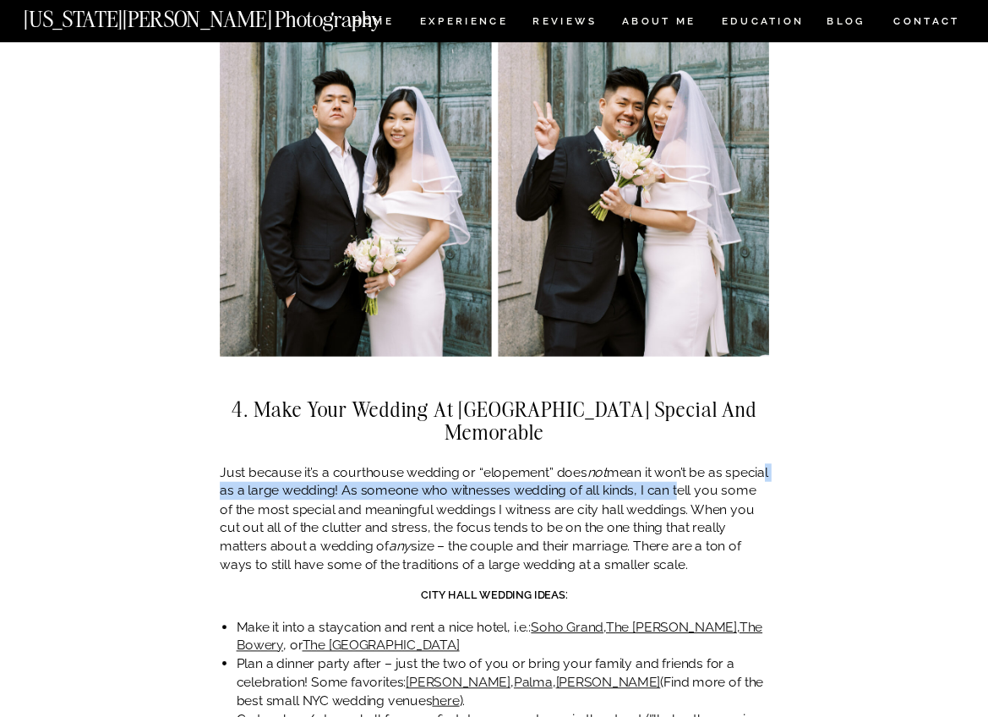
drag, startPoint x: 254, startPoint y: 445, endPoint x: 717, endPoint y: 447, distance: 463.1
click at [717, 463] on p "Just because it’s a courthouse wedding or “elopement” does not mean it won’t be…" at bounding box center [494, 518] width 549 height 111
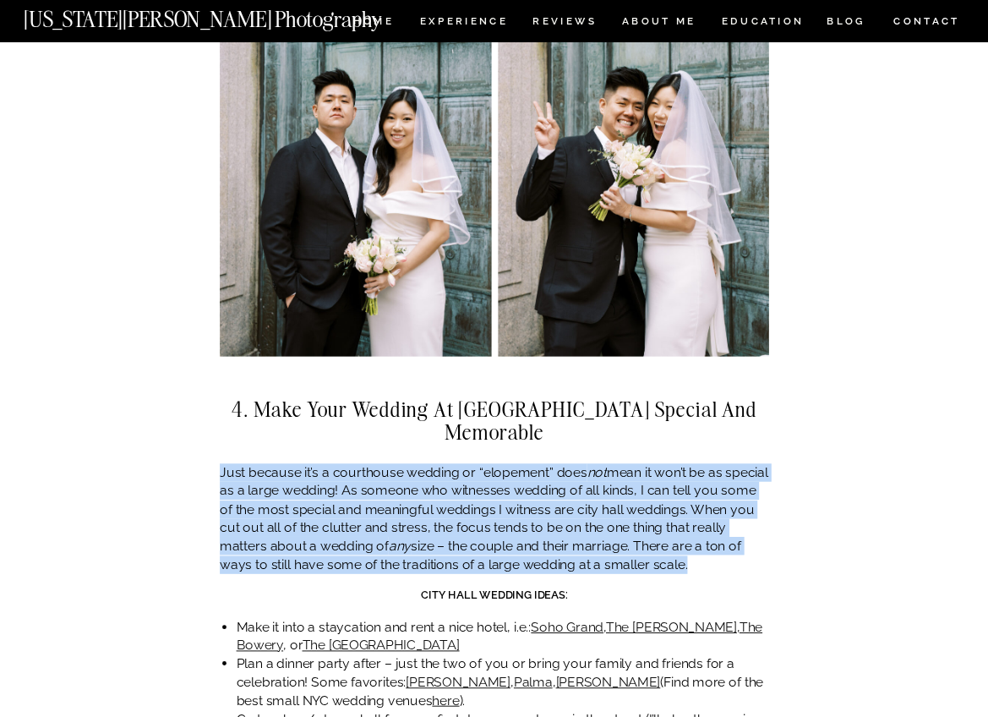
click at [717, 463] on p "Just because it’s a courthouse wedding or “elopement” does not mean it won’t be…" at bounding box center [494, 518] width 549 height 111
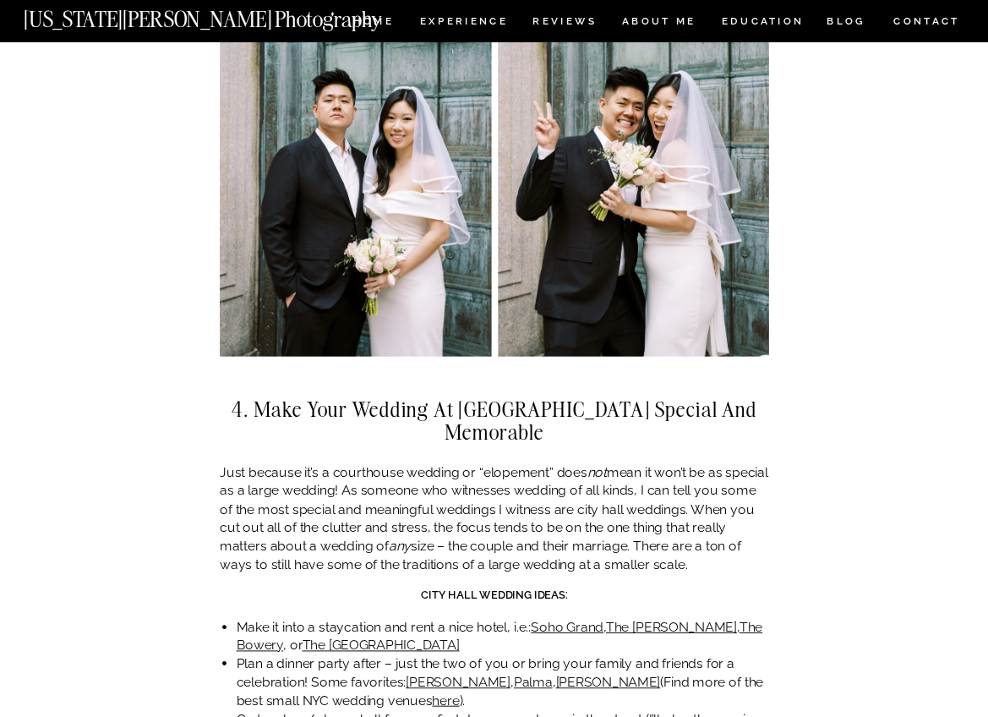
click at [570, 494] on p "Just because it’s a courthouse wedding or “elopement” does not mean it won’t be…" at bounding box center [494, 518] width 549 height 111
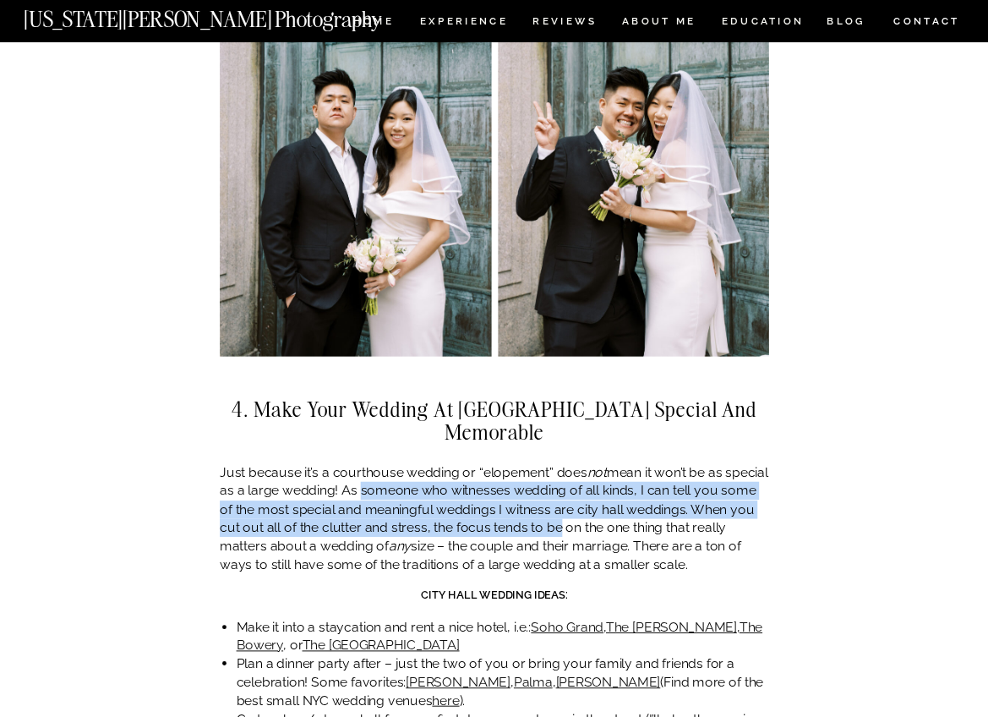
drag, startPoint x: 401, startPoint y: 454, endPoint x: 583, endPoint y: 486, distance: 184.5
click at [583, 486] on p "Just because it’s a courthouse wedding or “elopement” does not mean it won’t be…" at bounding box center [494, 518] width 549 height 111
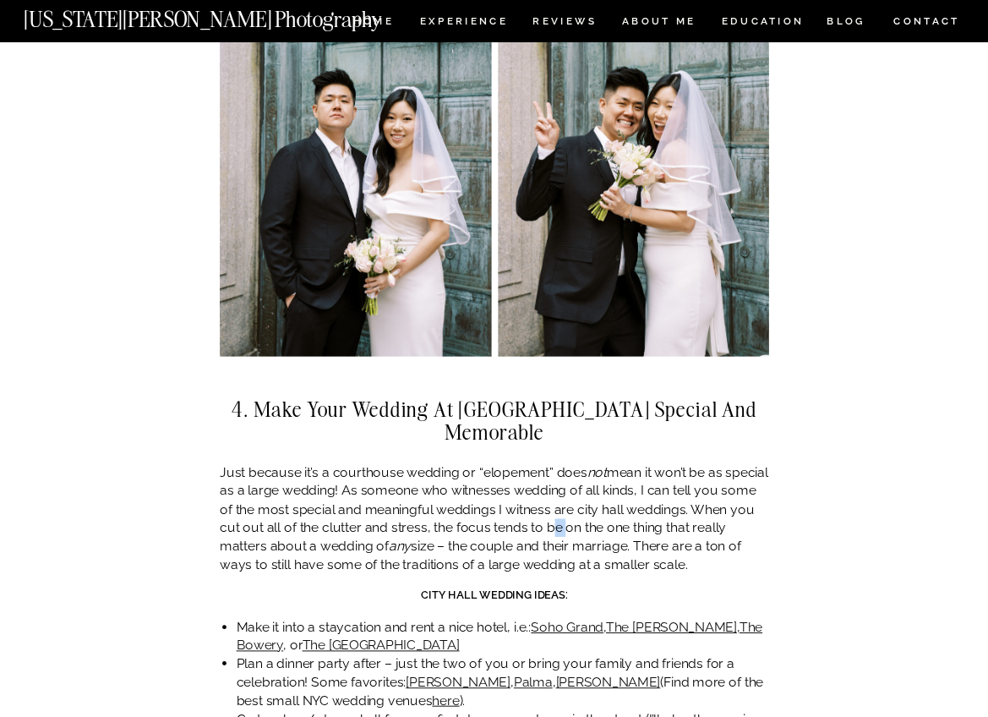
click at [583, 486] on p "Just because it’s a courthouse wedding or “elopement” does not mean it won’t be…" at bounding box center [494, 518] width 549 height 111
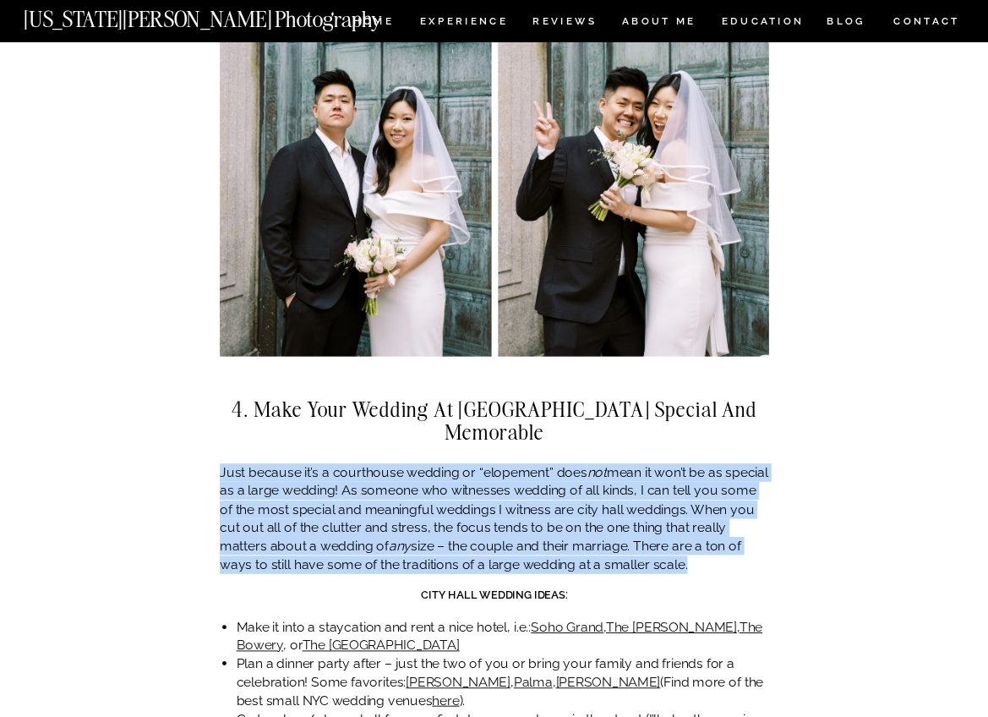
click at [583, 486] on p "Just because it’s a courthouse wedding or “elopement” does not mean it won’t be…" at bounding box center [494, 518] width 549 height 111
click at [536, 510] on p "Just because it’s a courthouse wedding or “elopement” does not mean it won’t be…" at bounding box center [494, 518] width 549 height 111
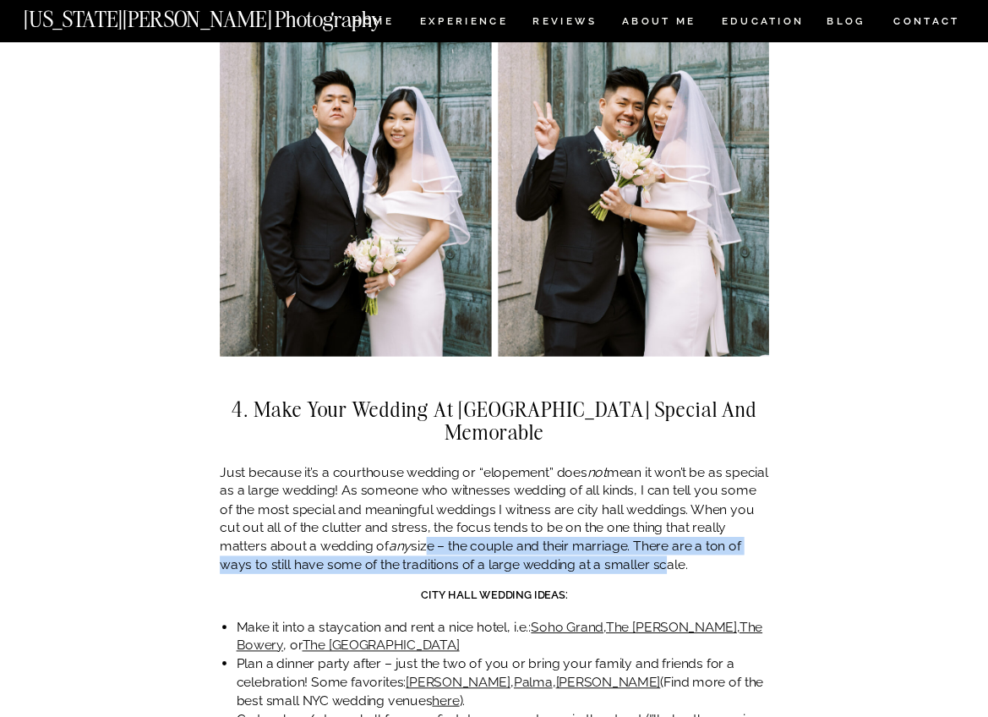
drag, startPoint x: 426, startPoint y: 508, endPoint x: 657, endPoint y: 535, distance: 232.3
click at [657, 535] on p "Just because it’s a courthouse wedding or “elopement” does not mean it won’t be…" at bounding box center [494, 518] width 549 height 111
click at [658, 521] on p "Just because it’s a courthouse wedding or “elopement” does not mean it won’t be…" at bounding box center [494, 518] width 549 height 111
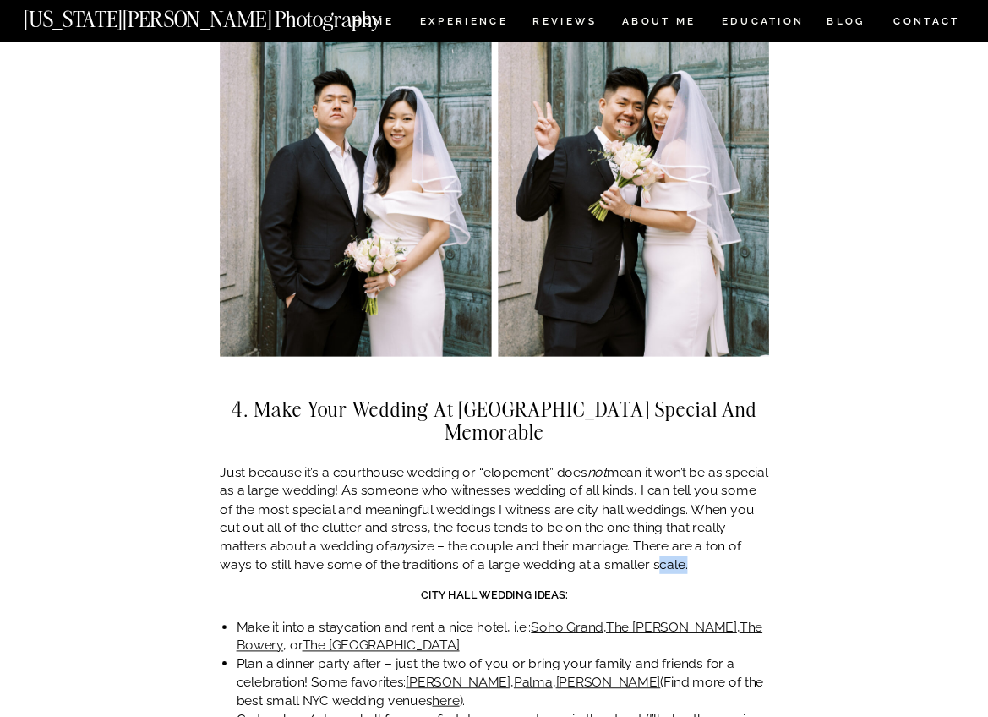
click at [658, 521] on p "Just because it’s a courthouse wedding or “elopement” does not mean it won’t be…" at bounding box center [494, 518] width 549 height 111
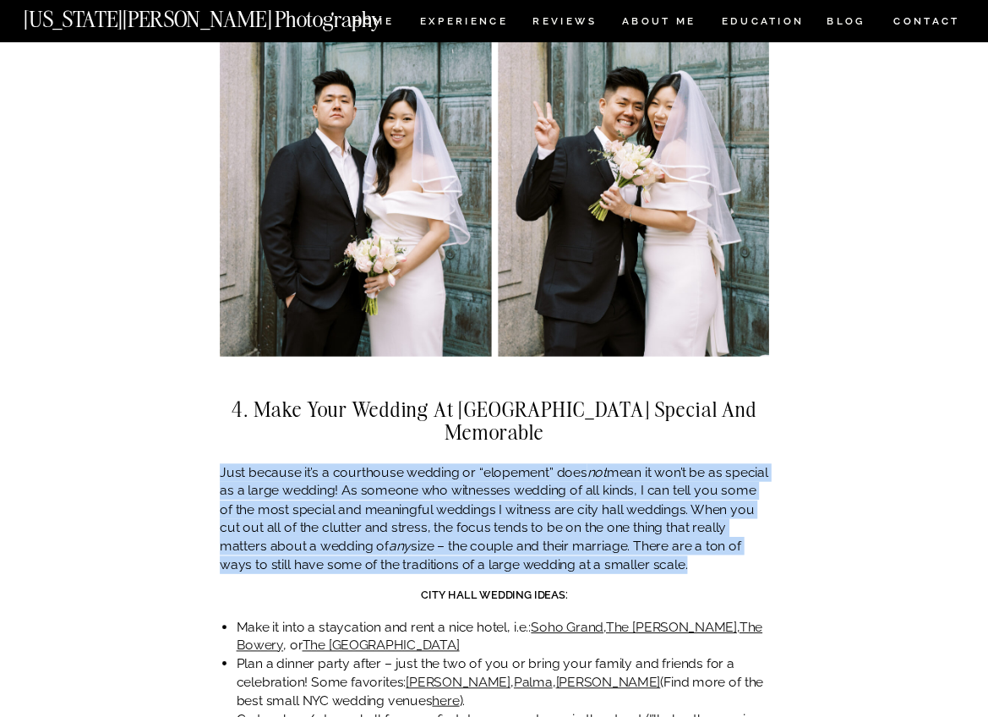
click at [658, 521] on p "Just because it’s a courthouse wedding or “elopement” does not mean it won’t be…" at bounding box center [494, 518] width 549 height 111
click at [648, 533] on p "Just because it’s a courthouse wedding or “elopement” does not mean it won’t be…" at bounding box center [494, 518] width 549 height 111
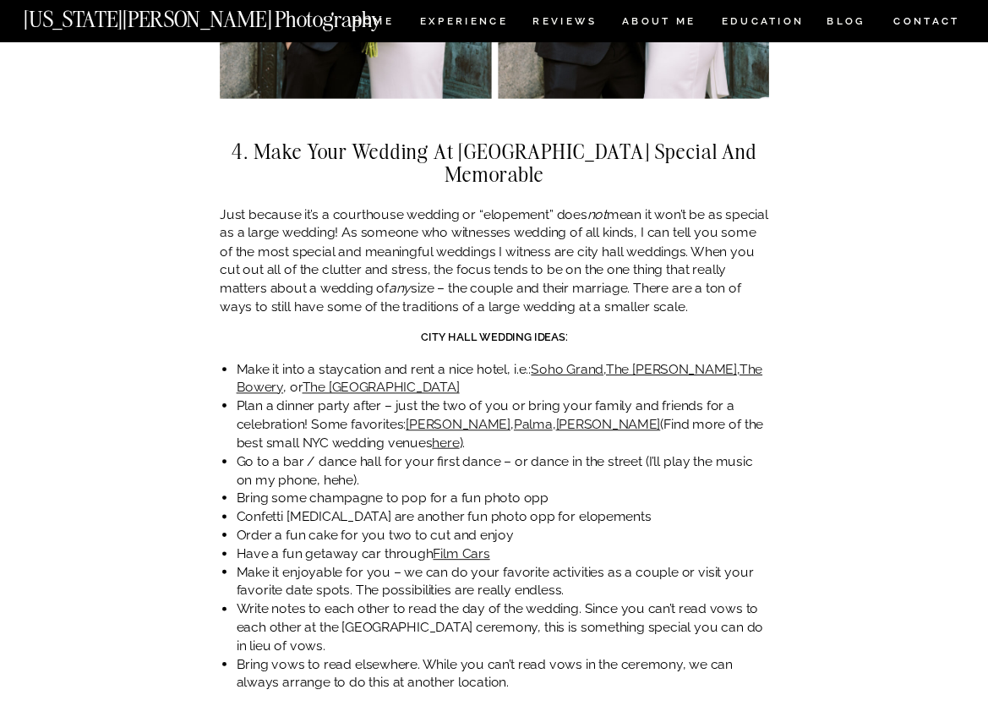
scroll to position [4111, 0]
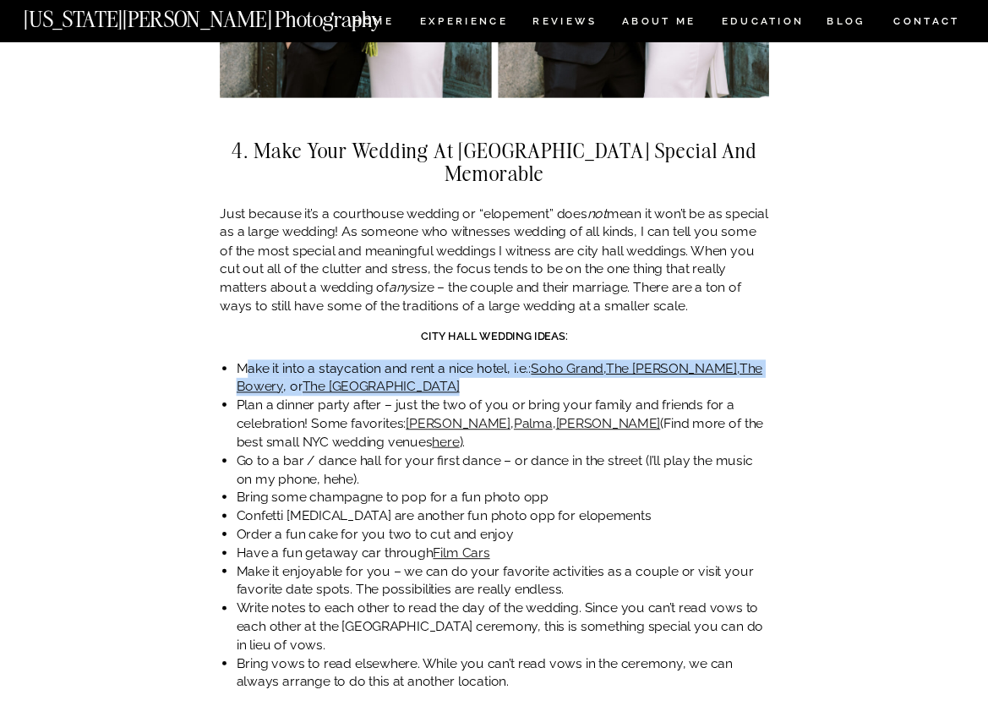
drag, startPoint x: 258, startPoint y: 334, endPoint x: 701, endPoint y: 345, distance: 443.0
click at [701, 359] on li "Make it into a staycation and rent a nice hotel, i.e.: [GEOGRAPHIC_DATA] , The …" at bounding box center [503, 377] width 532 height 37
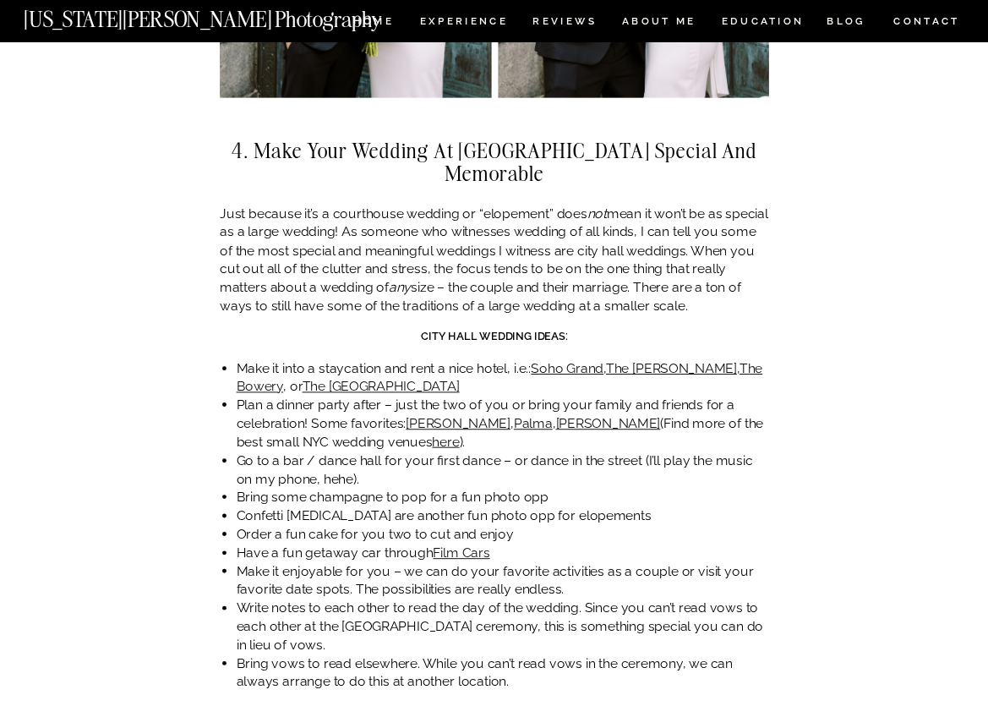
click at [374, 396] on li "Plan a dinner party after – just the two of you or bring your family and friend…" at bounding box center [503, 423] width 532 height 55
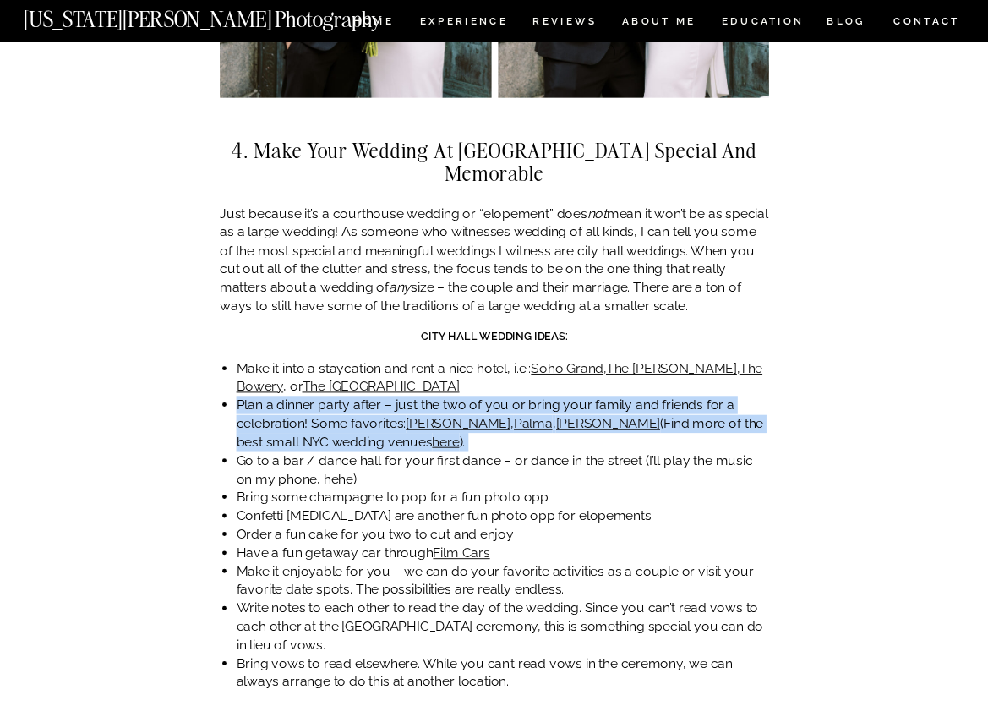
click at [679, 396] on li "Plan a dinner party after – just the two of you or bring your family and friend…" at bounding box center [503, 423] width 532 height 55
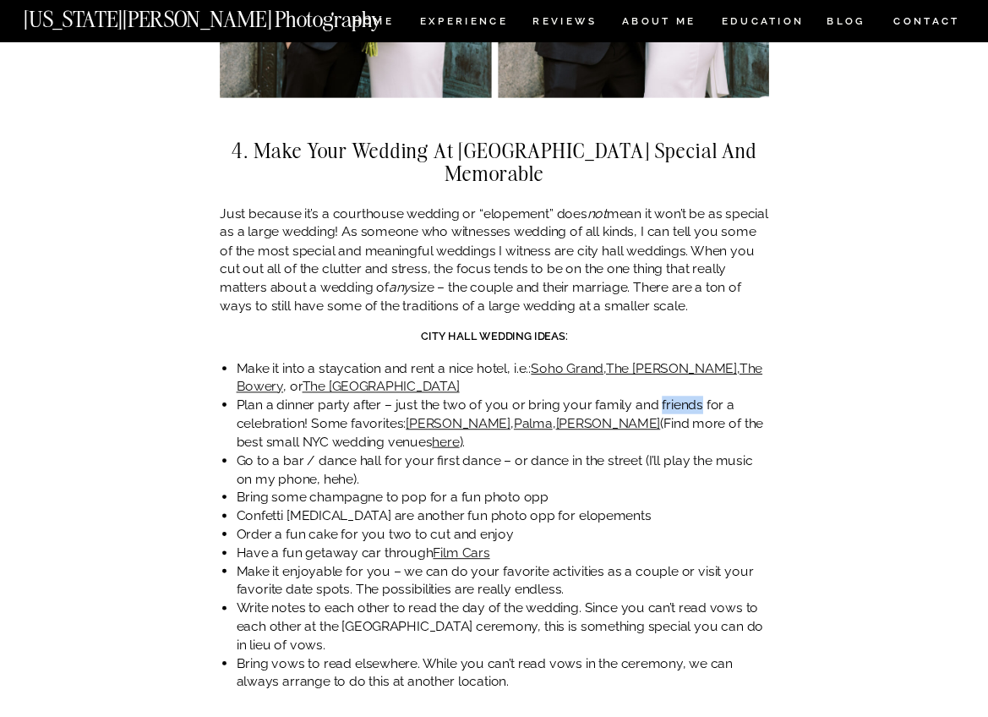
click at [679, 396] on li "Plan a dinner party after – just the two of you or bring your family and friend…" at bounding box center [503, 423] width 532 height 55
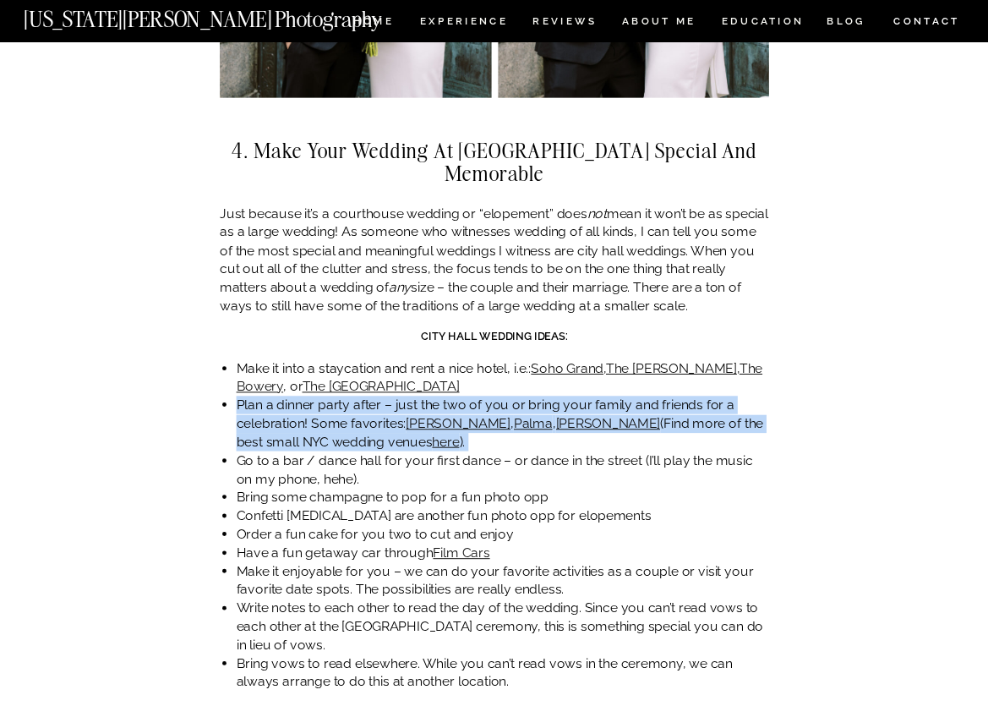
click at [679, 396] on li "Plan a dinner party after – just the two of you or bring your family and friend…" at bounding box center [503, 423] width 532 height 55
click at [683, 396] on li "Plan a dinner party after – just the two of you or bring your family and friend…" at bounding box center [503, 423] width 532 height 55
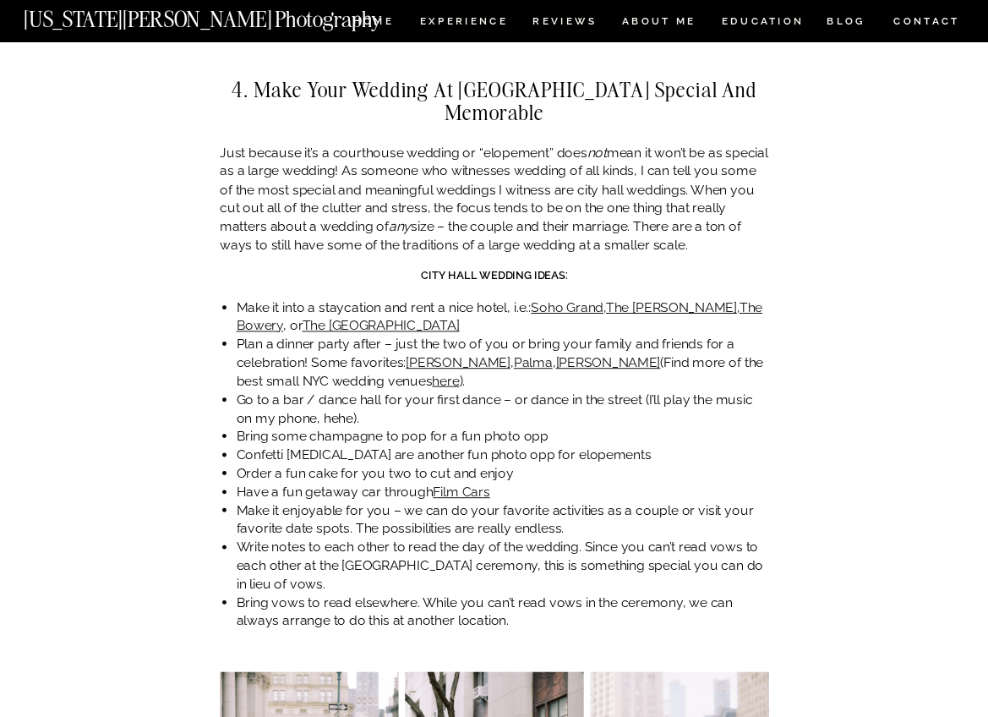
scroll to position [4186, 0]
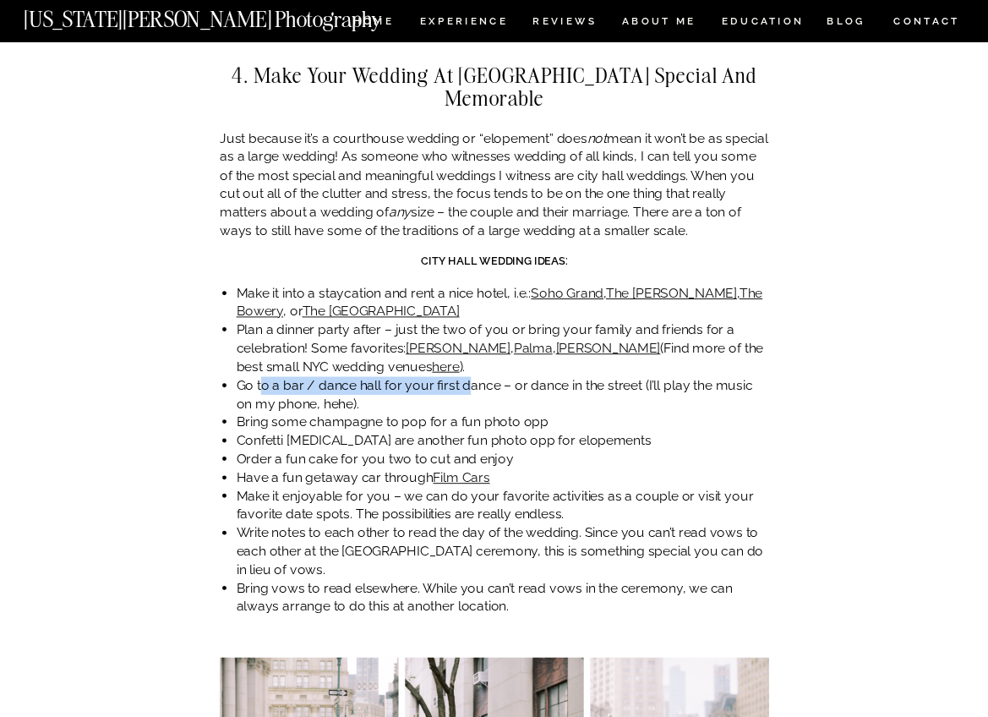
drag, startPoint x: 314, startPoint y: 347, endPoint x: 467, endPoint y: 352, distance: 153.0
click at [467, 376] on li "Go to a bar / dance hall for your first dance – or dance in the street (I’ll pl…" at bounding box center [503, 394] width 532 height 37
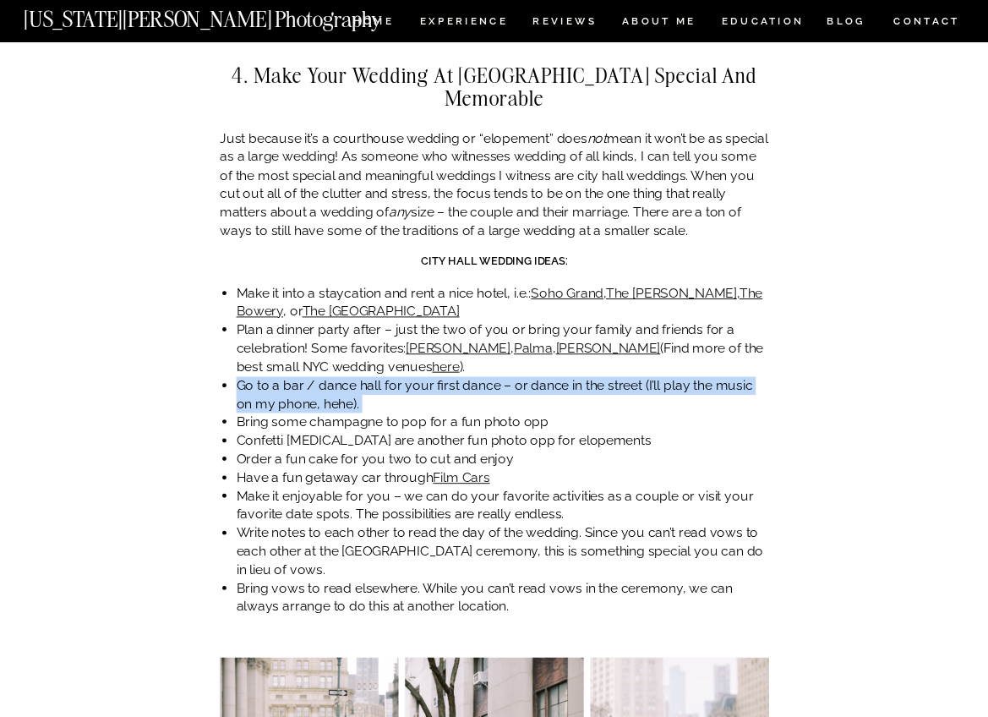
click at [467, 376] on li "Go to a bar / dance hall for your first dance – or dance in the street (I’ll pl…" at bounding box center [503, 394] width 532 height 37
click at [466, 376] on li "Go to a bar / dance hall for your first dance – or dance in the street (I’ll pl…" at bounding box center [503, 394] width 532 height 37
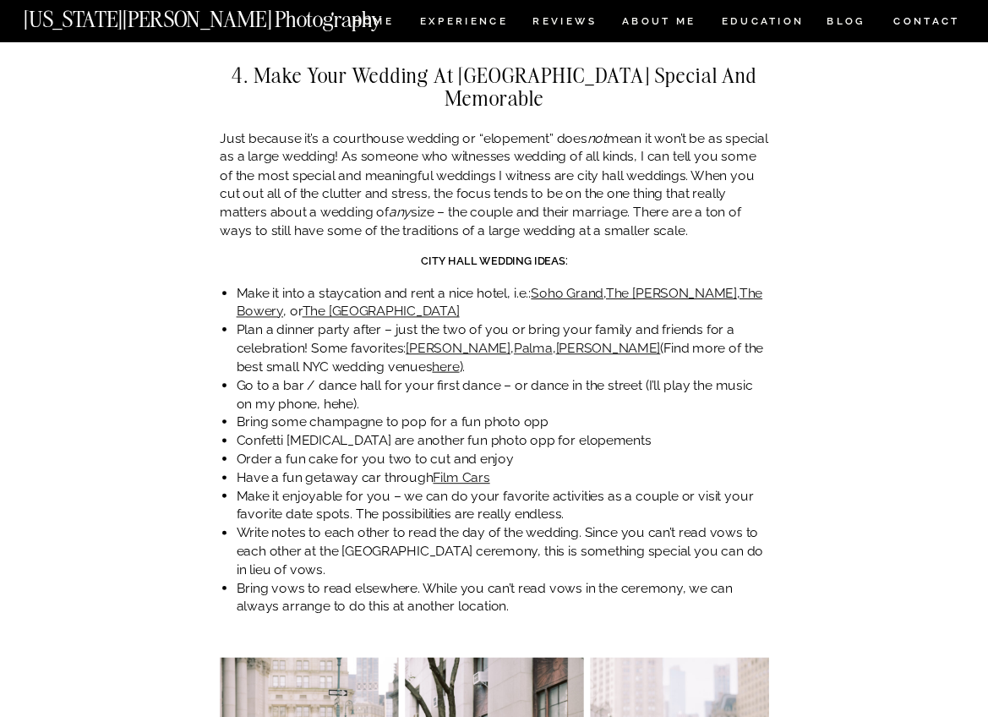
click at [466, 376] on li "Go to a bar / dance hall for your first dance – or dance in the street (I’ll pl…" at bounding box center [503, 394] width 532 height 37
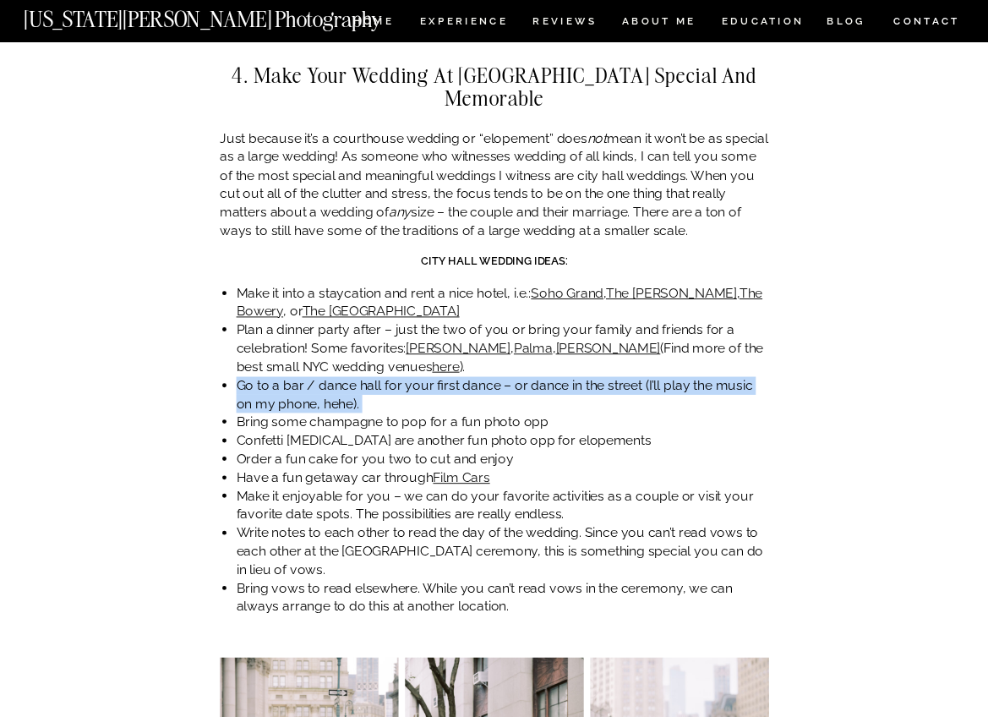
click at [466, 376] on li "Go to a bar / dance hall for your first dance – or dance in the street (I’ll pl…" at bounding box center [503, 394] width 532 height 37
click at [461, 376] on li "Go to a bar / dance hall for your first dance – or dance in the street (I’ll pl…" at bounding box center [503, 394] width 532 height 37
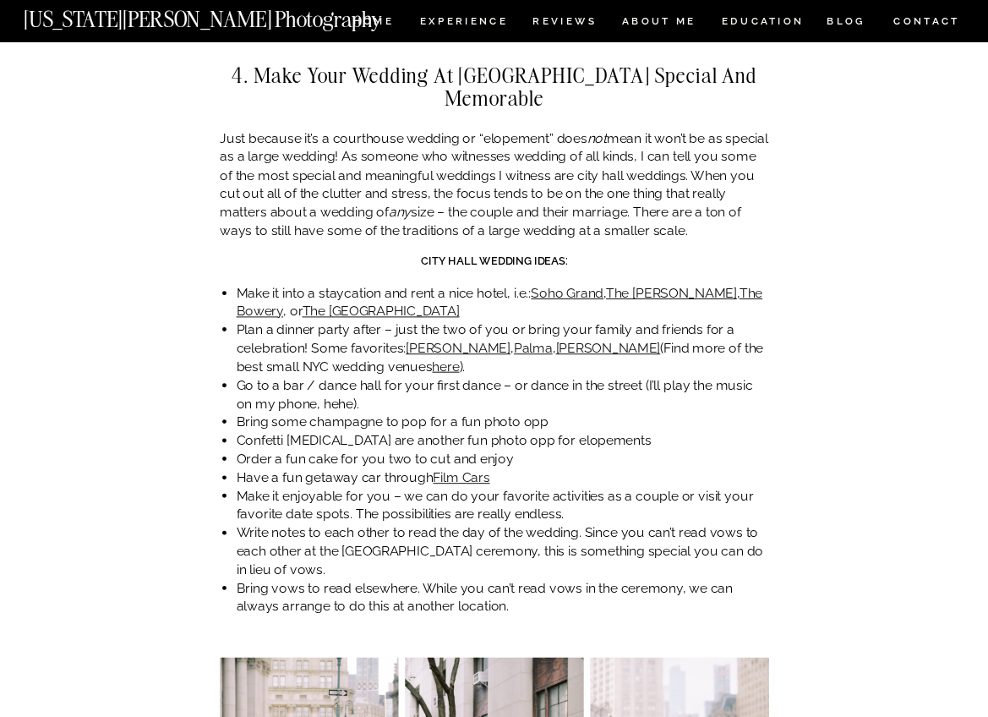
click at [461, 376] on li "Go to a bar / dance hall for your first dance – or dance in the street (I’ll pl…" at bounding box center [503, 394] width 532 height 37
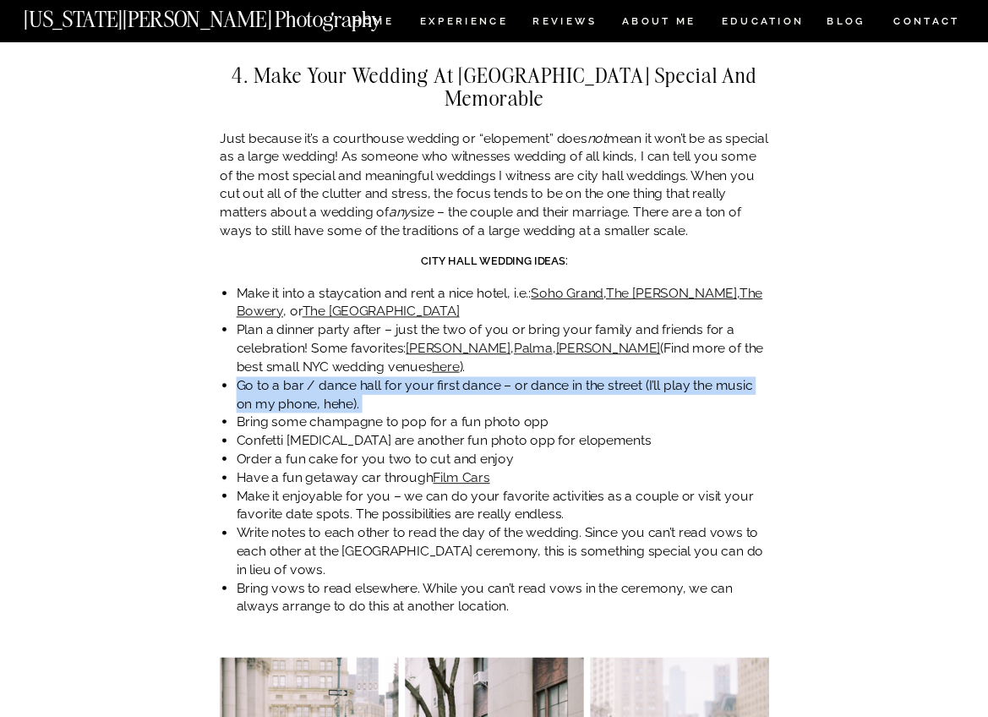
click at [461, 376] on li "Go to a bar / dance hall for your first dance – or dance in the street (I’ll pl…" at bounding box center [503, 394] width 532 height 37
click at [466, 376] on li "Go to a bar / dance hall for your first dance – or dance in the street (I’ll pl…" at bounding box center [503, 394] width 532 height 37
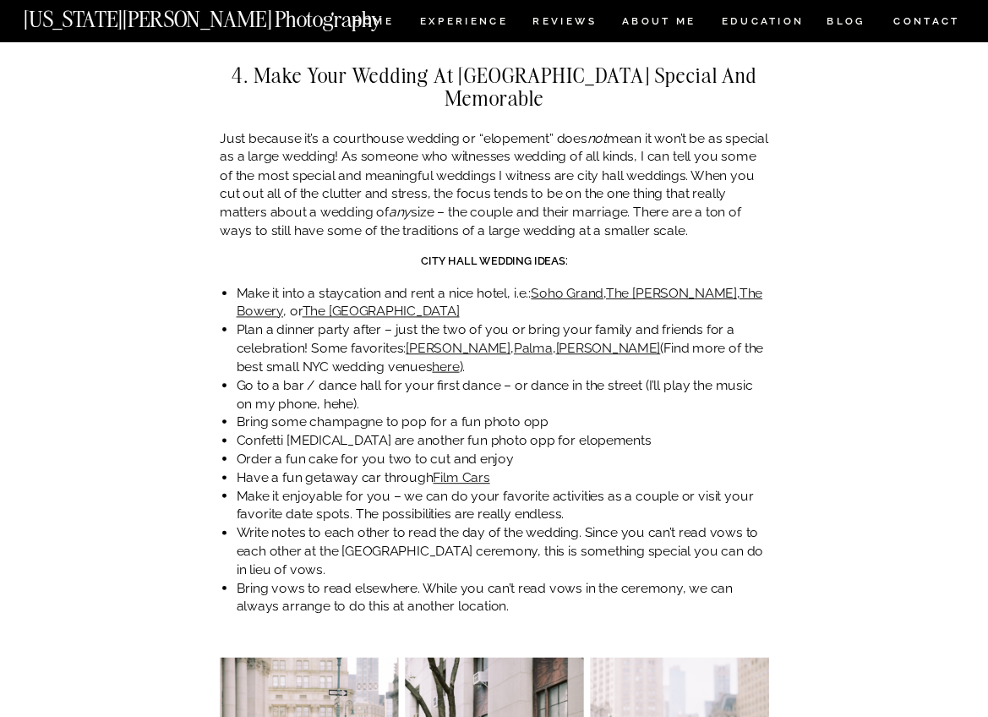
click at [466, 376] on li "Go to a bar / dance hall for your first dance – or dance in the street (I’ll pl…" at bounding box center [503, 394] width 532 height 37
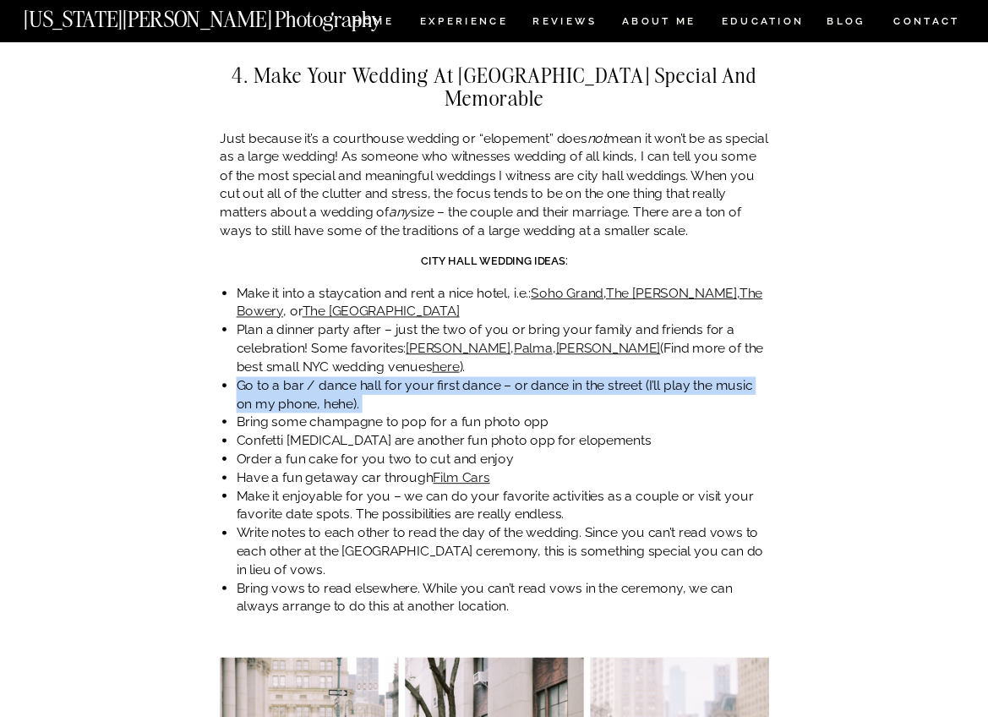
click at [466, 376] on li "Go to a bar / dance hall for your first dance – or dance in the street (I’ll pl…" at bounding box center [503, 394] width 532 height 37
click at [468, 376] on li "Go to a bar / dance hall for your first dance – or dance in the street (I’ll pl…" at bounding box center [503, 394] width 532 height 37
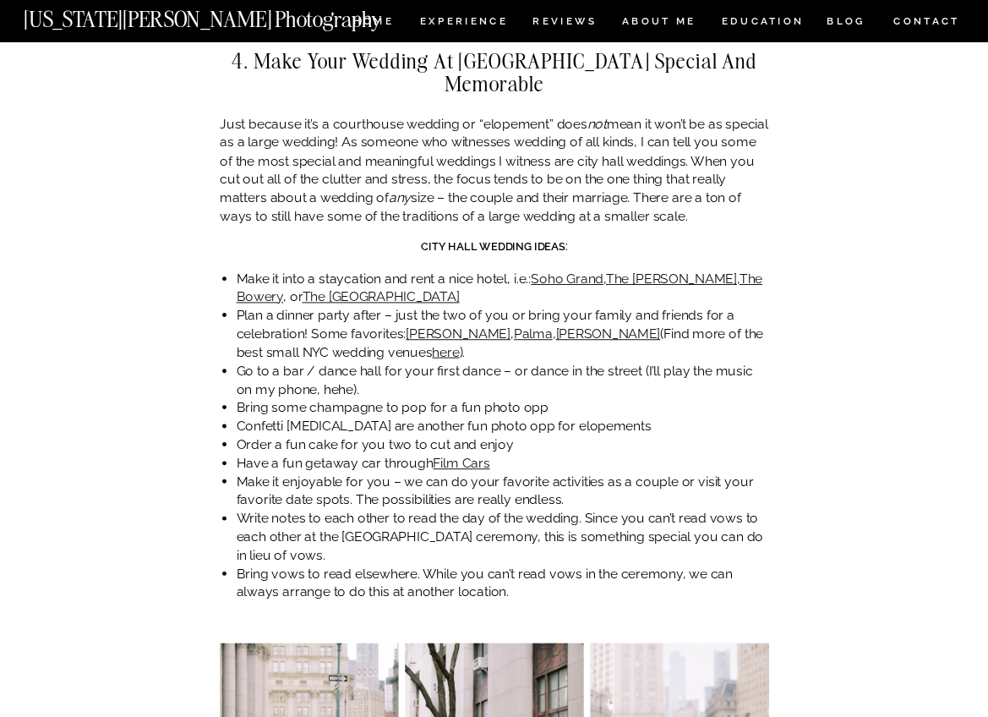
scroll to position [4204, 0]
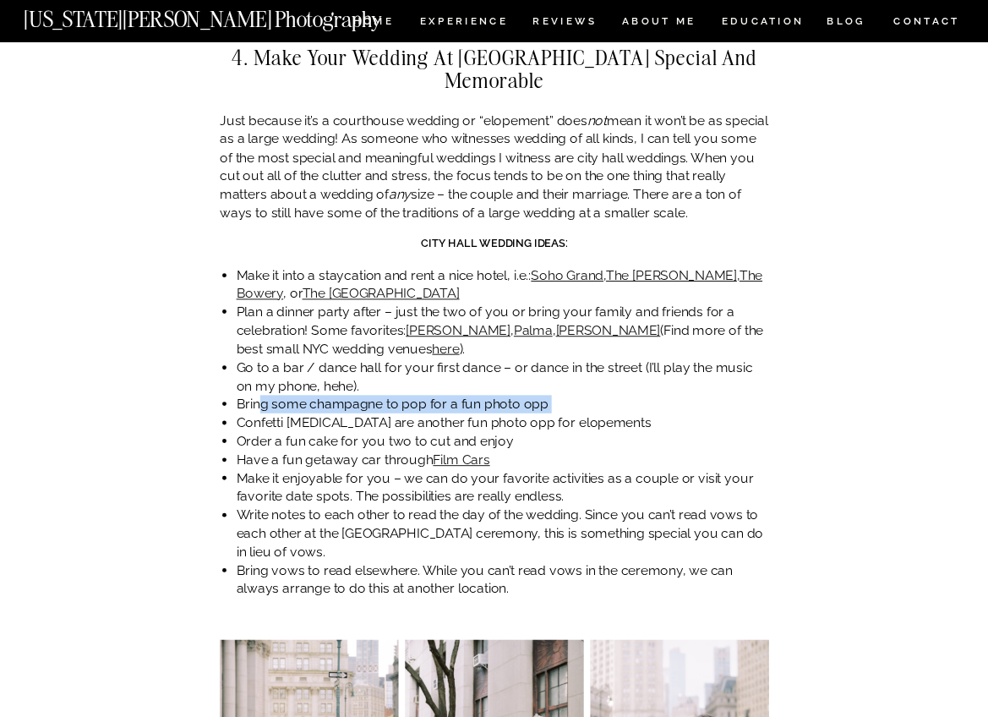
drag, startPoint x: 390, startPoint y: 373, endPoint x: 565, endPoint y: 375, distance: 174.1
click at [565, 375] on ul "Make it into a staycation and rent a nice hotel, i.e.: [GEOGRAPHIC_DATA] , The …" at bounding box center [503, 432] width 532 height 332
click at [565, 414] on li "Confetti [MEDICAL_DATA] are another fun photo opp for elopements" at bounding box center [503, 423] width 532 height 19
click at [565, 396] on li "Bring some champagne to pop for a fun photo opp" at bounding box center [503, 405] width 532 height 19
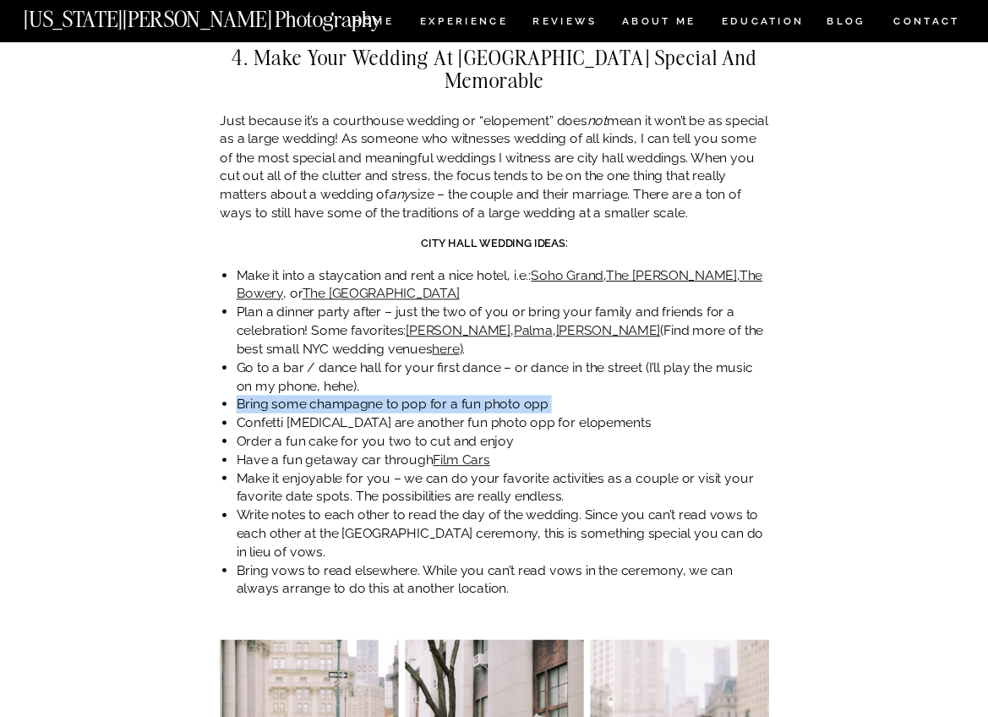
click at [565, 396] on li "Bring some champagne to pop for a fun photo opp" at bounding box center [503, 405] width 532 height 19
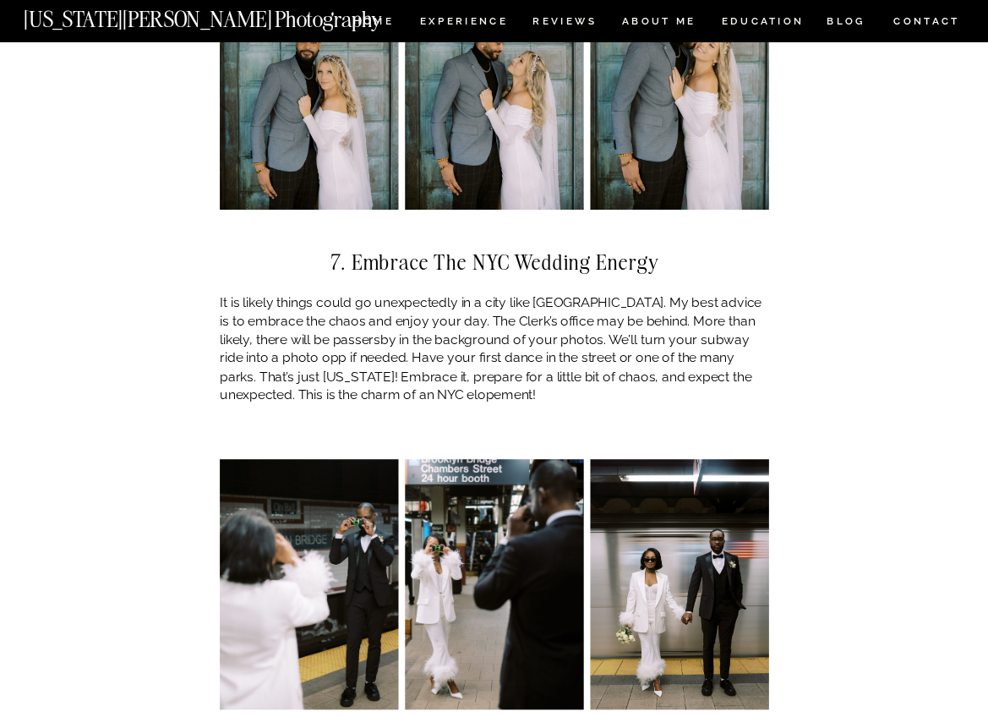
scroll to position [6035, 0]
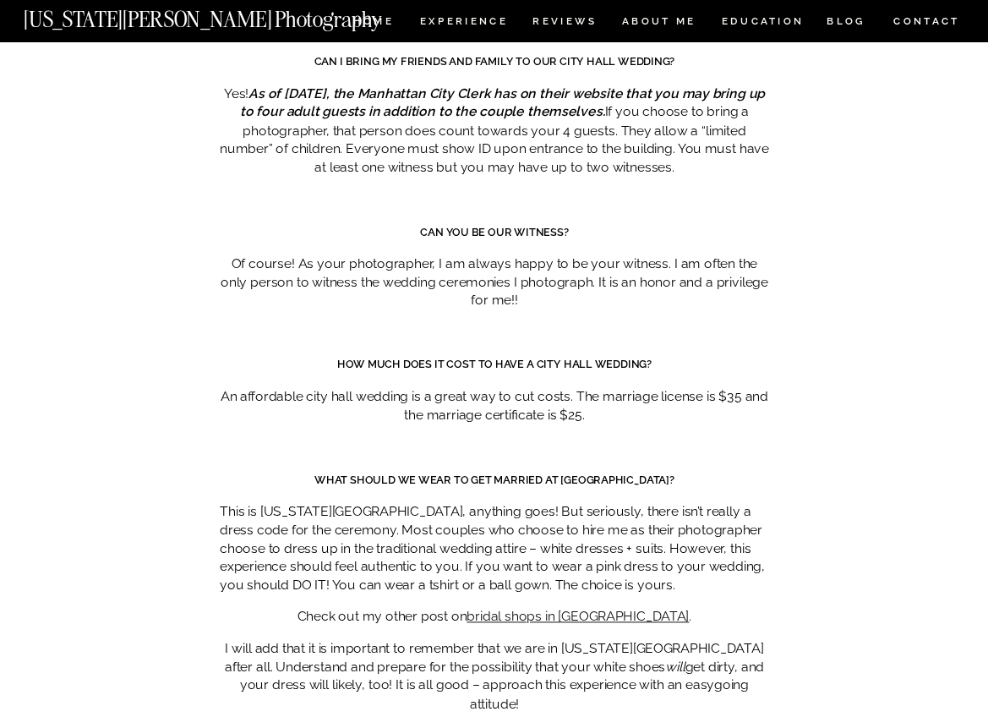
scroll to position [8012, 0]
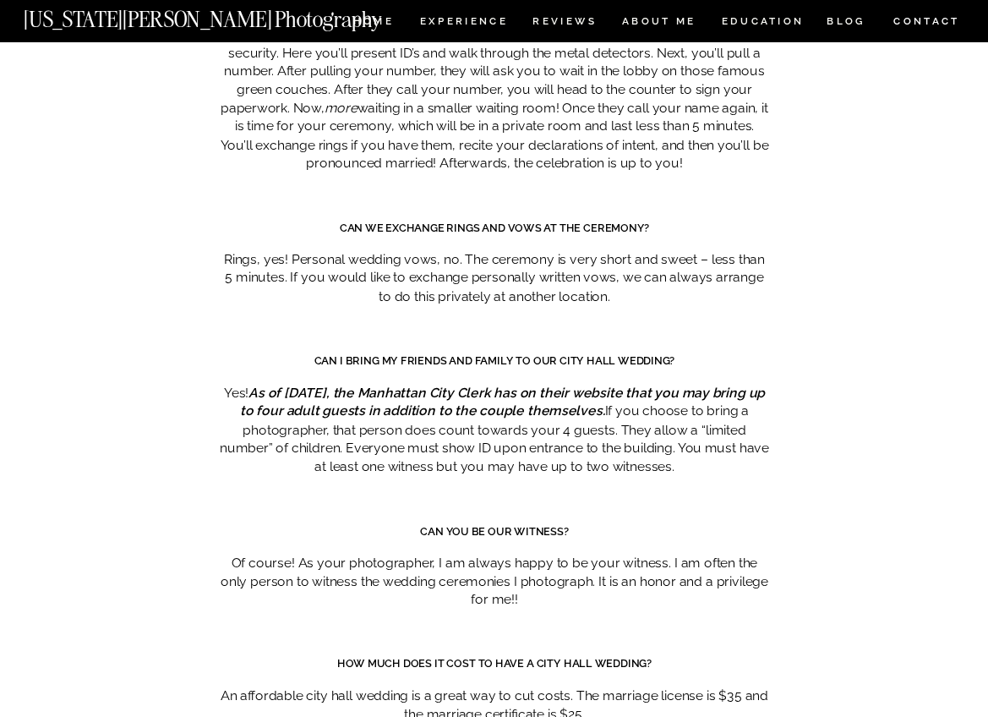
click at [532, 554] on p "Of course! As your photographer, I am always happy to be your witness. I am oft…" at bounding box center [494, 581] width 549 height 55
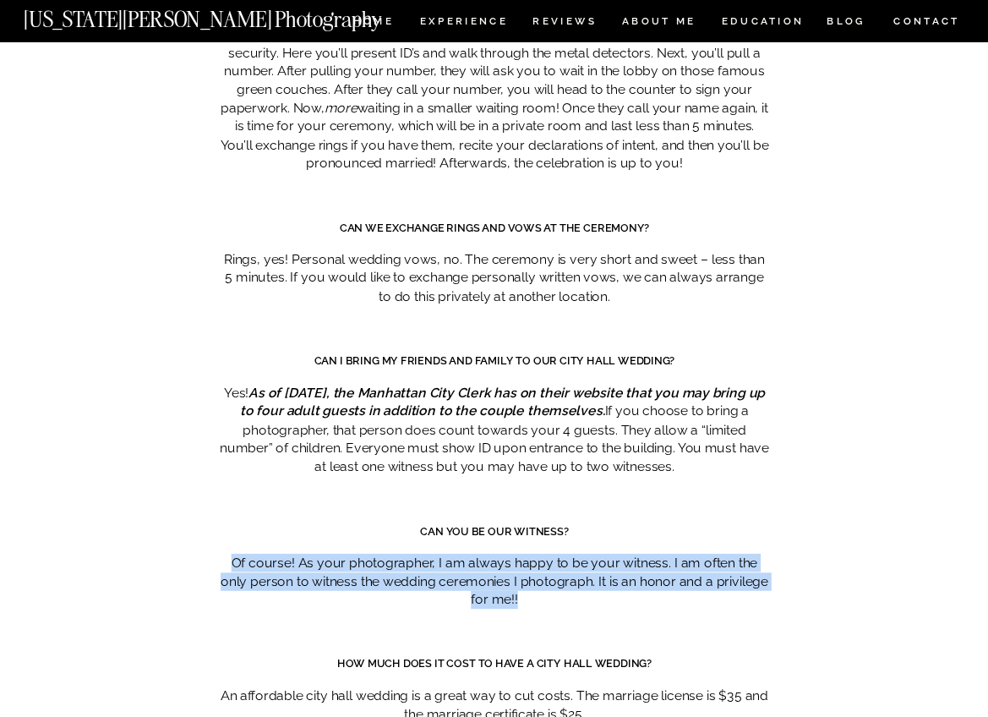
click at [532, 554] on p "Of course! As your photographer, I am always happy to be your witness. I am oft…" at bounding box center [494, 581] width 549 height 55
click at [616, 554] on p "Of course! As your photographer, I am always happy to be your witness. I am oft…" at bounding box center [494, 581] width 549 height 55
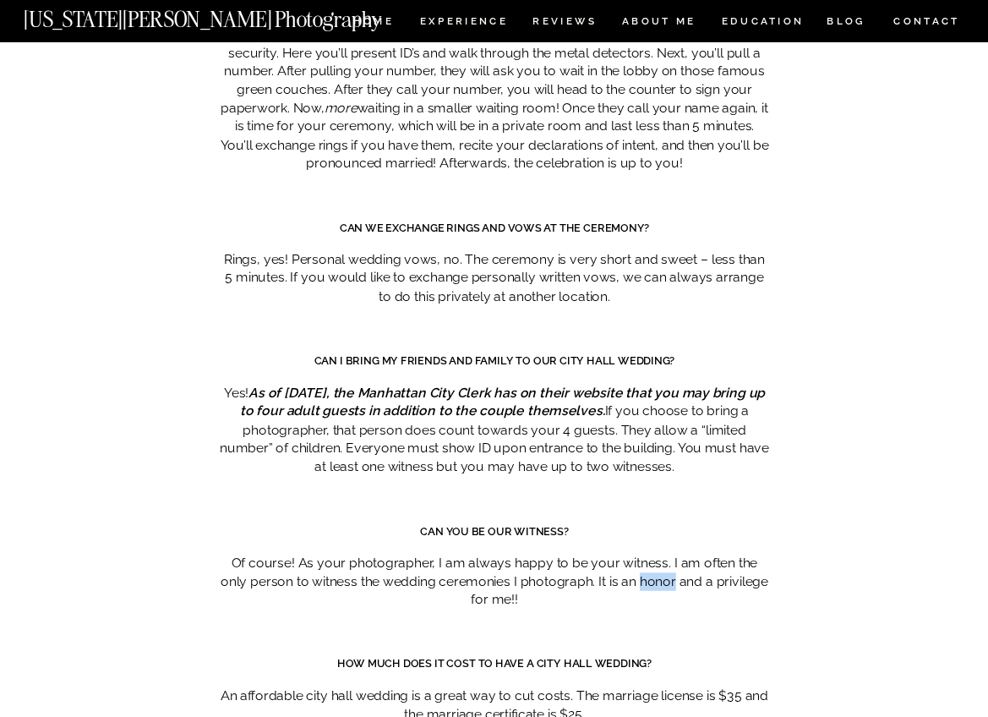
click at [616, 554] on p "Of course! As your photographer, I am always happy to be your witness. I am oft…" at bounding box center [494, 581] width 549 height 55
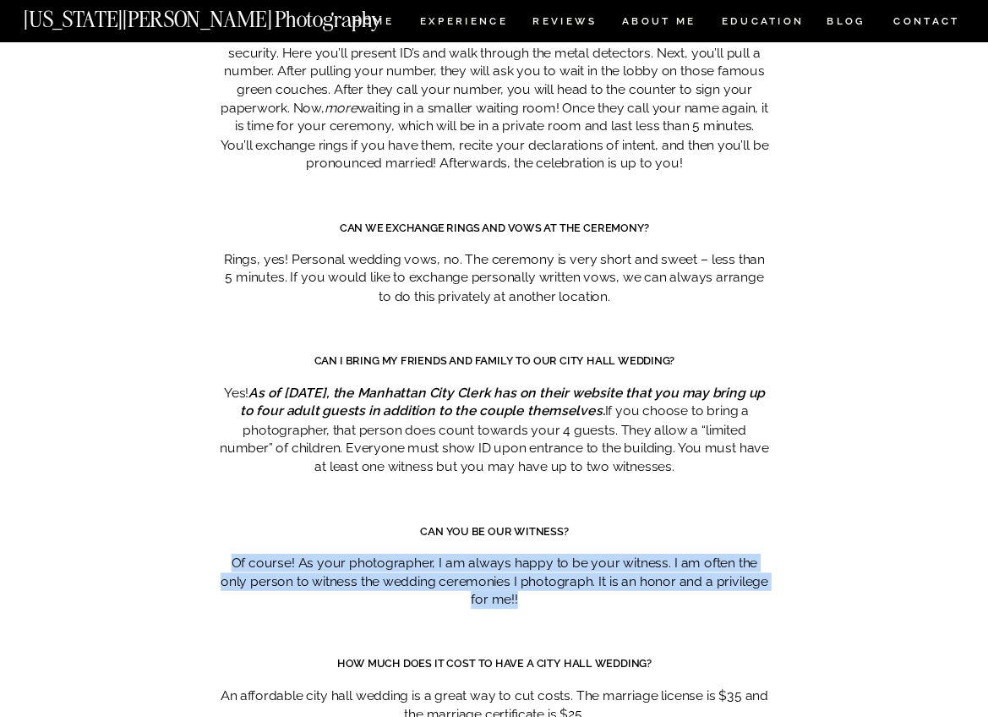
click at [616, 554] on p "Of course! As your photographer, I am always happy to be your witness. I am oft…" at bounding box center [494, 581] width 549 height 55
click at [621, 554] on p "Of course! As your photographer, I am always happy to be your witness. I am oft…" at bounding box center [494, 581] width 549 height 55
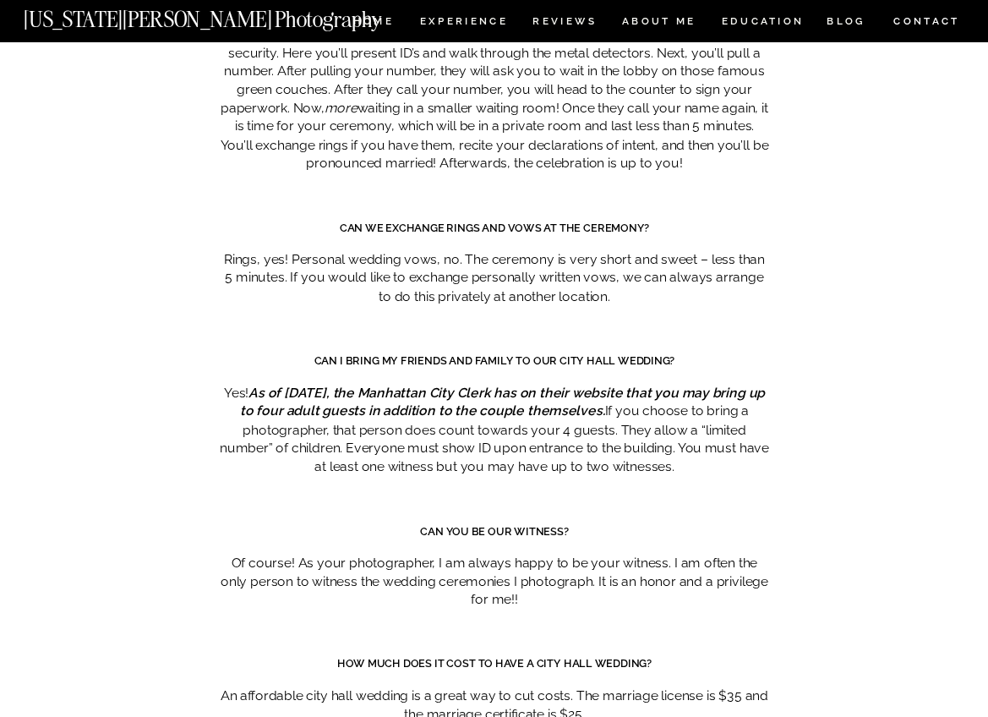
click at [582, 554] on p "Of course! As your photographer, I am always happy to be your witness. I am oft…" at bounding box center [494, 581] width 549 height 55
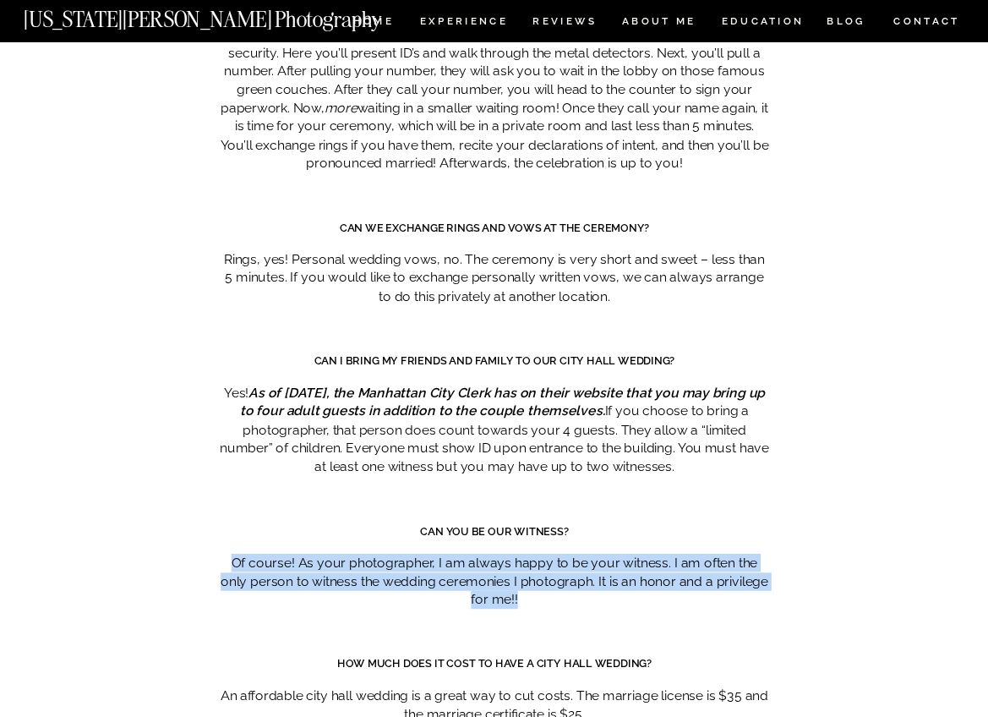
click at [582, 554] on p "Of course! As your photographer, I am always happy to be your witness. I am oft…" at bounding box center [494, 581] width 549 height 55
click at [595, 554] on p "Of course! As your photographer, I am always happy to be your witness. I am oft…" at bounding box center [494, 581] width 549 height 55
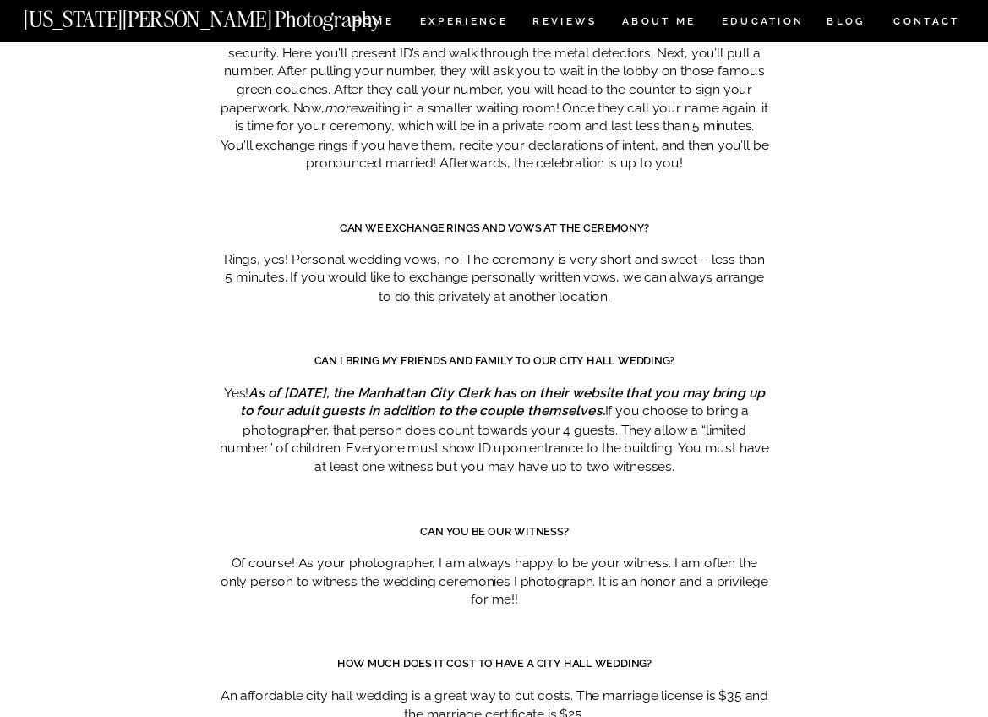
click at [514, 385] on em "As of [DATE], the Manhattan City Clerk has on their website that you may bring …" at bounding box center [502, 402] width 525 height 34
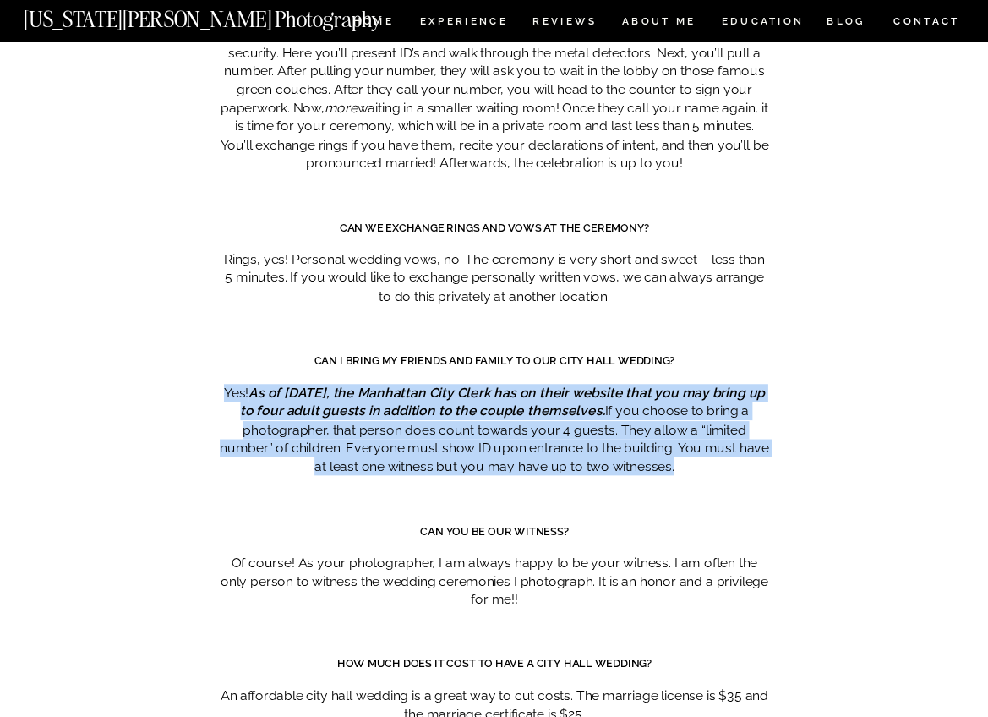
click at [514, 385] on em "As of [DATE], the Manhattan City Clerk has on their website that you may bring …" at bounding box center [502, 402] width 525 height 34
click at [584, 384] on p "Yes! As of [DATE], the [GEOGRAPHIC_DATA] has on their website that you may brin…" at bounding box center [494, 430] width 549 height 92
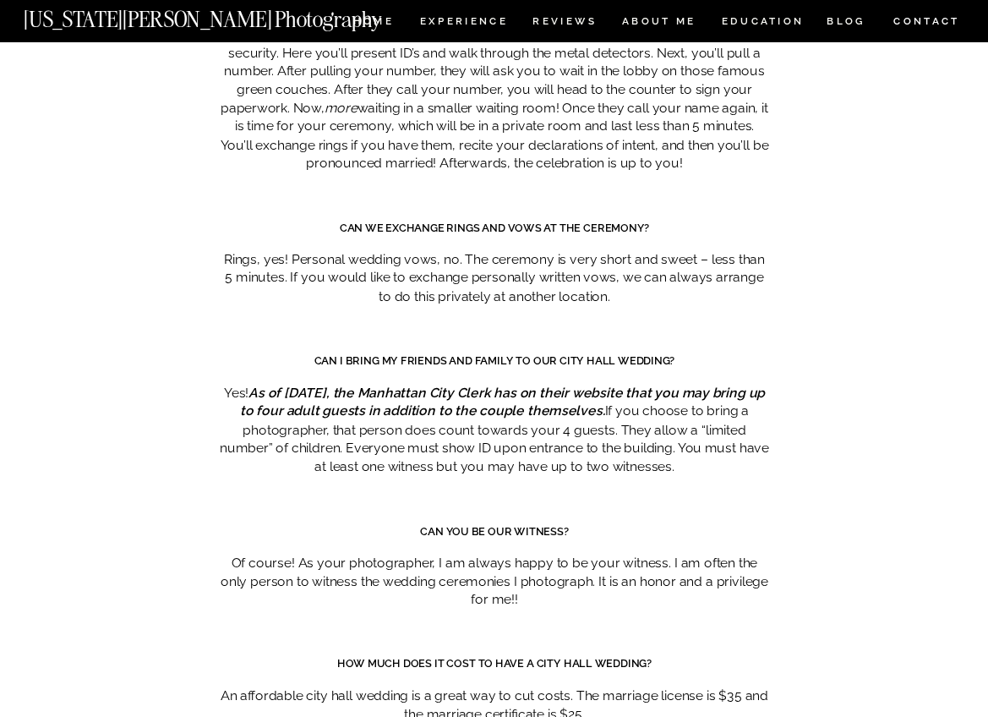
click at [437, 384] on p "Yes! As of [DATE], the [GEOGRAPHIC_DATA] has on their website that you may brin…" at bounding box center [494, 430] width 549 height 92
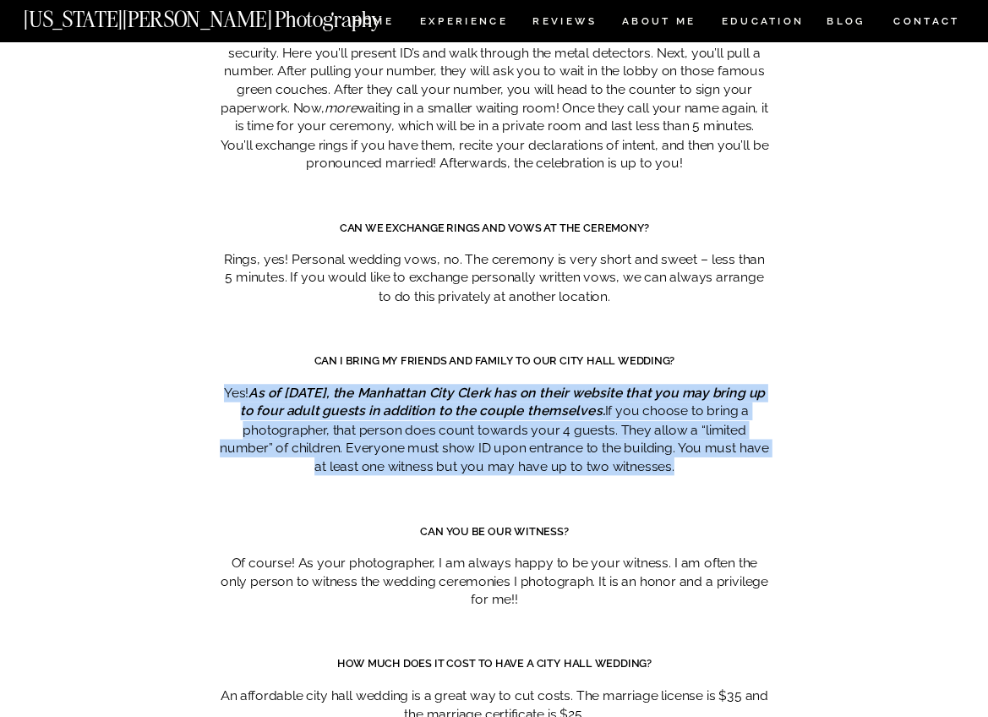
click at [437, 384] on p "Yes! As of [DATE], the [GEOGRAPHIC_DATA] has on their website that you may brin…" at bounding box center [494, 430] width 549 height 92
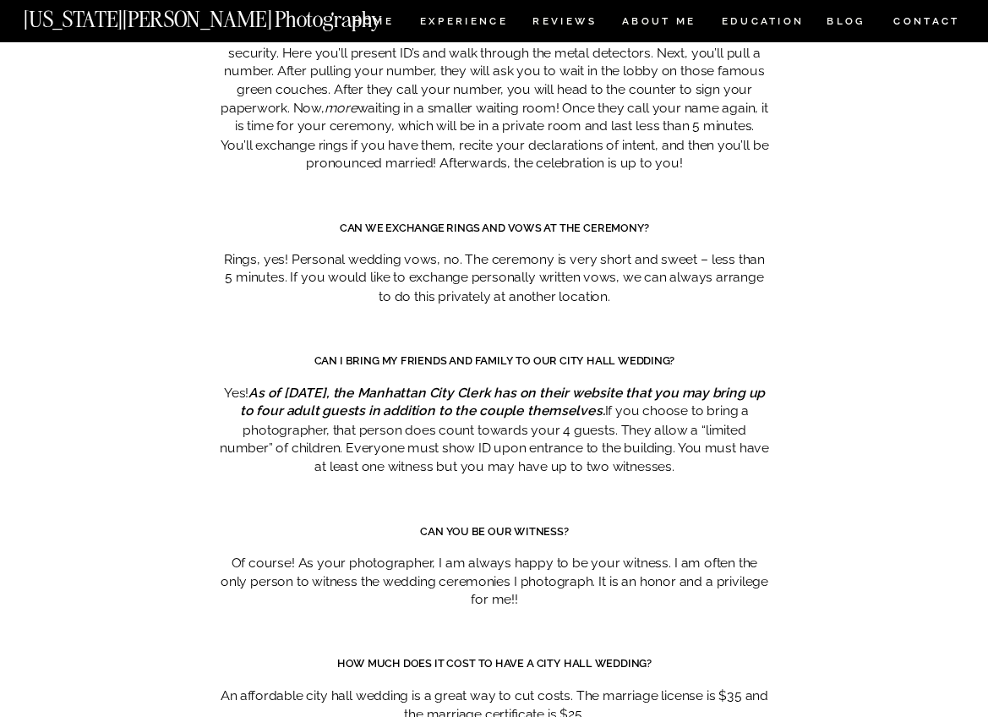
click at [508, 396] on p "Yes! As of [DATE], the [GEOGRAPHIC_DATA] has on their website that you may brin…" at bounding box center [494, 430] width 549 height 92
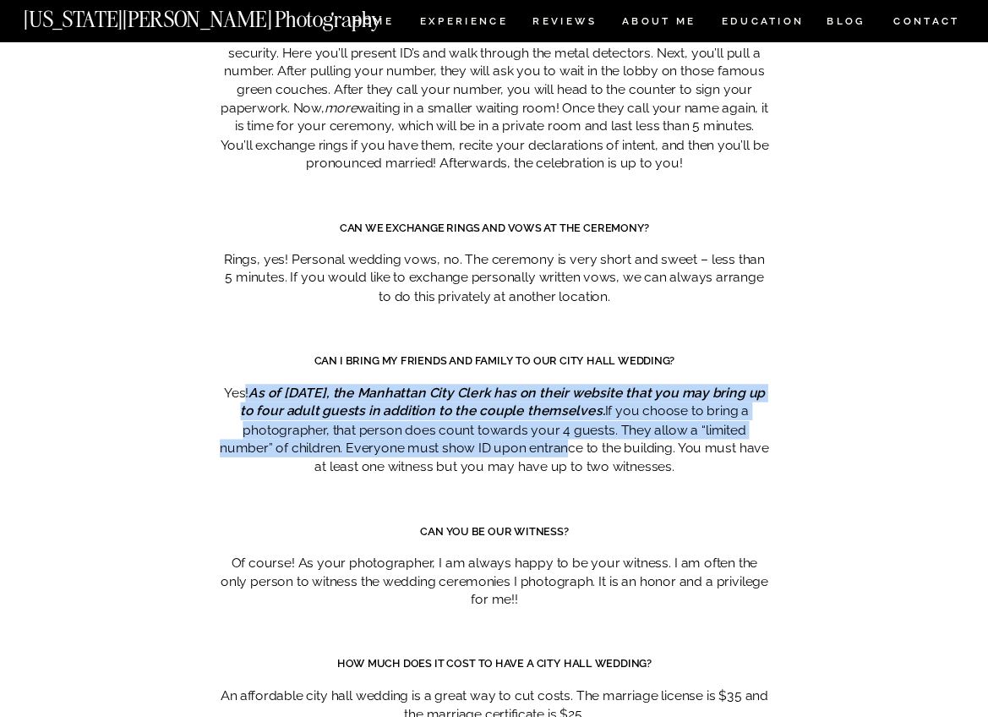
drag, startPoint x: 252, startPoint y: 322, endPoint x: 559, endPoint y: 377, distance: 311.6
click at [559, 384] on p "Yes! As of [DATE], the [GEOGRAPHIC_DATA] has on their website that you may brin…" at bounding box center [494, 430] width 549 height 92
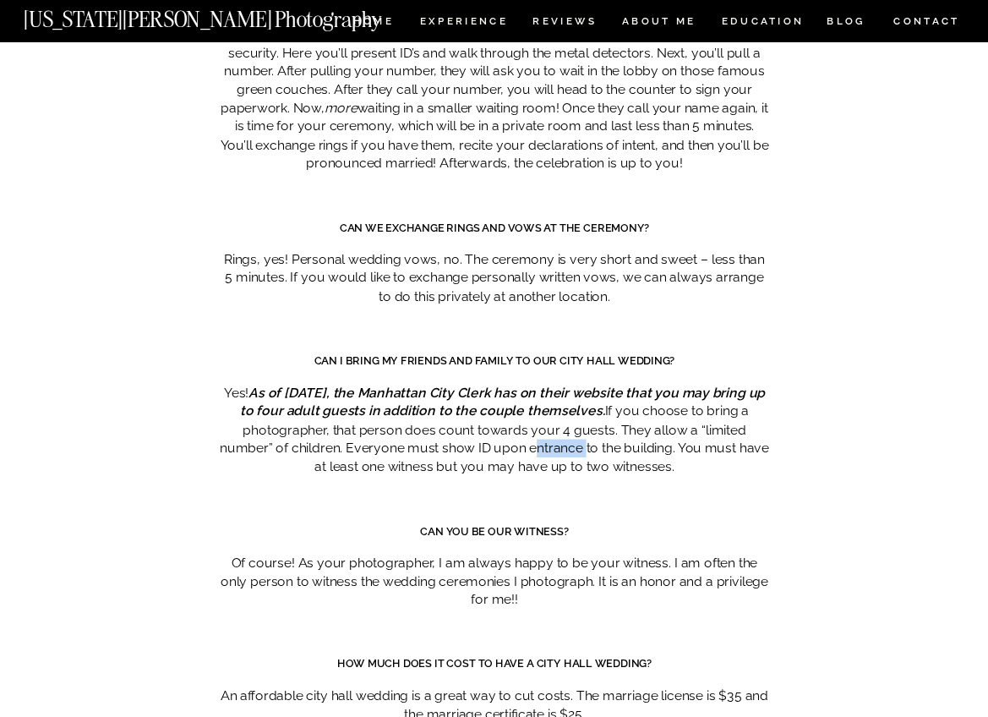
click at [559, 384] on p "Yes! As of [DATE], the [GEOGRAPHIC_DATA] has on their website that you may brin…" at bounding box center [494, 430] width 549 height 92
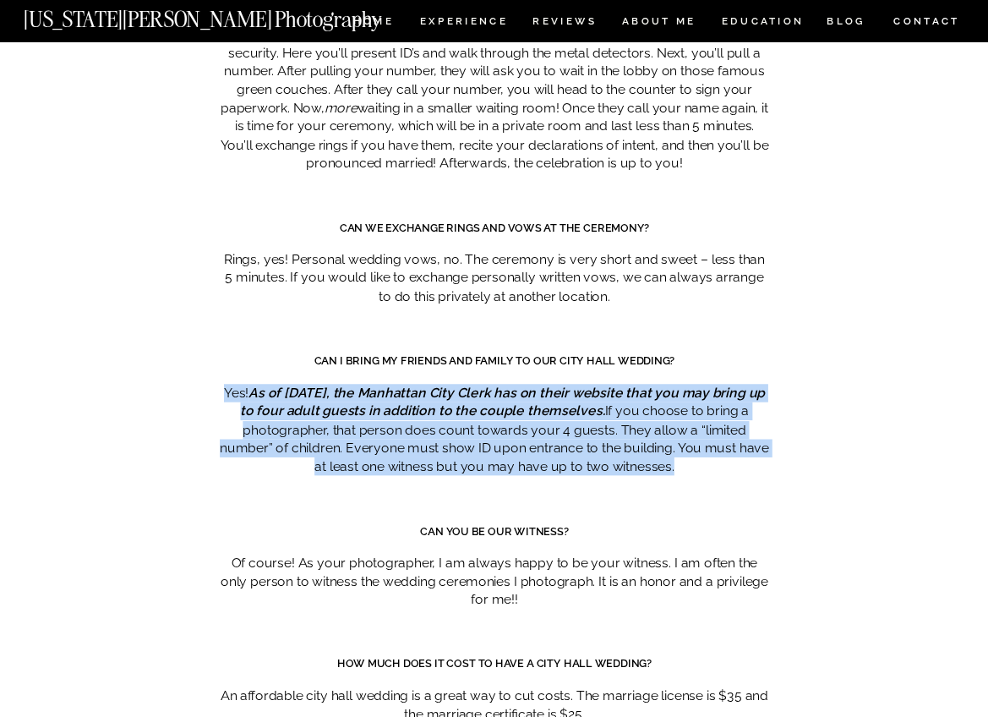
click at [559, 384] on p "Yes! As of [DATE], the [GEOGRAPHIC_DATA] has on their website that you may brin…" at bounding box center [494, 430] width 549 height 92
click at [542, 384] on p "Yes! As of [DATE], the [GEOGRAPHIC_DATA] has on their website that you may brin…" at bounding box center [494, 430] width 549 height 92
drag, startPoint x: 255, startPoint y: 320, endPoint x: 597, endPoint y: 336, distance: 341.8
click at [597, 384] on p "Yes! As of [DATE], the [GEOGRAPHIC_DATA] has on their website that you may brin…" at bounding box center [494, 430] width 549 height 92
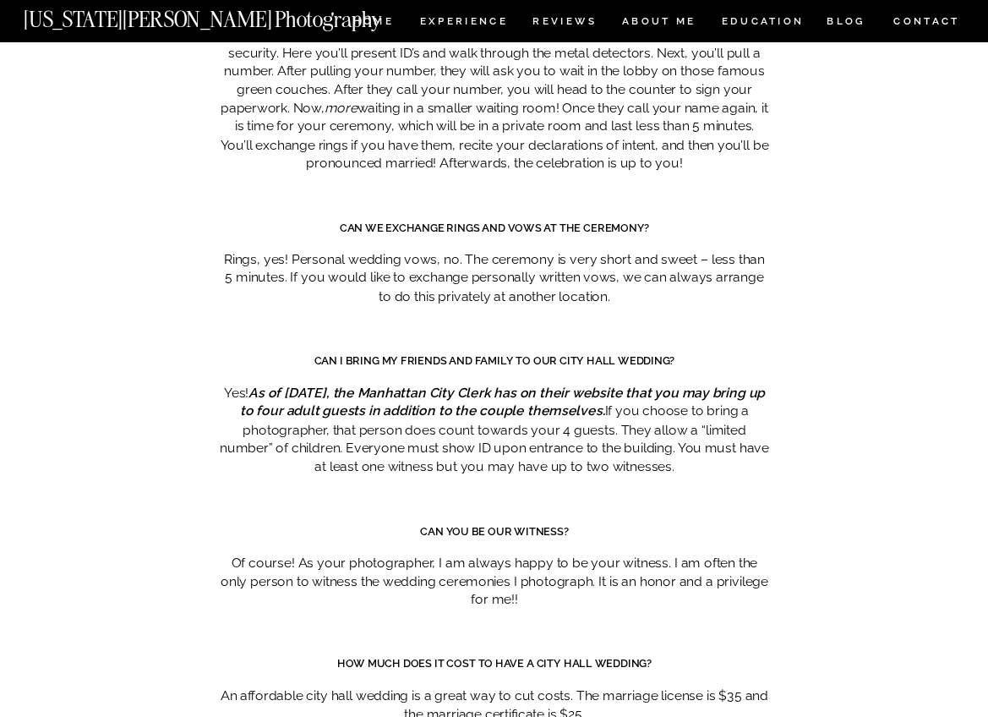
click at [601, 384] on p "Yes! As of [DATE], the [GEOGRAPHIC_DATA] has on their website that you may brin…" at bounding box center [494, 430] width 549 height 92
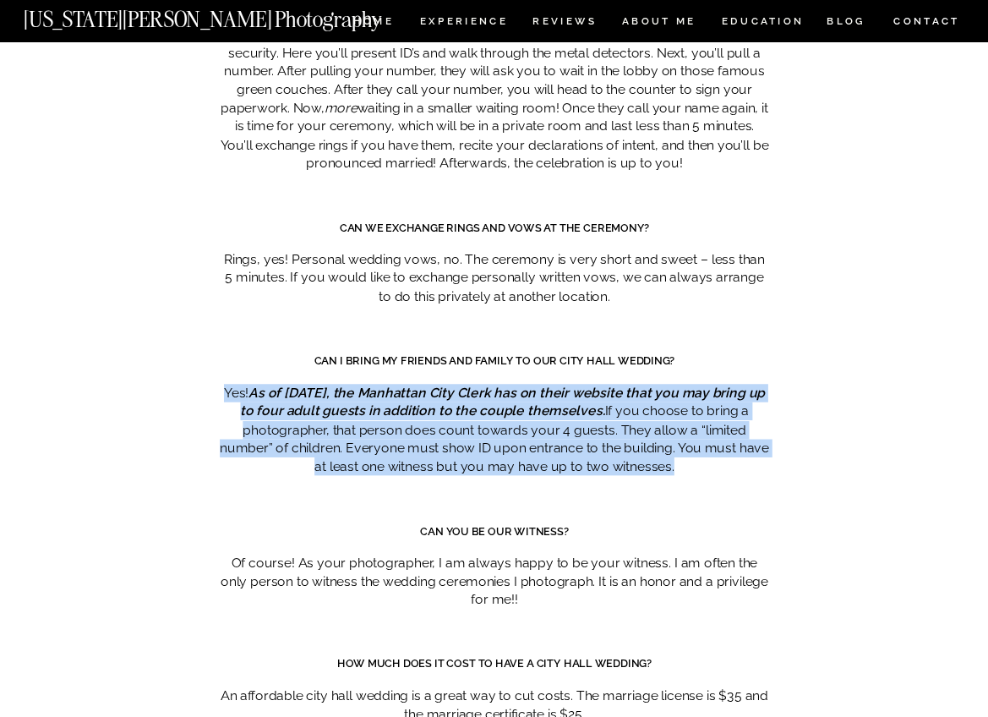
click at [601, 384] on p "Yes! As of [DATE], the [GEOGRAPHIC_DATA] has on their website that you may brin…" at bounding box center [494, 430] width 549 height 92
click at [397, 384] on p "Yes! As of [DATE], the [GEOGRAPHIC_DATA] has on their website that you may brin…" at bounding box center [494, 430] width 549 height 92
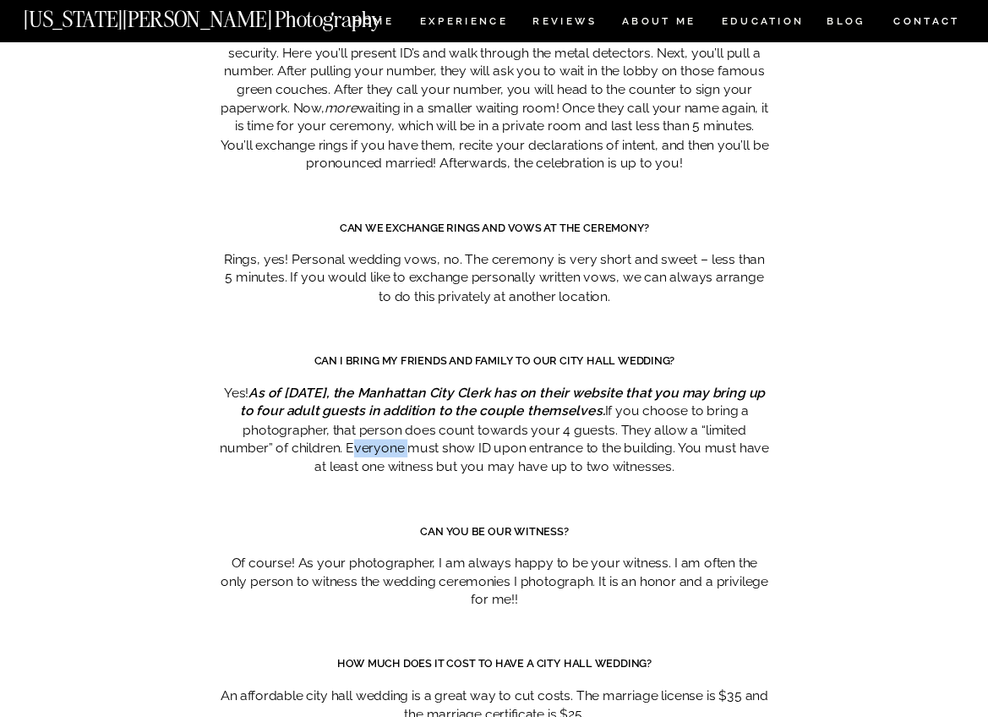
click at [397, 384] on p "Yes! As of [DATE], the [GEOGRAPHIC_DATA] has on their website that you may brin…" at bounding box center [494, 430] width 549 height 92
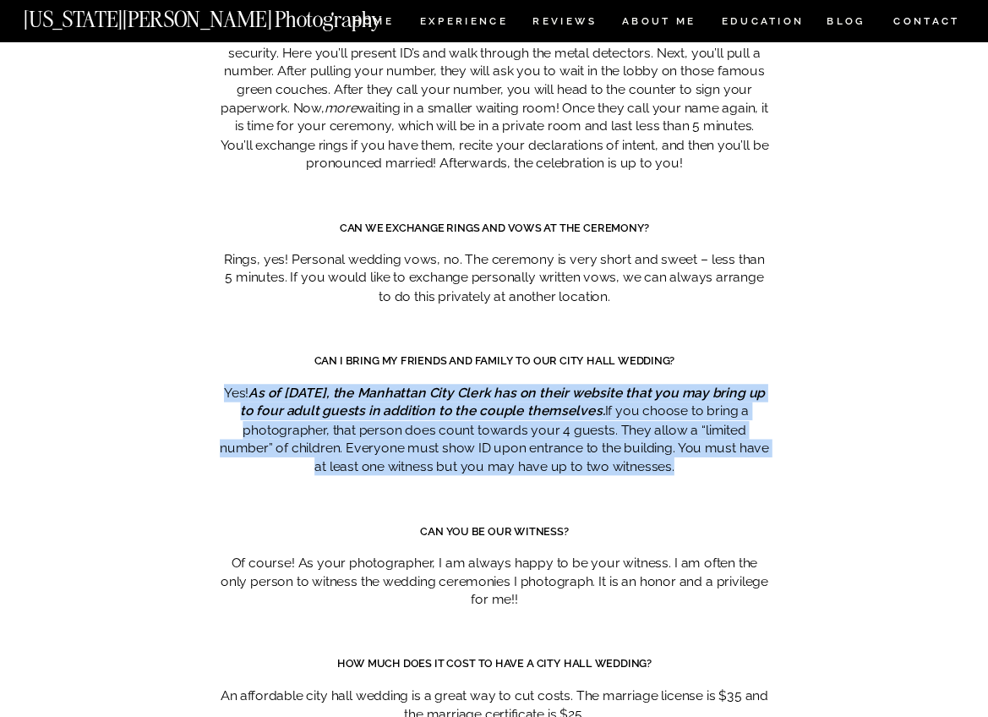
click at [397, 384] on p "Yes! As of [DATE], the [GEOGRAPHIC_DATA] has on their website that you may brin…" at bounding box center [494, 430] width 549 height 92
click at [437, 384] on p "Yes! As of [DATE], the [GEOGRAPHIC_DATA] has on their website that you may brin…" at bounding box center [494, 430] width 549 height 92
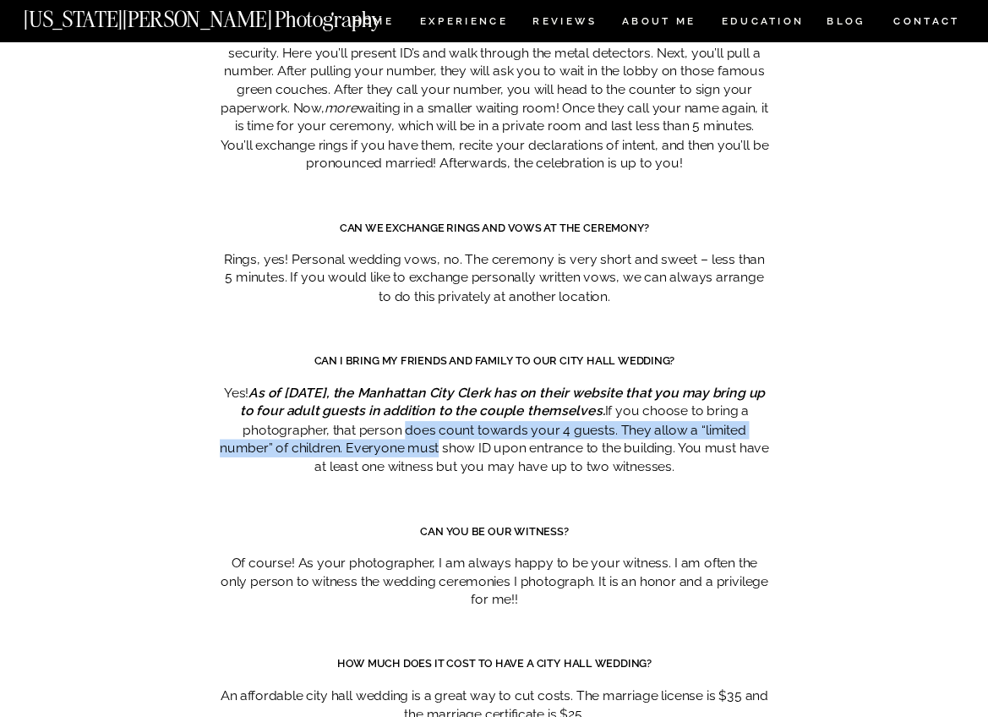
drag, startPoint x: 406, startPoint y: 360, endPoint x: 430, endPoint y: 374, distance: 27.7
click at [430, 384] on p "Yes! As of [DATE], the [GEOGRAPHIC_DATA] has on their website that you may brin…" at bounding box center [494, 430] width 549 height 92
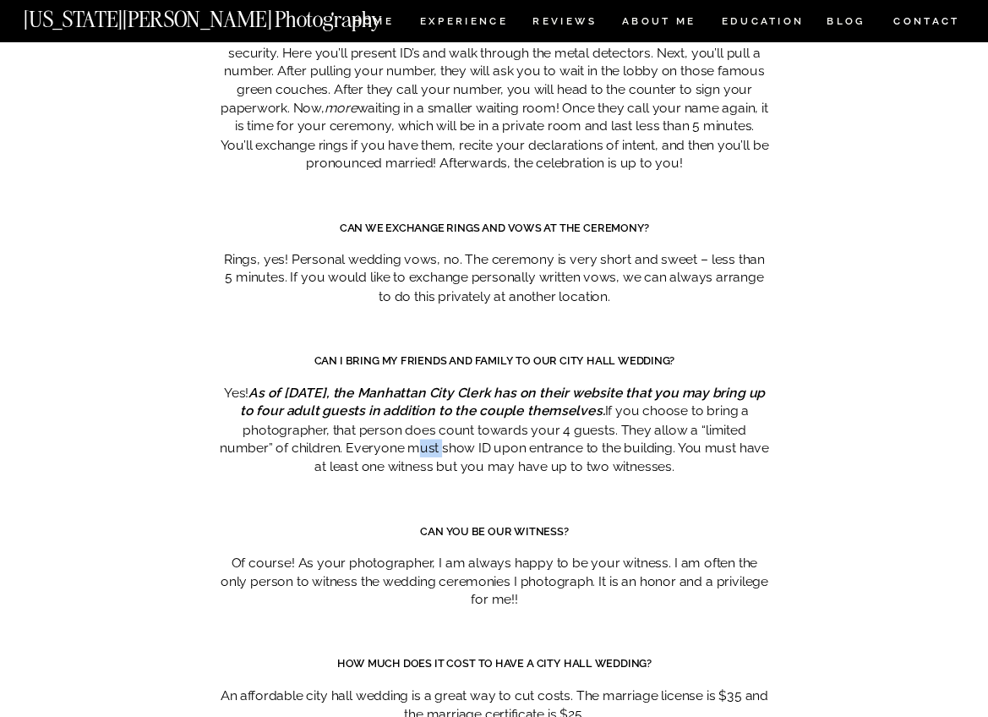
click at [430, 384] on p "Yes! As of [DATE], the [GEOGRAPHIC_DATA] has on their website that you may brin…" at bounding box center [494, 430] width 549 height 92
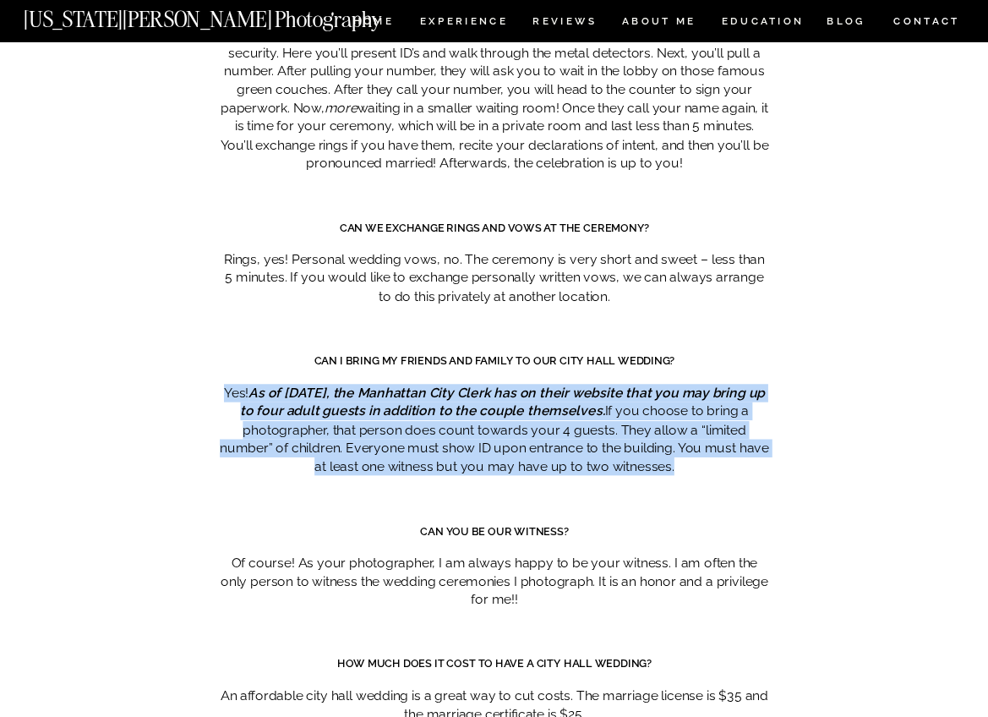
click at [430, 384] on p "Yes! As of [DATE], the [GEOGRAPHIC_DATA] has on their website that you may brin…" at bounding box center [494, 430] width 549 height 92
click at [489, 384] on p "Yes! As of [DATE], the [GEOGRAPHIC_DATA] has on their website that you may brin…" at bounding box center [494, 430] width 549 height 92
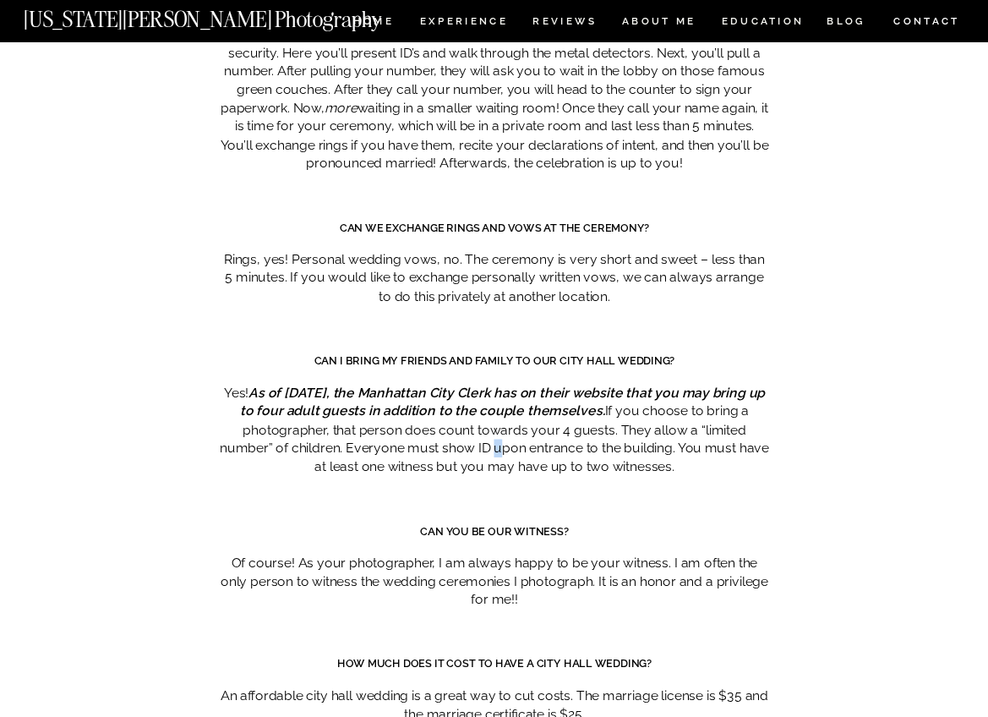
click at [489, 384] on p "Yes! As of [DATE], the [GEOGRAPHIC_DATA] has on their website that you may brin…" at bounding box center [494, 430] width 549 height 92
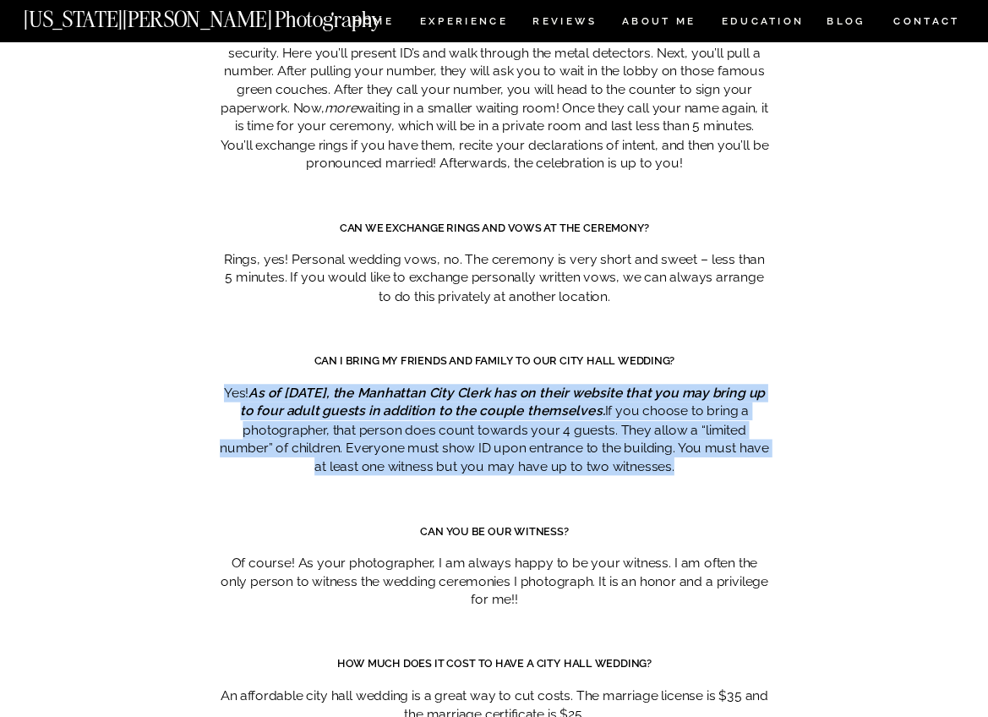
click at [489, 384] on p "Yes! As of [DATE], the [GEOGRAPHIC_DATA] has on their website that you may brin…" at bounding box center [494, 430] width 549 height 92
click at [571, 394] on p "Yes! As of [DATE], the [GEOGRAPHIC_DATA] has on their website that you may brin…" at bounding box center [494, 430] width 549 height 92
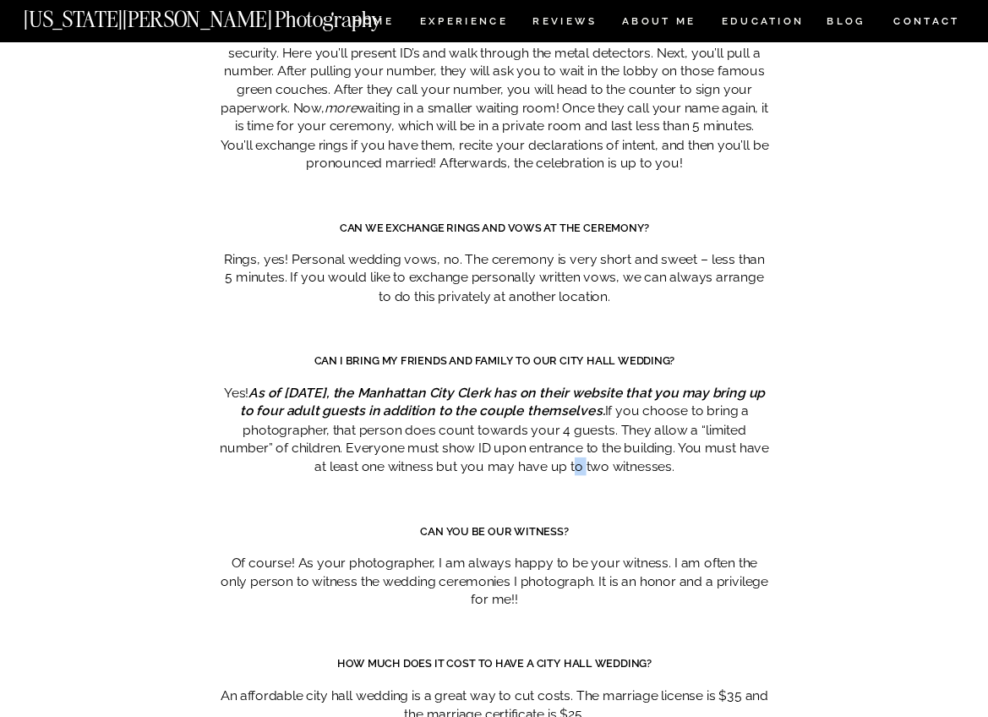
click at [571, 394] on p "Yes! As of [DATE], the [GEOGRAPHIC_DATA] has on their website that you may brin…" at bounding box center [494, 430] width 549 height 92
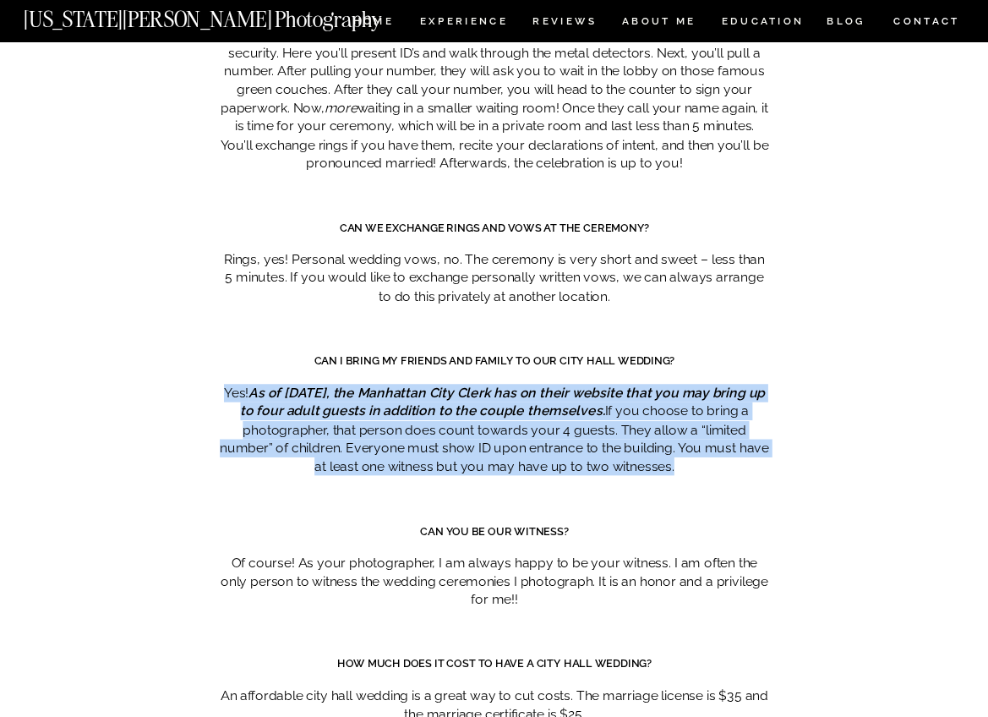
click at [571, 394] on p "Yes! As of [DATE], the [GEOGRAPHIC_DATA] has on their website that you may brin…" at bounding box center [494, 430] width 549 height 92
click at [620, 384] on p "Yes! As of [DATE], the [GEOGRAPHIC_DATA] has on their website that you may brin…" at bounding box center [494, 430] width 549 height 92
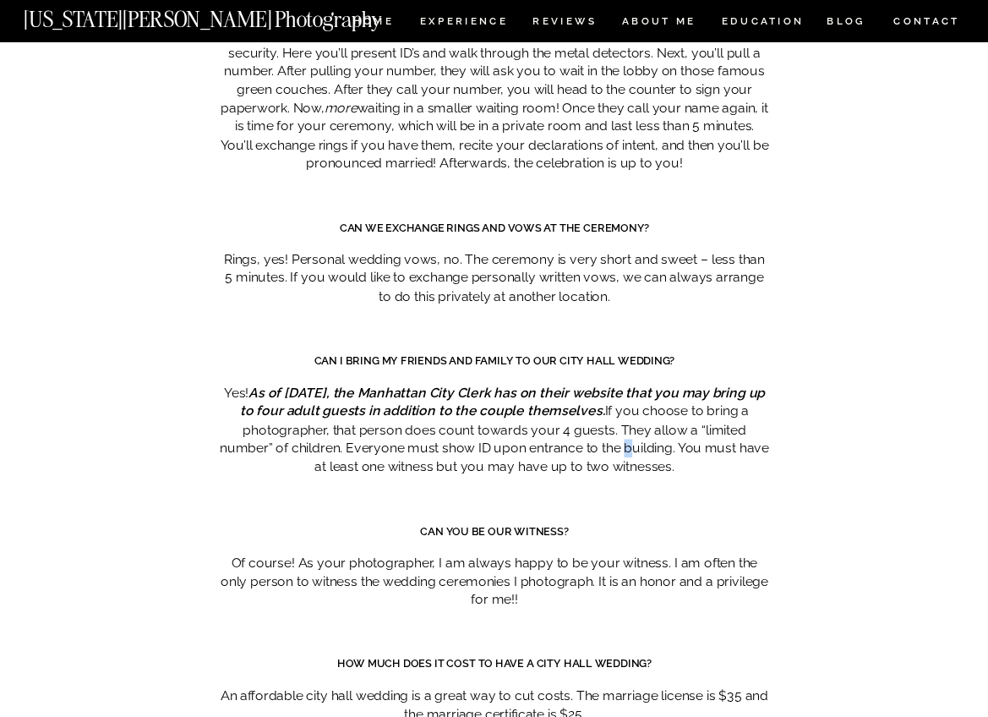
click at [620, 384] on p "Yes! As of [DATE], the [GEOGRAPHIC_DATA] has on their website that you may brin…" at bounding box center [494, 430] width 549 height 92
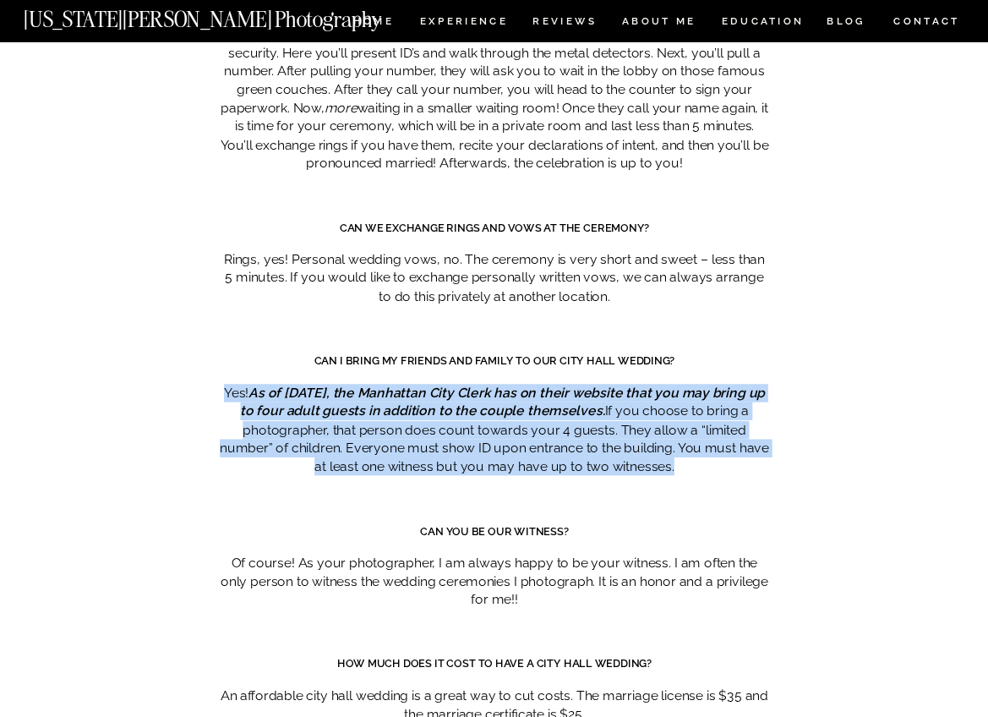
click at [620, 384] on p "Yes! As of [DATE], the [GEOGRAPHIC_DATA] has on their website that you may brin…" at bounding box center [494, 430] width 549 height 92
click at [694, 389] on p "Yes! As of [DATE], the [GEOGRAPHIC_DATA] has on their website that you may brin…" at bounding box center [494, 430] width 549 height 92
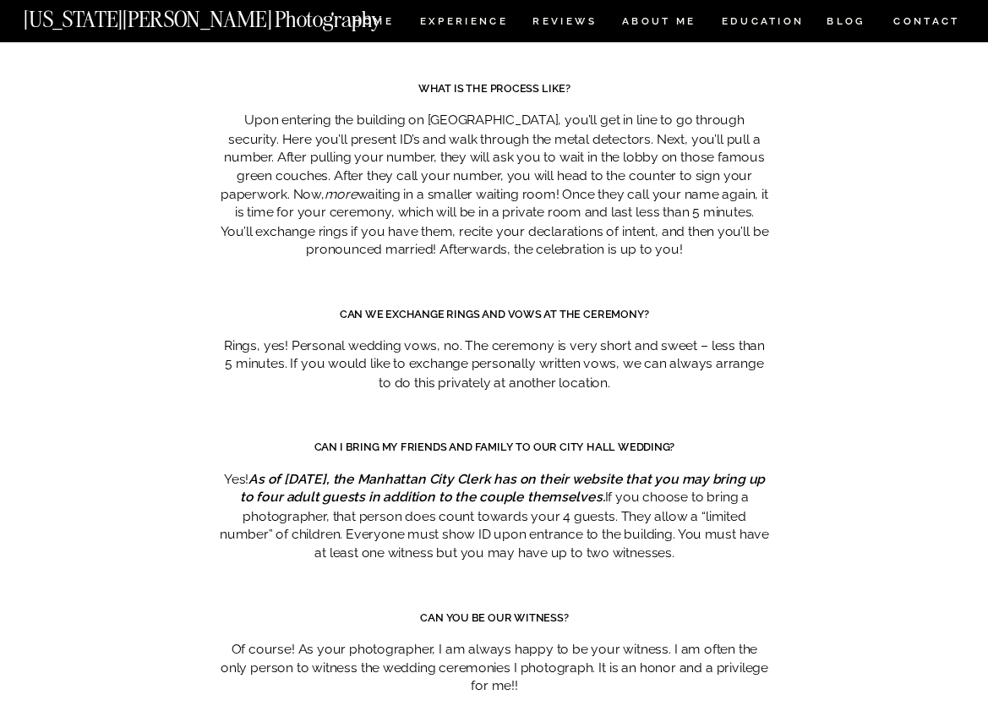
scroll to position [7913, 0]
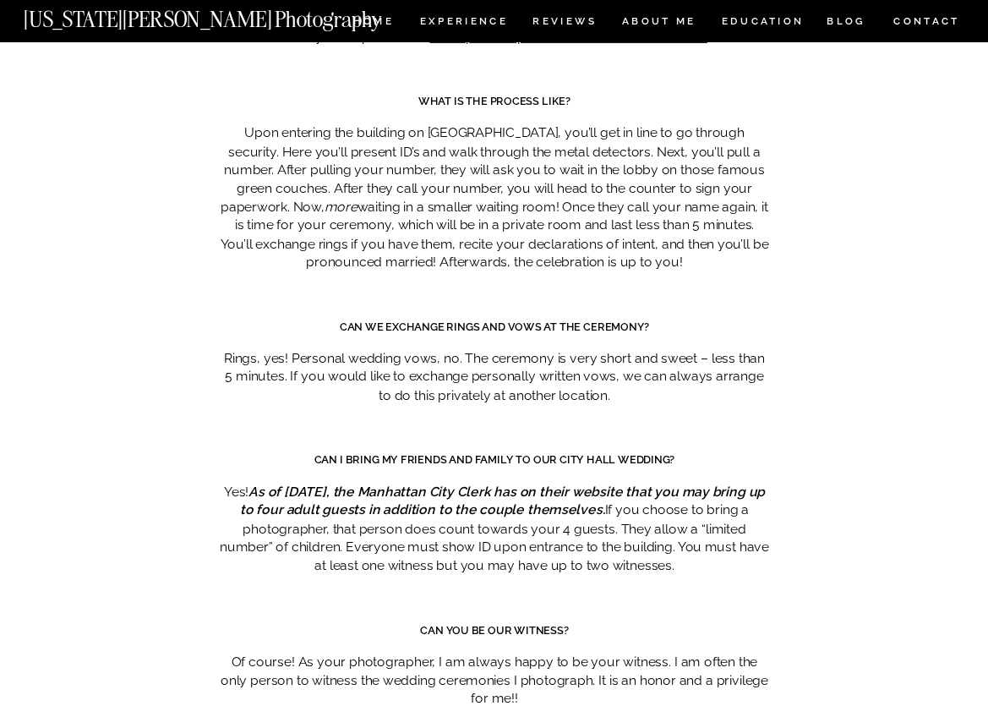
click at [416, 483] on em "As of [DATE], the Manhattan City Clerk has on their website that you may bring …" at bounding box center [502, 500] width 525 height 34
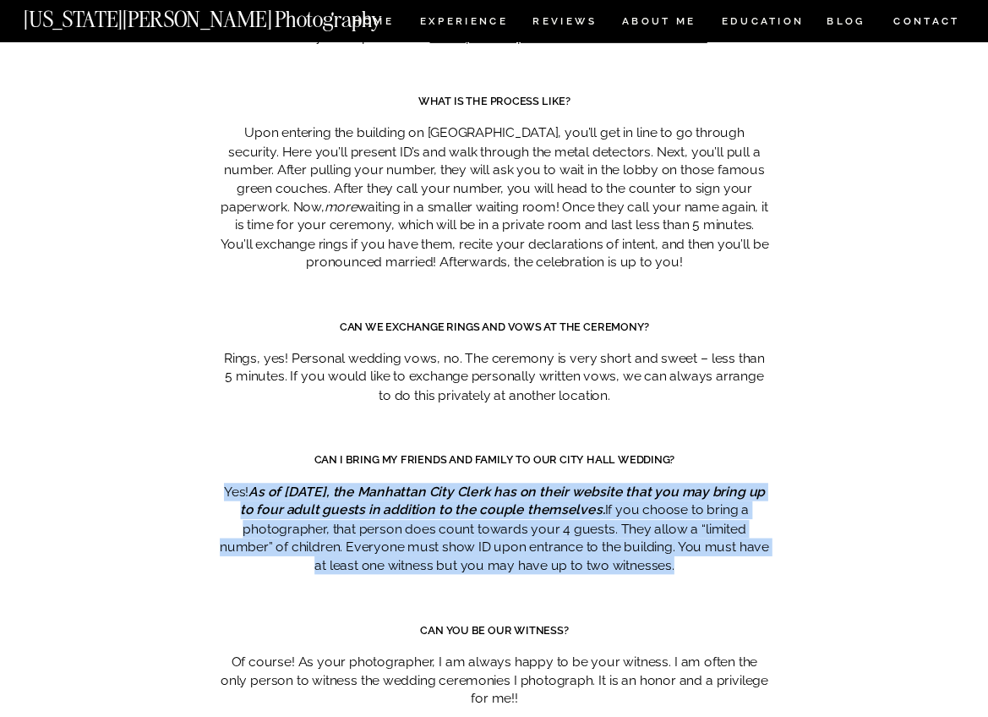
click at [416, 483] on em "As of [DATE], the Manhattan City Clerk has on their website that you may bring …" at bounding box center [502, 500] width 525 height 34
click at [436, 483] on p "Yes! As of [DATE], the [GEOGRAPHIC_DATA] has on their website that you may brin…" at bounding box center [494, 529] width 549 height 92
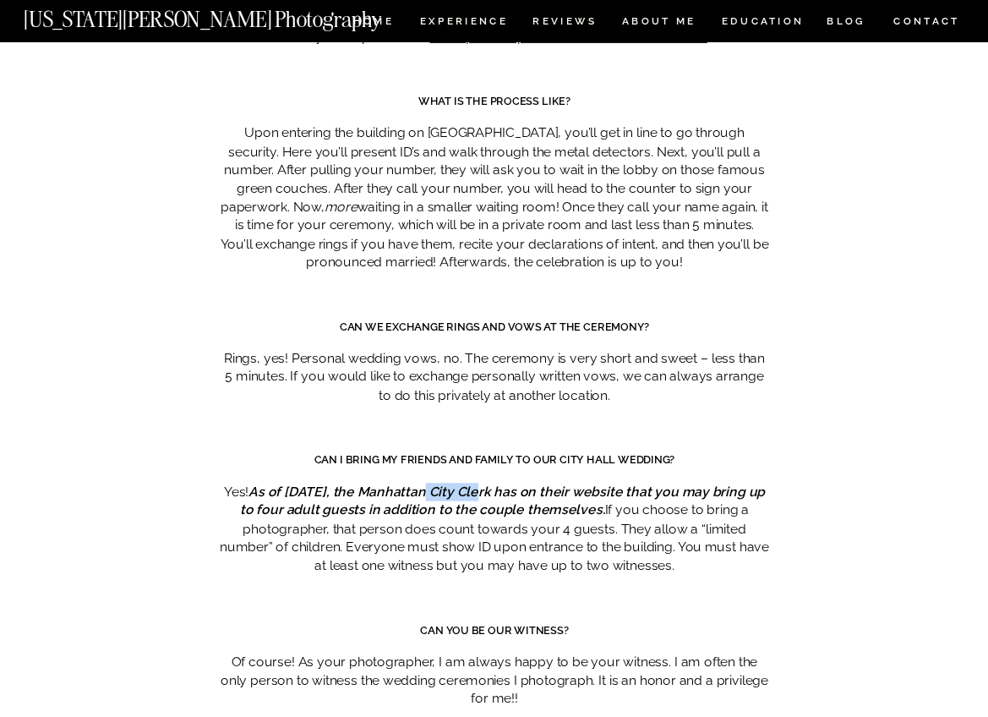
click at [436, 483] on p "Yes! As of [DATE], the [GEOGRAPHIC_DATA] has on their website that you may brin…" at bounding box center [494, 529] width 549 height 92
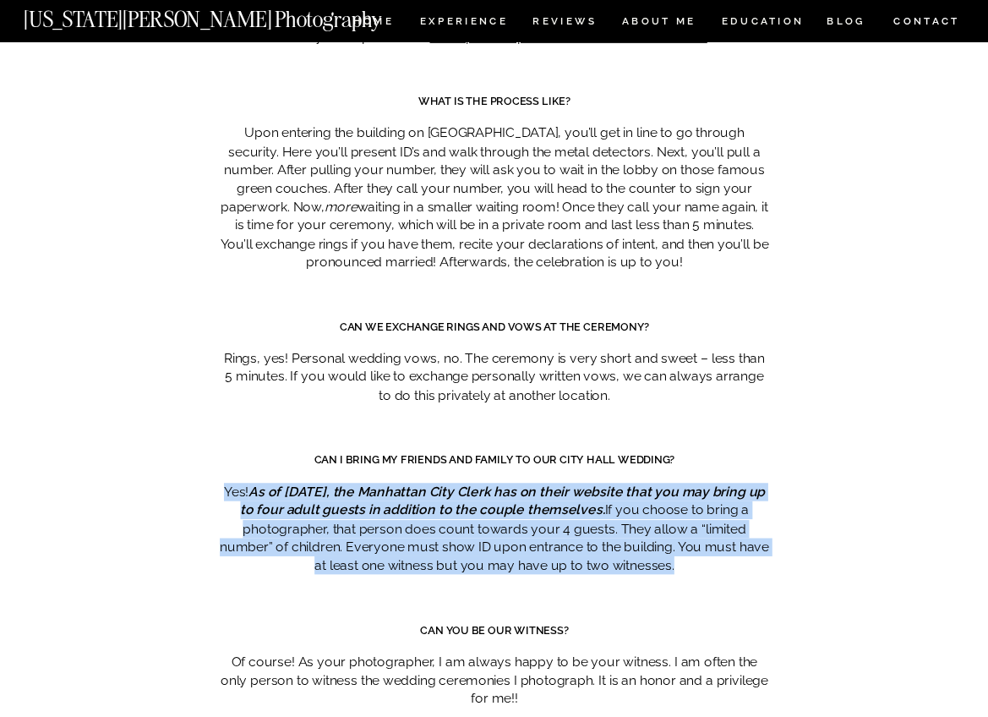
click at [436, 483] on p "Yes! As of [DATE], the [GEOGRAPHIC_DATA] has on their website that you may brin…" at bounding box center [494, 529] width 549 height 92
click at [521, 483] on p "Yes! As of [DATE], the [GEOGRAPHIC_DATA] has on their website that you may brin…" at bounding box center [494, 529] width 549 height 92
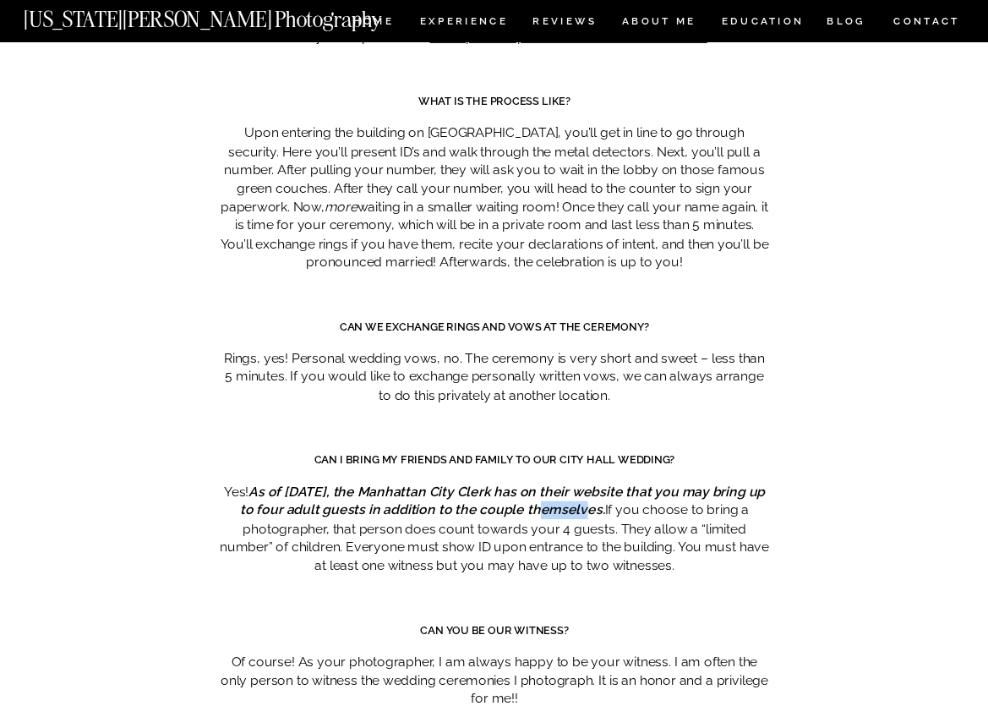
click at [521, 483] on p "Yes! As of [DATE], the [GEOGRAPHIC_DATA] has on their website that you may brin…" at bounding box center [494, 529] width 549 height 92
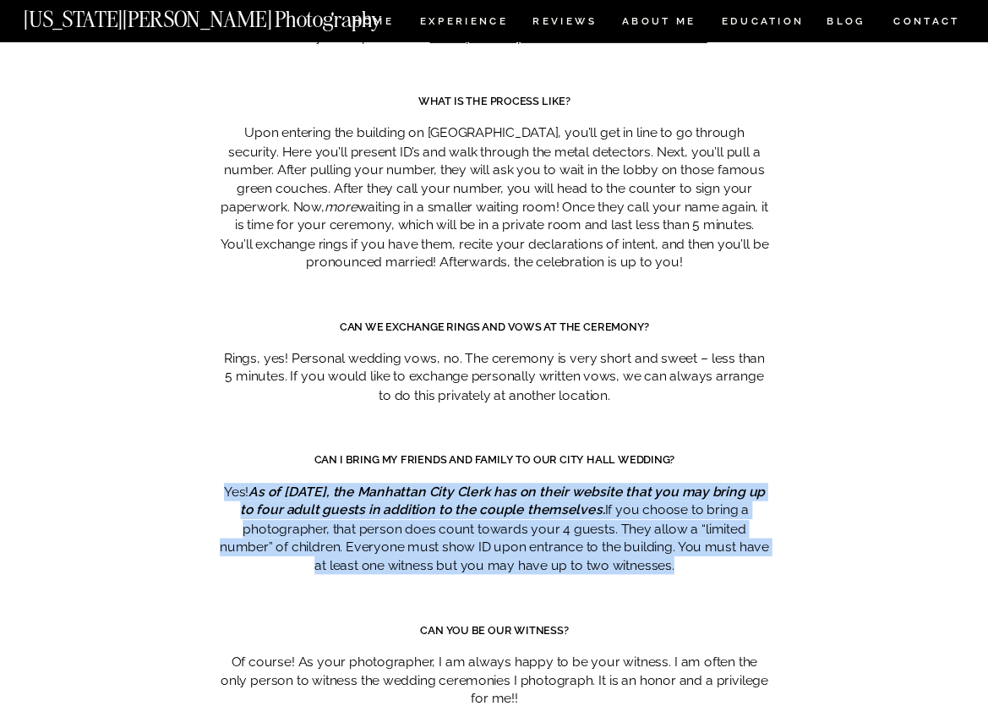
click at [521, 483] on p "Yes! As of [DATE], the [GEOGRAPHIC_DATA] has on their website that you may brin…" at bounding box center [494, 529] width 549 height 92
click at [542, 483] on p "Yes! As of [DATE], the [GEOGRAPHIC_DATA] has on their website that you may brin…" at bounding box center [494, 529] width 549 height 92
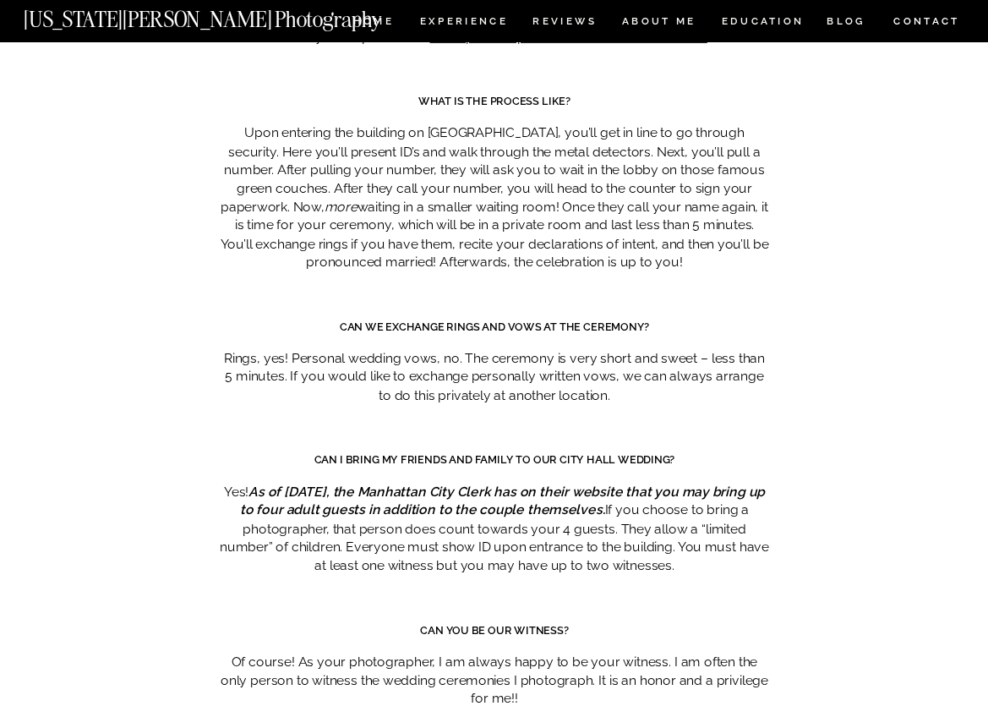
scroll to position [7884, 0]
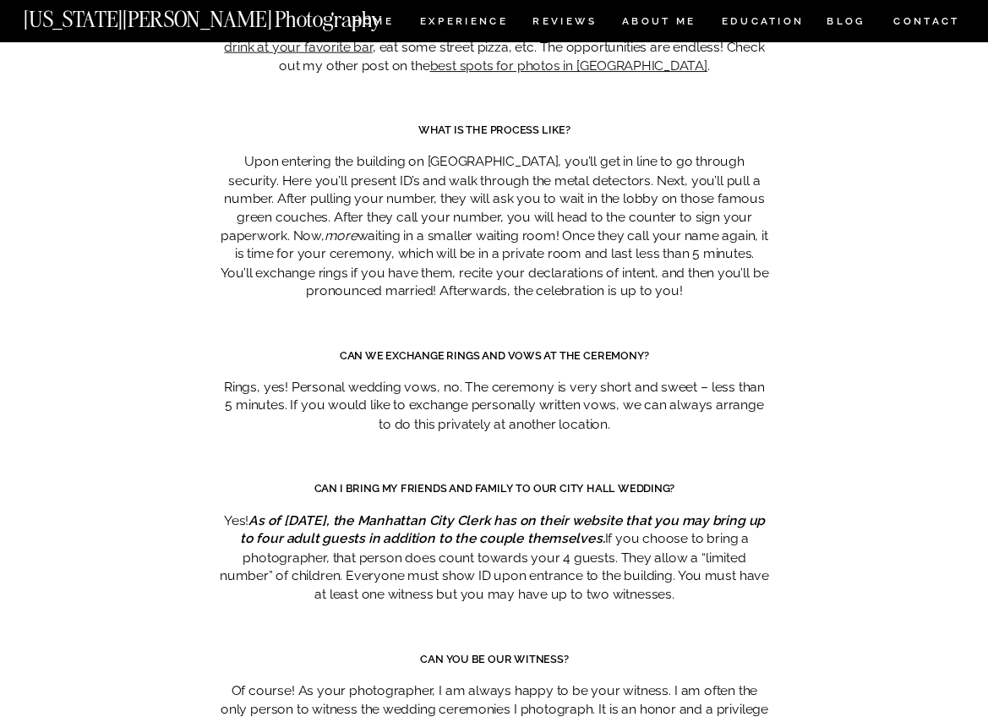
drag, startPoint x: 457, startPoint y: 318, endPoint x: 693, endPoint y: 318, distance: 235.8
click at [693, 379] on p "Rings, yes! Personal wedding vows, no. The ceremony is very short and sweet – l…" at bounding box center [494, 406] width 549 height 55
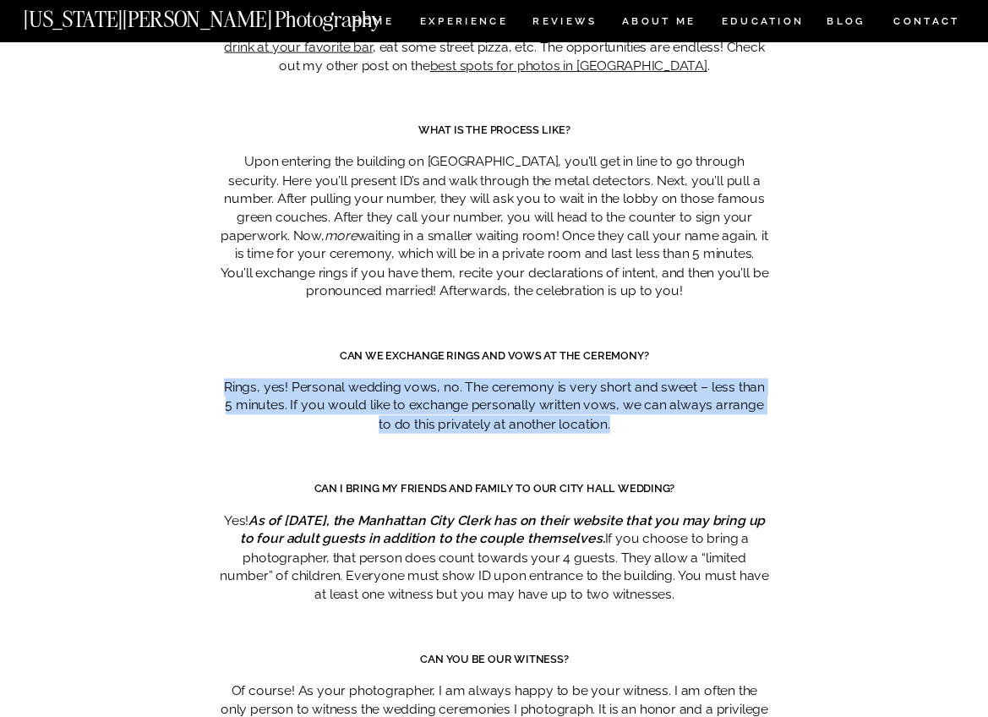
click at [693, 379] on p "Rings, yes! Personal wedding vows, no. The ceremony is very short and sweet – l…" at bounding box center [494, 406] width 549 height 55
click at [675, 379] on p "Rings, yes! Personal wedding vows, no. The ceremony is very short and sweet – l…" at bounding box center [494, 406] width 549 height 55
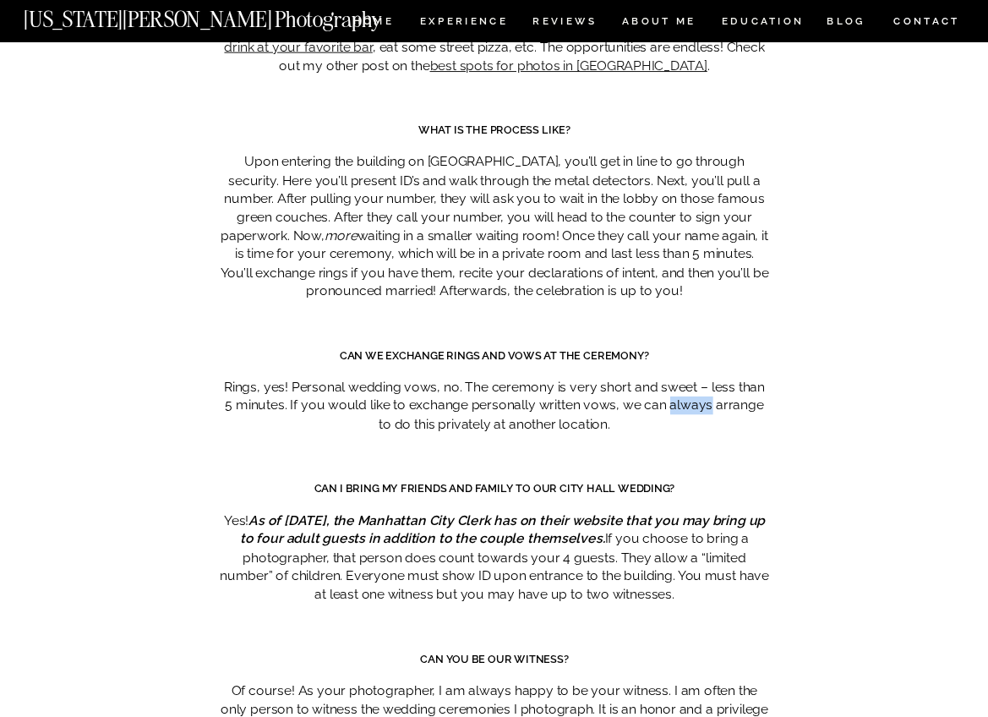
click at [675, 379] on p "Rings, yes! Personal wedding vows, no. The ceremony is very short and sweet – l…" at bounding box center [494, 406] width 549 height 55
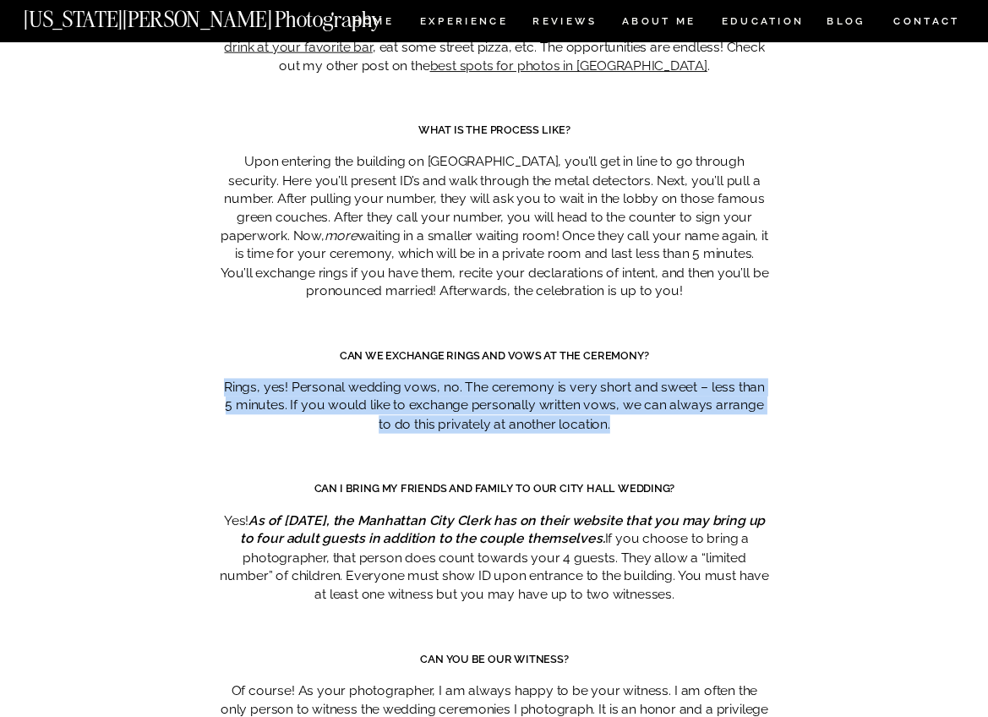
click at [675, 379] on p "Rings, yes! Personal wedding vows, no. The ceremony is very short and sweet – l…" at bounding box center [494, 406] width 549 height 55
click at [660, 379] on p "Rings, yes! Personal wedding vows, no. The ceremony is very short and sweet – l…" at bounding box center [494, 406] width 549 height 55
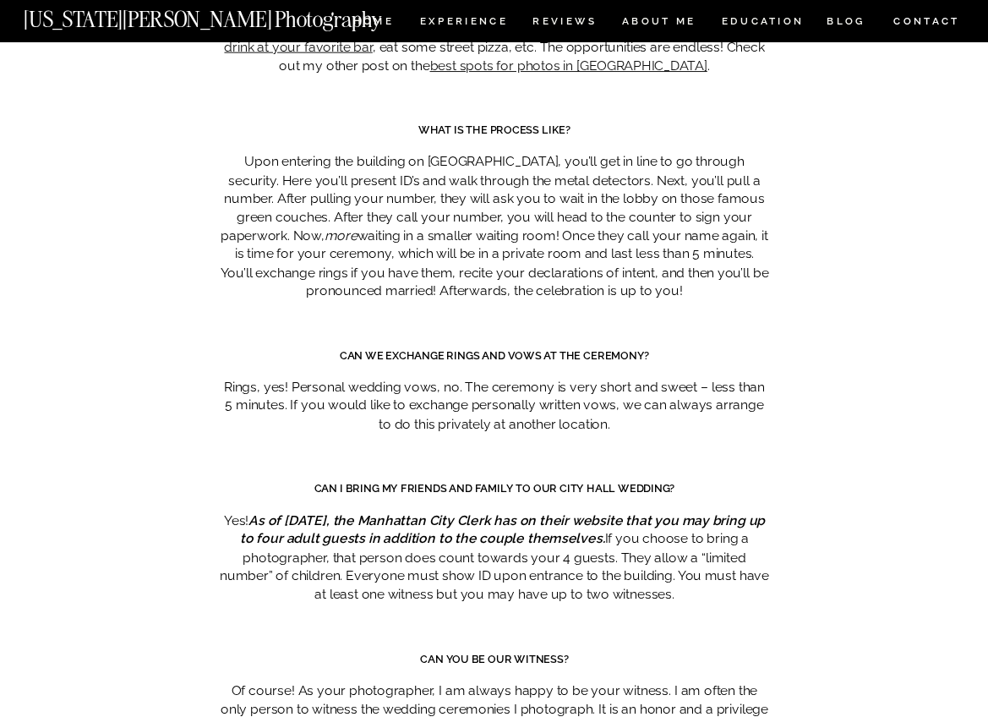
click at [660, 379] on p "Rings, yes! Personal wedding vows, no. The ceremony is very short and sweet – l…" at bounding box center [494, 406] width 549 height 55
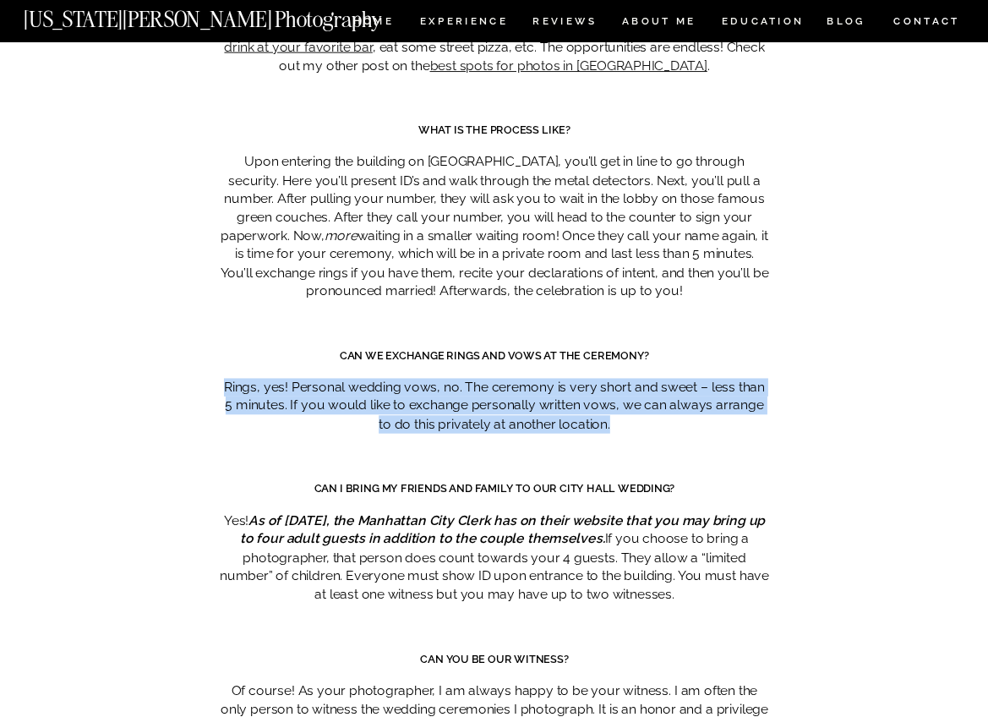
click at [660, 379] on p "Rings, yes! Personal wedding vows, no. The ceremony is very short and sweet – l…" at bounding box center [494, 406] width 549 height 55
click at [661, 379] on p "Rings, yes! Personal wedding vows, no. The ceremony is very short and sweet – l…" at bounding box center [494, 406] width 549 height 55
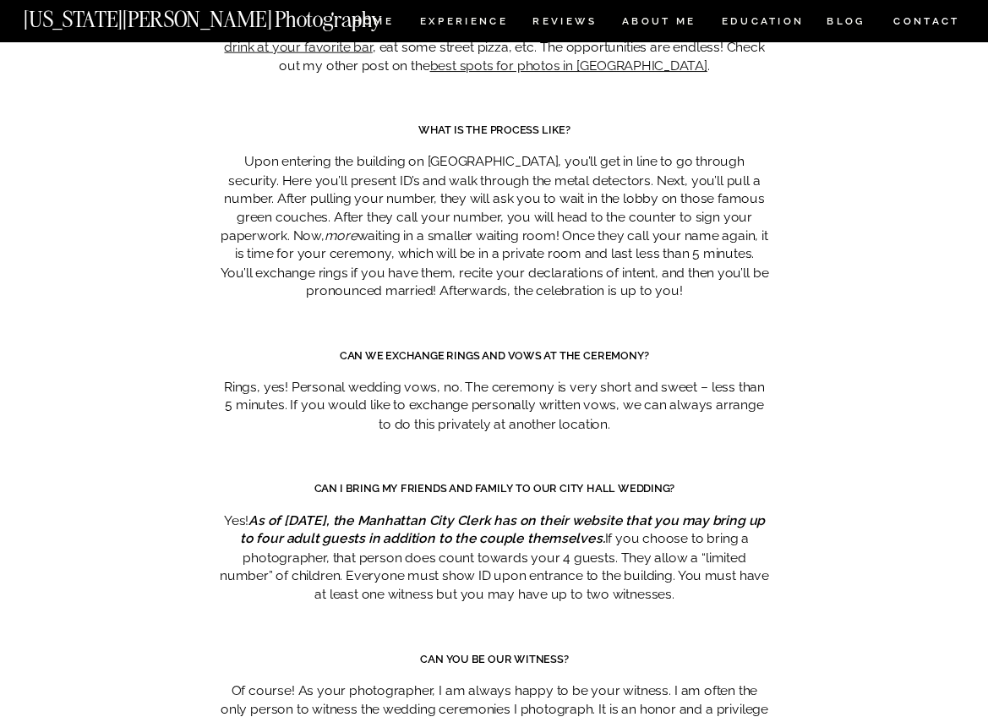
click at [661, 379] on p "Rings, yes! Personal wedding vows, no. The ceremony is very short and sweet – l…" at bounding box center [494, 406] width 549 height 55
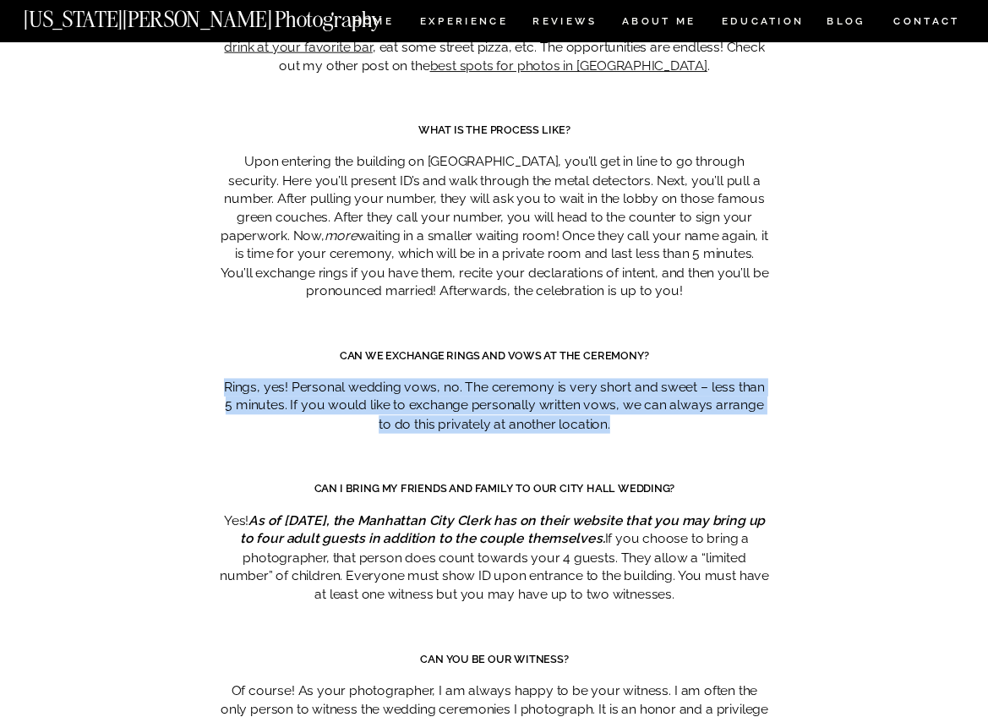
click at [661, 379] on p "Rings, yes! Personal wedding vows, no. The ceremony is very short and sweet – l…" at bounding box center [494, 406] width 549 height 55
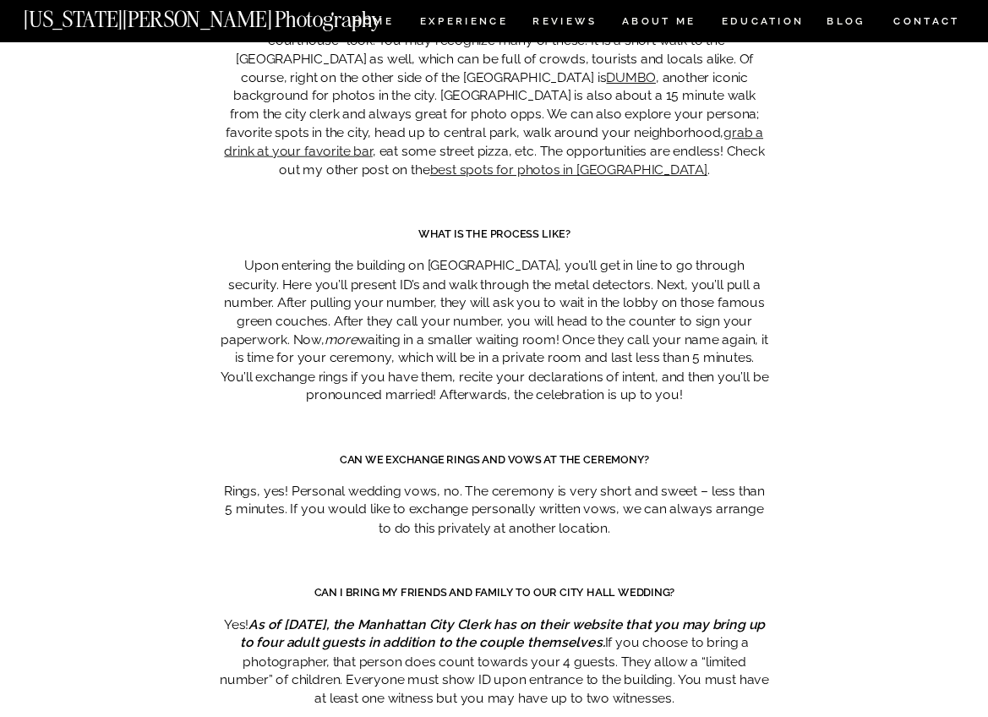
scroll to position [7739, 0]
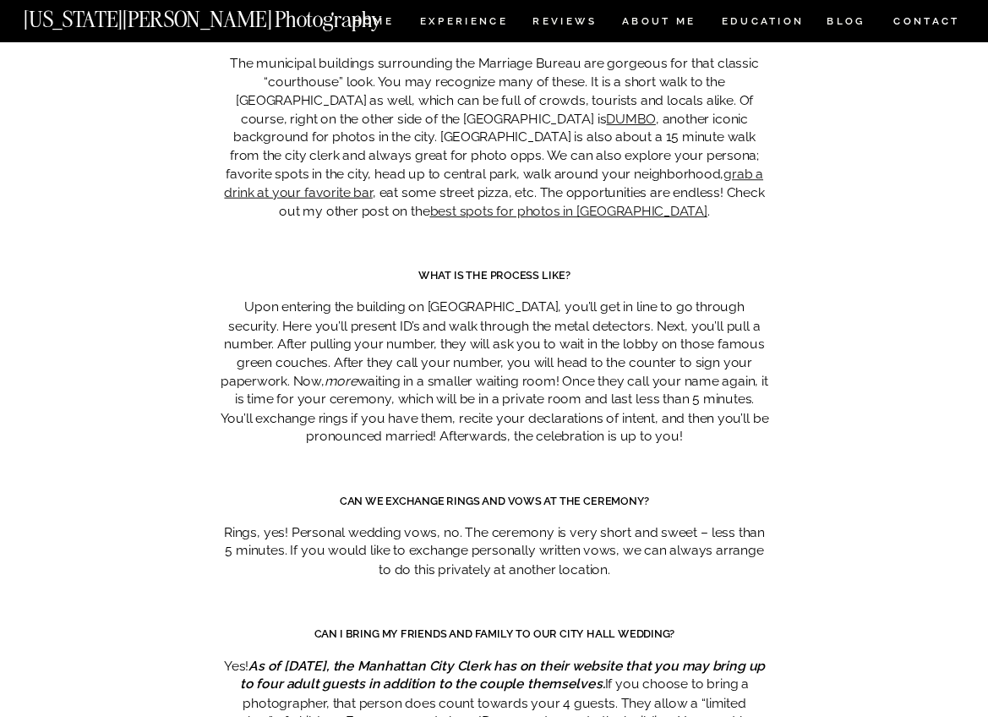
click at [559, 359] on p "Upon entering the building on [GEOGRAPHIC_DATA], you’ll get in line to go throu…" at bounding box center [494, 371] width 549 height 147
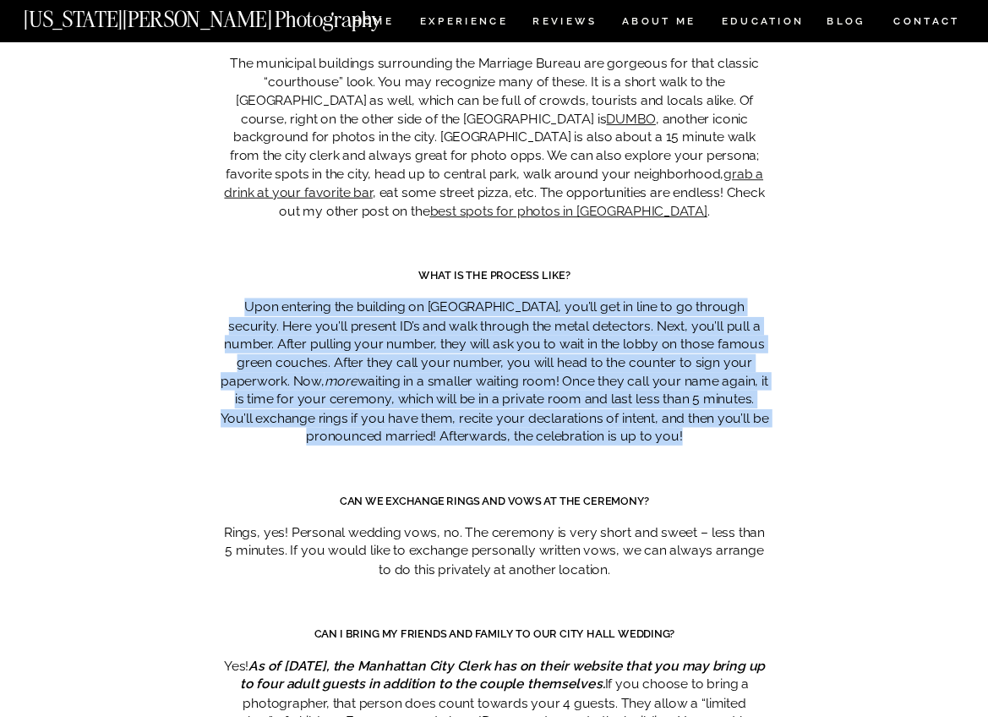
click at [557, 344] on p "Upon entering the building on [GEOGRAPHIC_DATA], you’ll get in line to go throu…" at bounding box center [494, 371] width 549 height 147
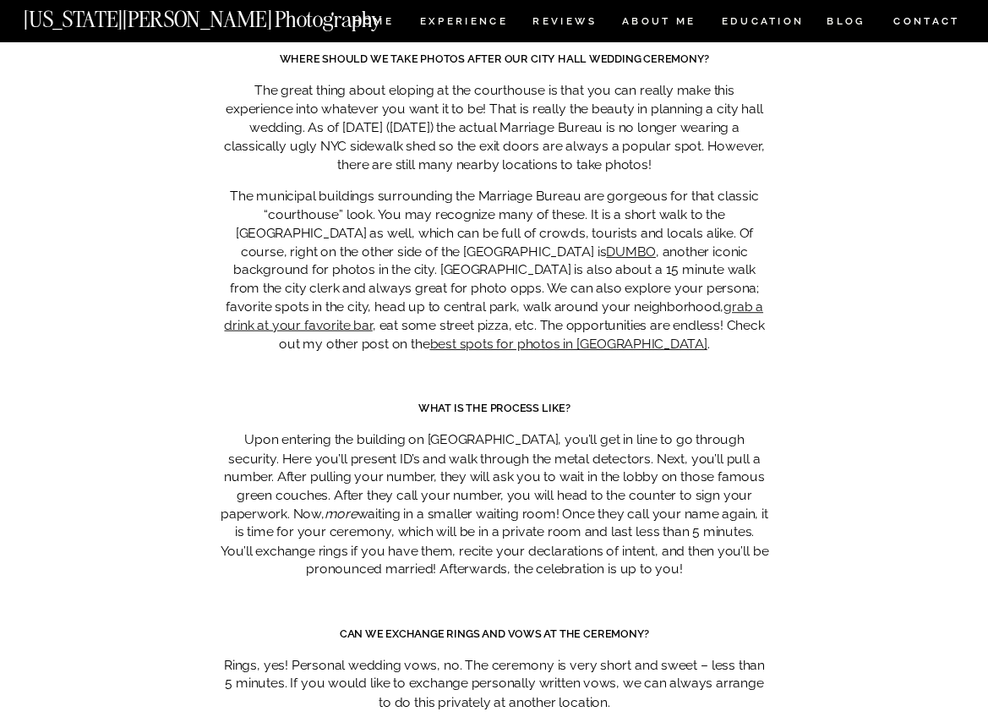
scroll to position [7604, 0]
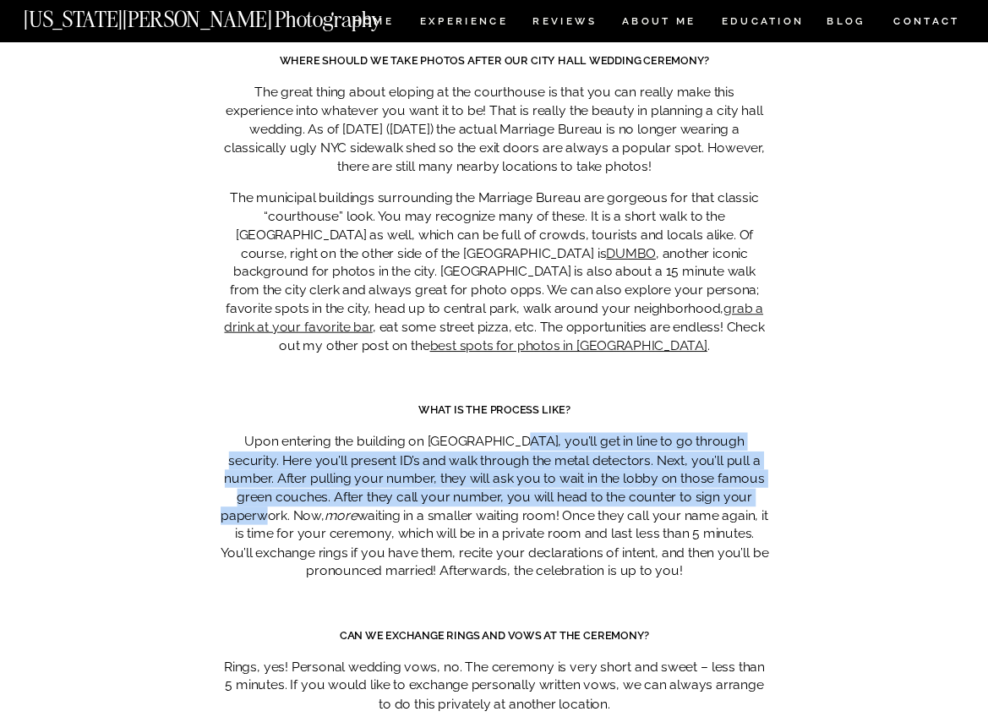
drag, startPoint x: 483, startPoint y: 367, endPoint x: 714, endPoint y: 431, distance: 240.3
click at [714, 433] on p "Upon entering the building on [GEOGRAPHIC_DATA], you’ll get in line to go throu…" at bounding box center [494, 506] width 549 height 147
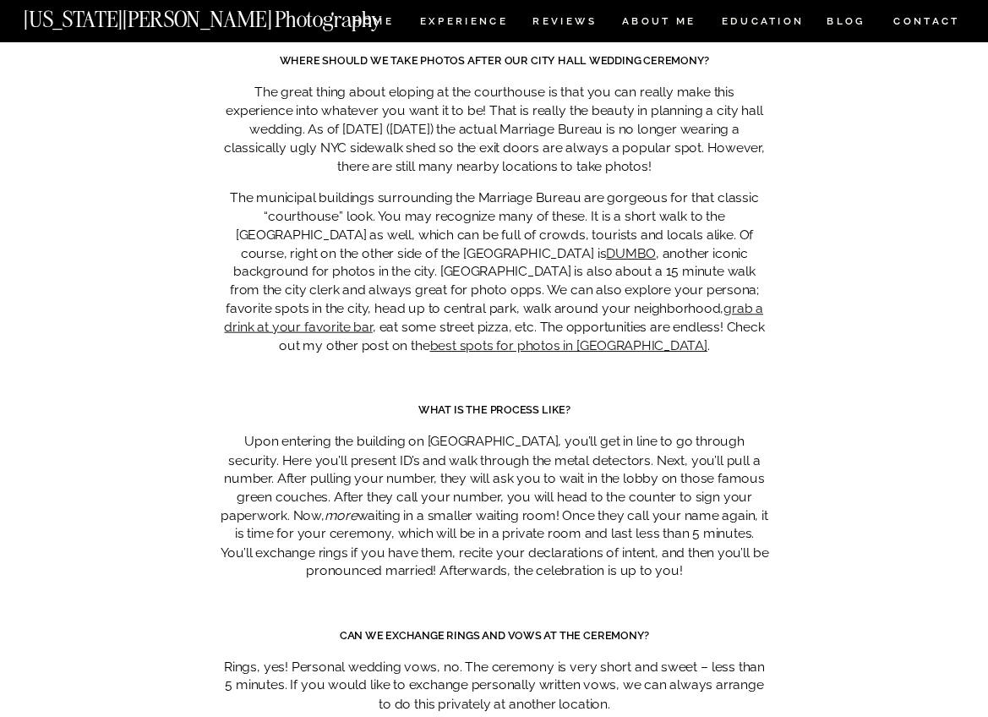
click at [712, 434] on p "Upon entering the building on [GEOGRAPHIC_DATA], you’ll get in line to go throu…" at bounding box center [494, 506] width 549 height 147
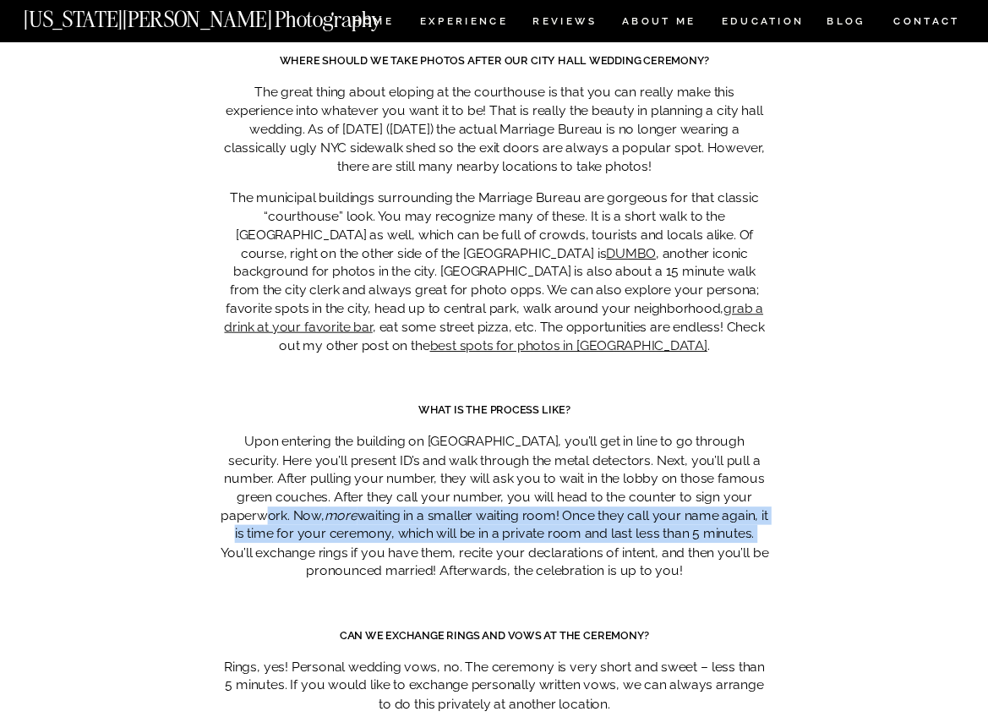
drag, startPoint x: 717, startPoint y: 429, endPoint x: 659, endPoint y: 456, distance: 63.2
click at [659, 456] on p "Upon entering the building on [GEOGRAPHIC_DATA], you’ll get in line to go throu…" at bounding box center [494, 506] width 549 height 147
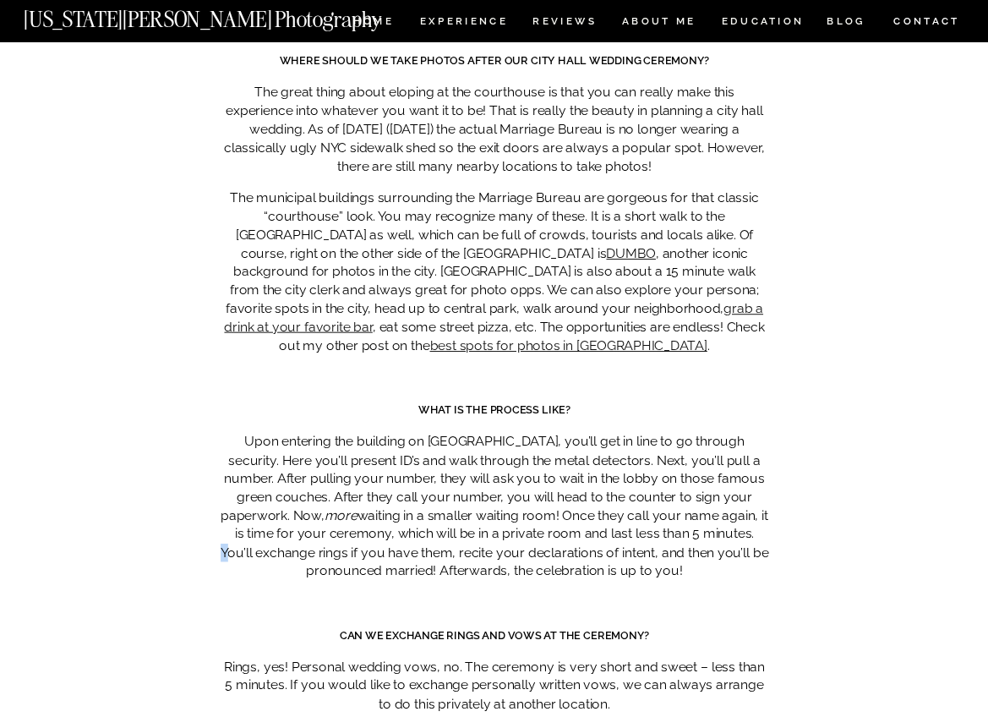
click at [659, 456] on p "Upon entering the building on [GEOGRAPHIC_DATA], you’ll get in line to go throu…" at bounding box center [494, 506] width 549 height 147
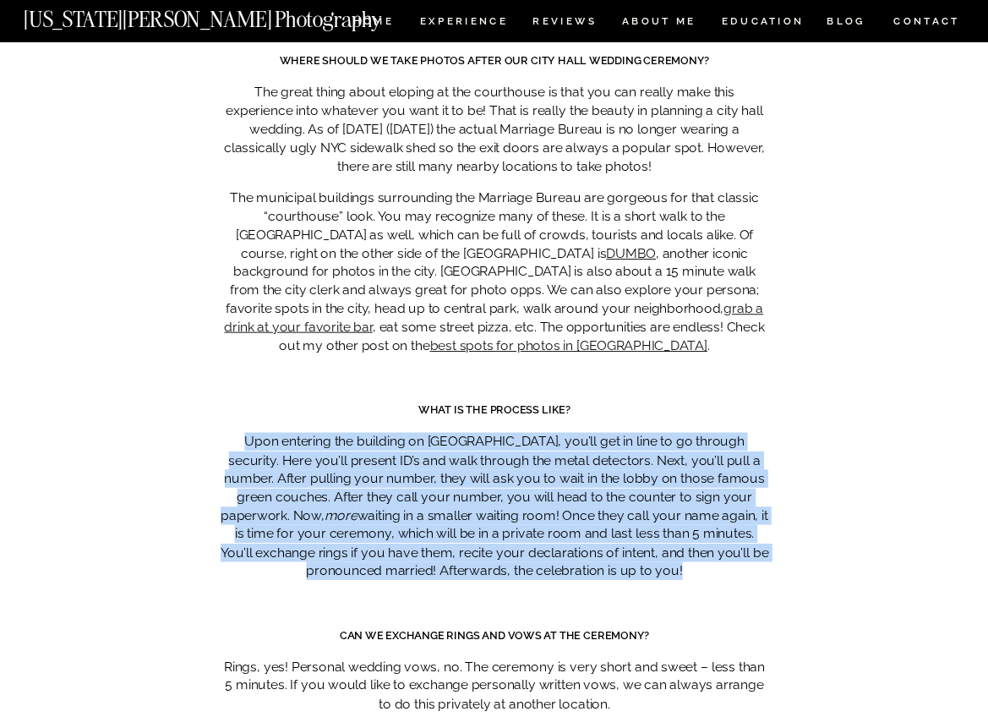
click at [659, 456] on p "Upon entering the building on [GEOGRAPHIC_DATA], you’ll get in line to go throu…" at bounding box center [494, 506] width 549 height 147
click at [613, 470] on p "Upon entering the building on [GEOGRAPHIC_DATA], you’ll get in line to go throu…" at bounding box center [494, 506] width 549 height 147
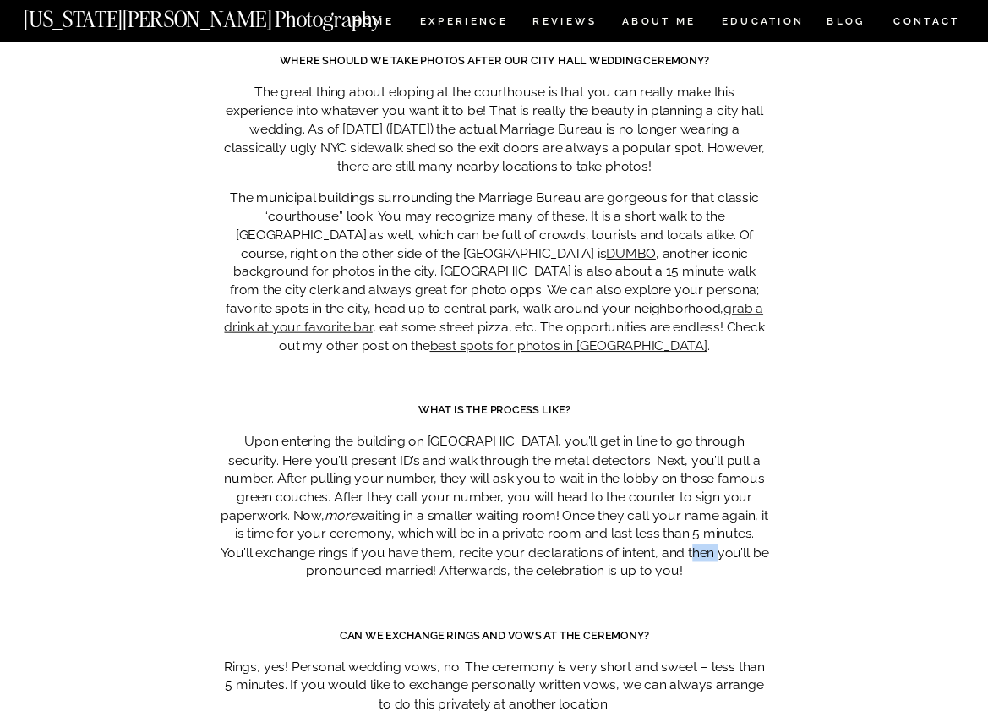
click at [613, 470] on p "Upon entering the building on [GEOGRAPHIC_DATA], you’ll get in line to go throu…" at bounding box center [494, 506] width 549 height 147
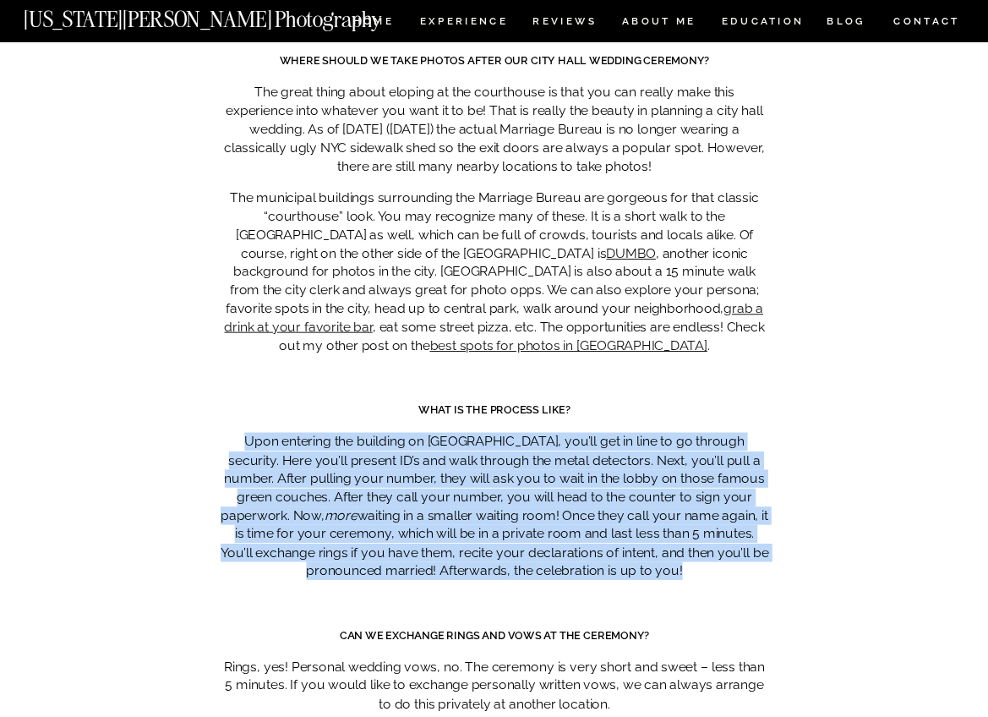
click at [613, 470] on p "Upon entering the building on [GEOGRAPHIC_DATA], you’ll get in line to go throu…" at bounding box center [494, 506] width 549 height 147
click at [532, 480] on p "Upon entering the building on [GEOGRAPHIC_DATA], you’ll get in line to go throu…" at bounding box center [494, 506] width 549 height 147
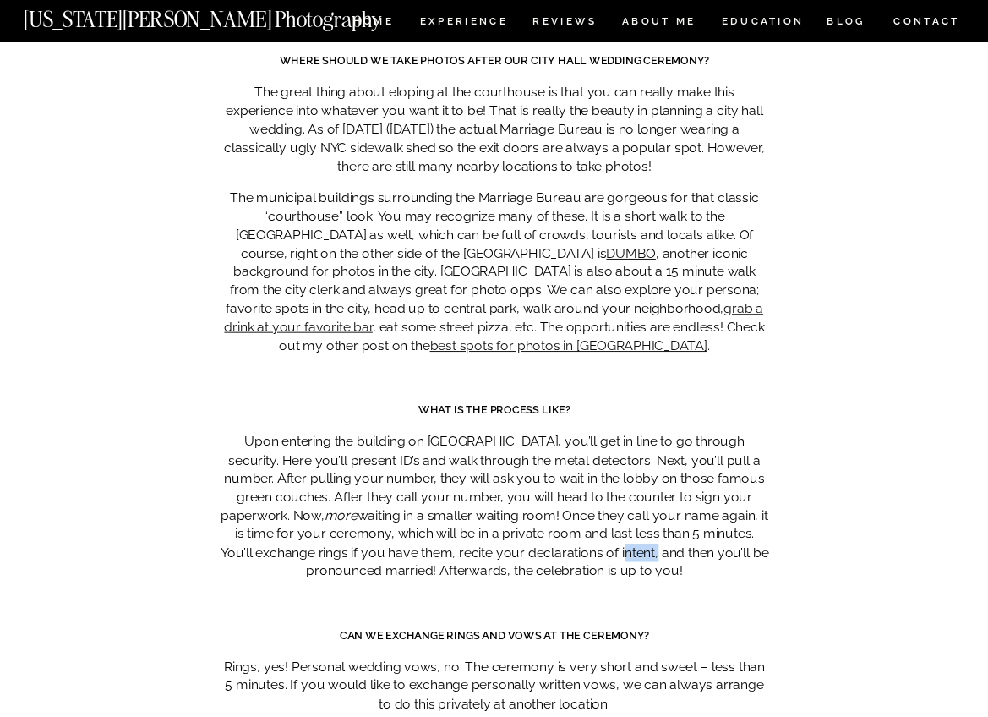
click at [532, 480] on p "Upon entering the building on [GEOGRAPHIC_DATA], you’ll get in line to go throu…" at bounding box center [494, 506] width 549 height 147
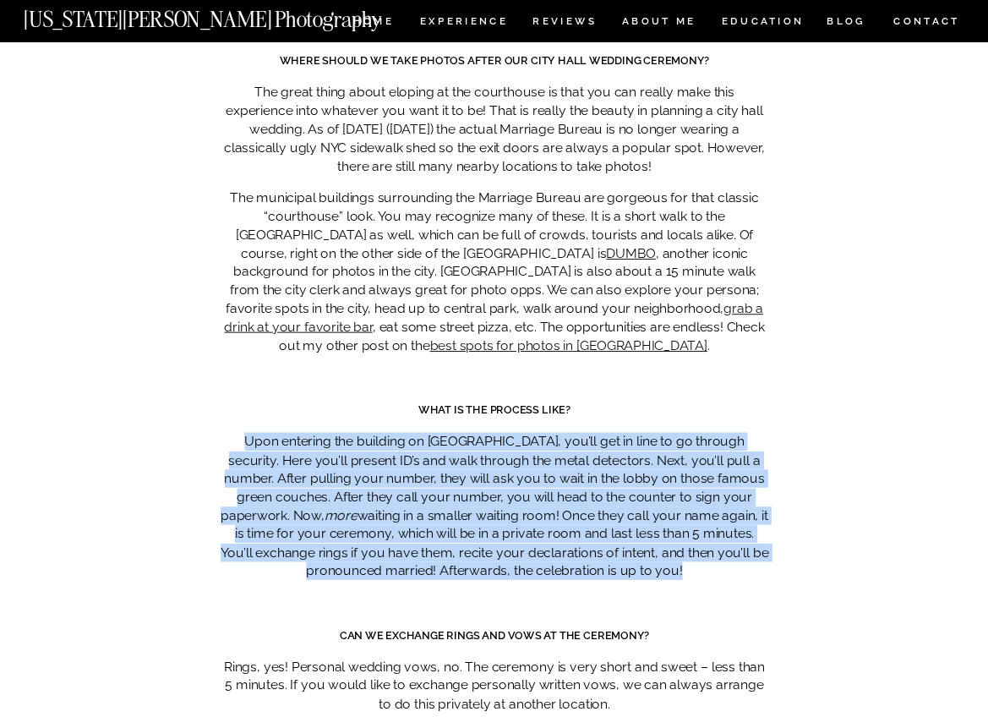
click at [532, 480] on p "Upon entering the building on [GEOGRAPHIC_DATA], you’ll get in line to go throu…" at bounding box center [494, 506] width 549 height 147
click at [649, 506] on p "Upon entering the building on [GEOGRAPHIC_DATA], you’ll get in line to go throu…" at bounding box center [494, 506] width 549 height 147
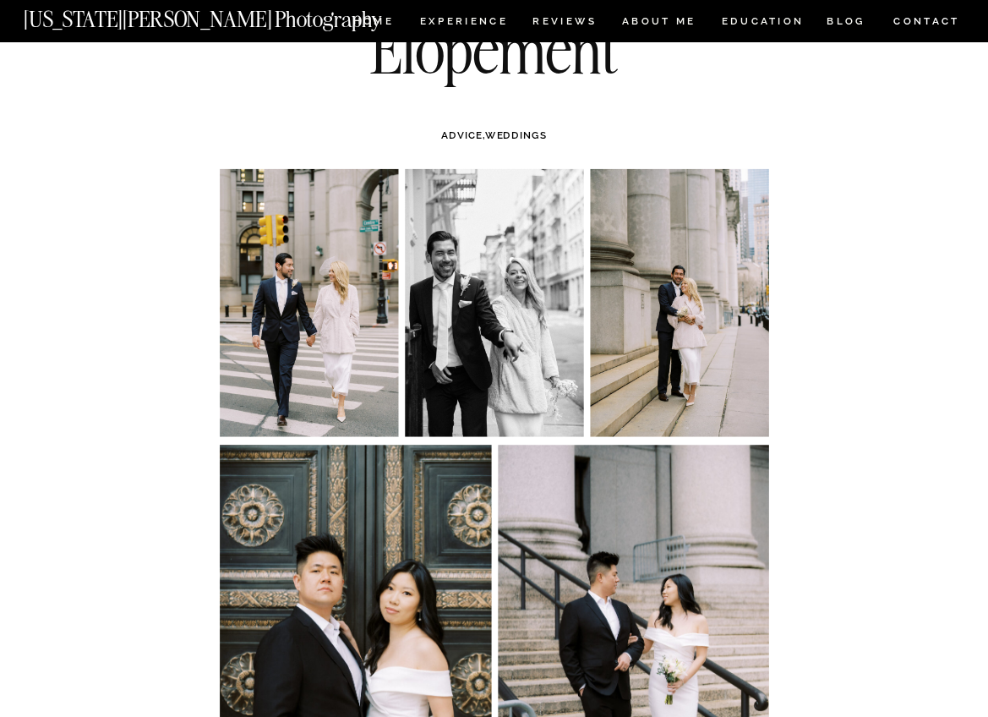
scroll to position [0, 0]
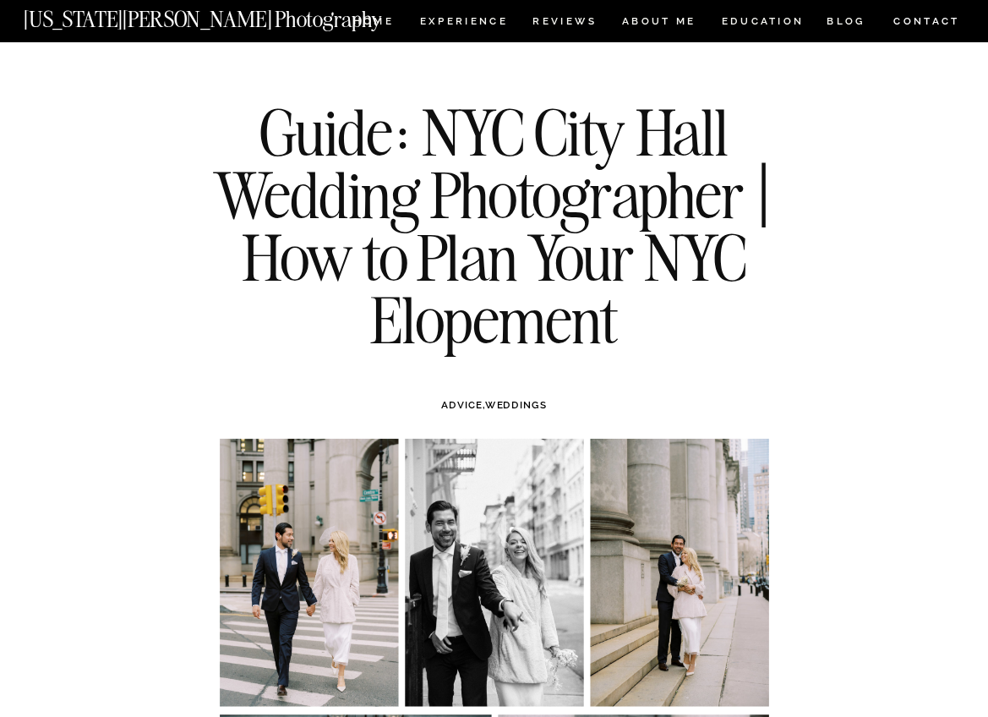
click at [939, 19] on nav "CONTACT" at bounding box center [926, 22] width 68 height 18
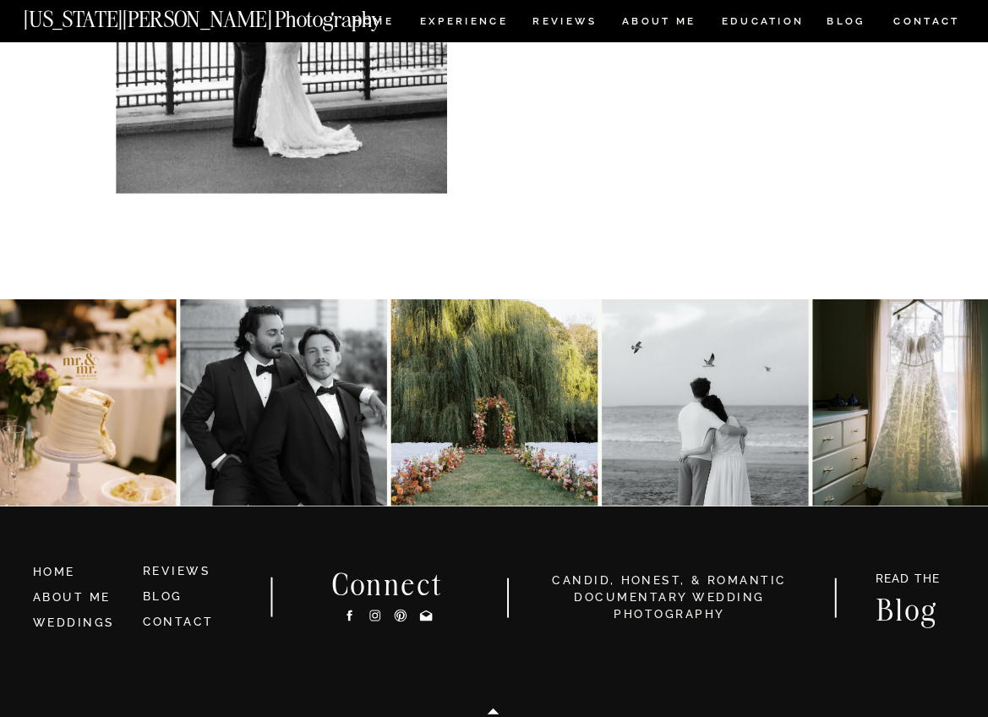
scroll to position [782, 0]
